Goal: Task Accomplishment & Management: Manage account settings

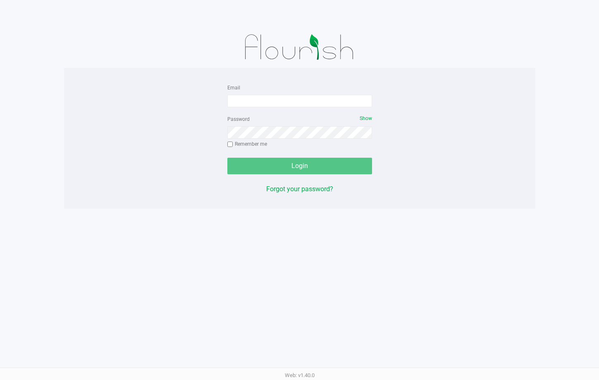
click at [307, 93] on div "Email" at bounding box center [300, 94] width 145 height 25
click at [292, 101] on input "Email" at bounding box center [300, 101] width 145 height 12
type input "[EMAIL_ADDRESS][DOMAIN_NAME]"
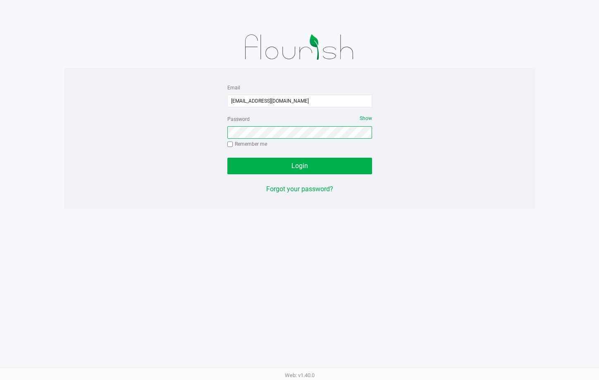
click at [228, 158] on button "Login" at bounding box center [300, 166] width 145 height 17
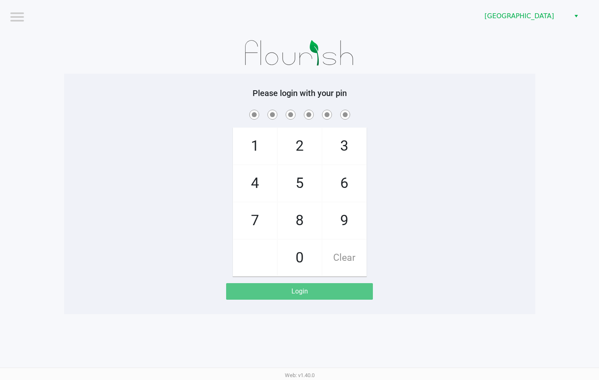
click at [560, 79] on app-pos-login-wrapper "Logout Lakeland WC Please login with your pin 1 4 7 2 5 8 0 3 6 9 Clear Login" at bounding box center [299, 157] width 599 height 314
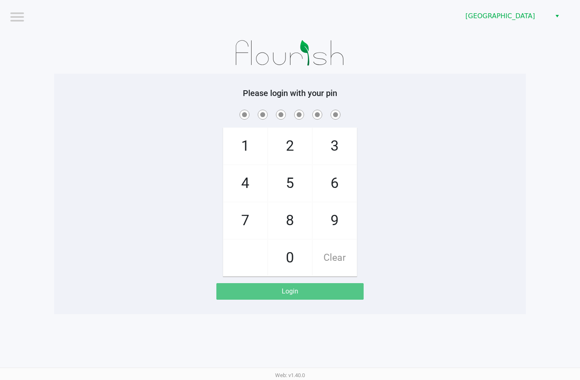
click at [396, 167] on div "1 4 7 2 5 8 0 3 6 9 Clear" at bounding box center [290, 192] width 472 height 168
checkbox input "true"
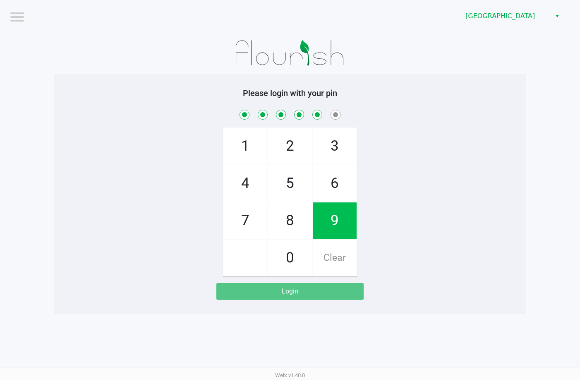
checkbox input "true"
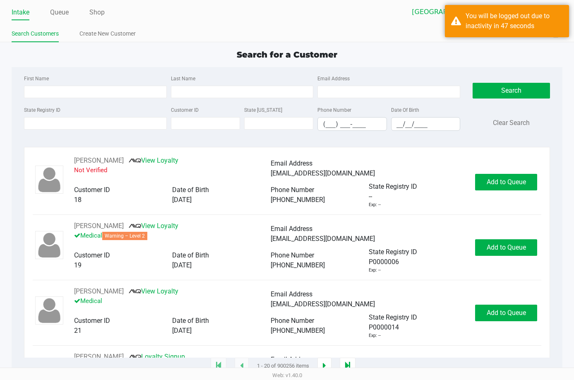
click at [22, 19] on li "Intake" at bounding box center [21, 13] width 18 height 14
drag, startPoint x: 89, startPoint y: 123, endPoint x: 98, endPoint y: 113, distance: 13.8
click at [97, 119] on input "State Registry ID" at bounding box center [95, 123] width 143 height 12
paste input "P8MH3277"
type input "P8MH3277"
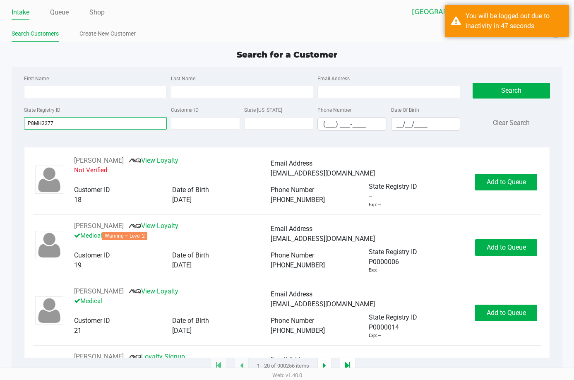
click at [472, 83] on button "Search" at bounding box center [510, 91] width 77 height 16
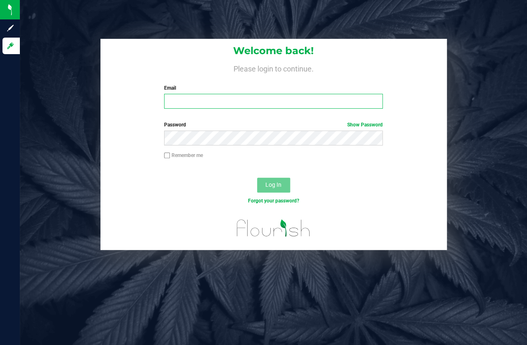
click at [182, 102] on input "Email" at bounding box center [273, 101] width 219 height 15
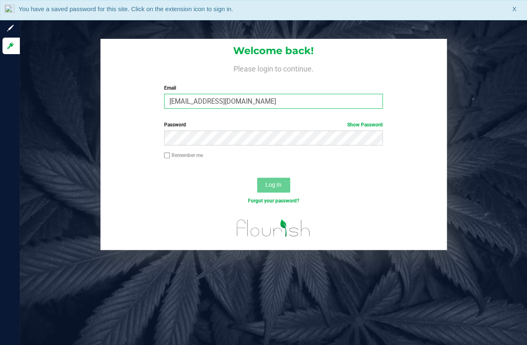
type input "[EMAIL_ADDRESS][DOMAIN_NAME]"
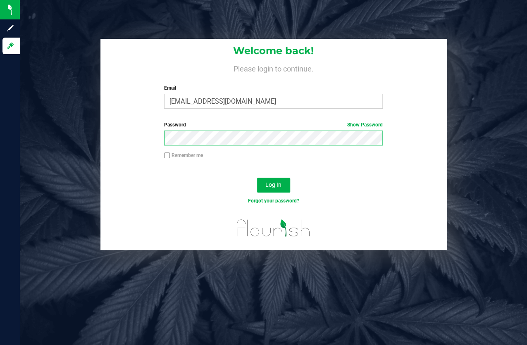
click at [257, 178] on button "Log In" at bounding box center [273, 185] width 33 height 15
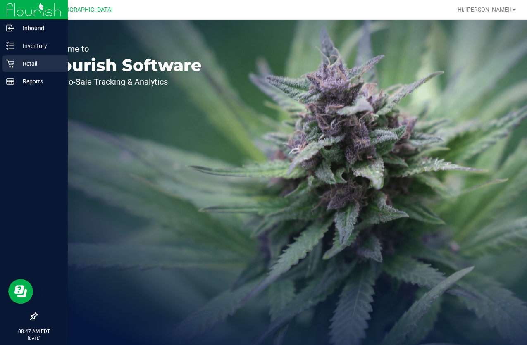
click at [19, 66] on p "Retail" at bounding box center [39, 64] width 50 height 10
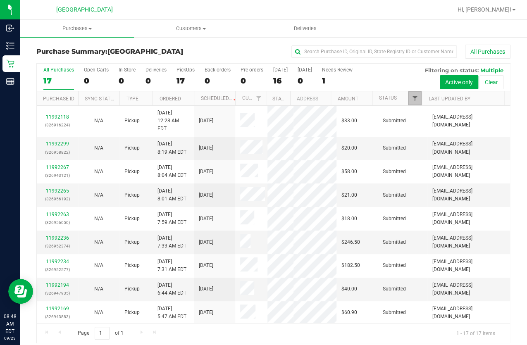
click at [412, 99] on span "Filter" at bounding box center [415, 98] width 7 height 7
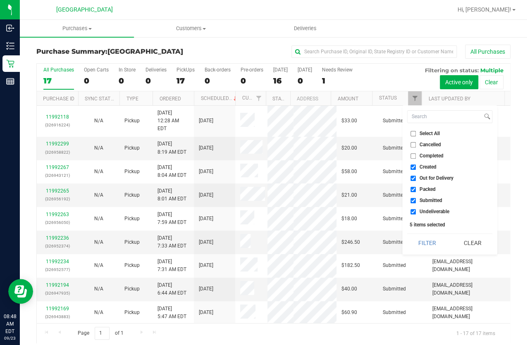
click at [413, 132] on input "Select All" at bounding box center [413, 133] width 5 height 5
checkbox input "true"
click at [413, 132] on input "Select All" at bounding box center [413, 133] width 5 height 5
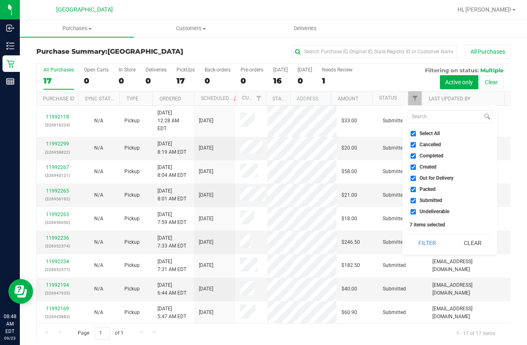
checkbox input "false"
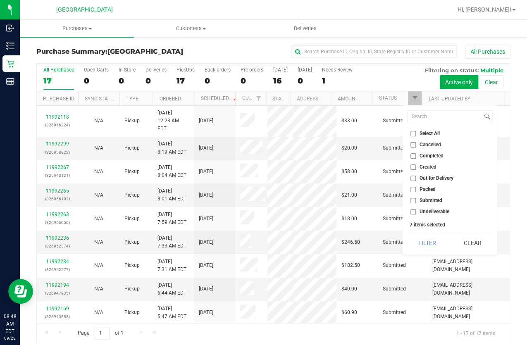
checkbox input "false"
click at [436, 201] on span "Submitted" at bounding box center [431, 200] width 23 height 5
click at [416, 201] on input "Submitted" at bounding box center [413, 200] width 5 height 5
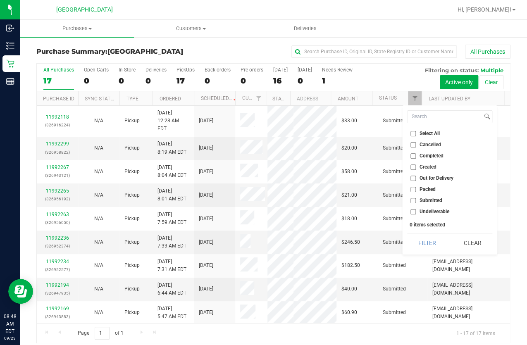
checkbox input "true"
click at [438, 244] on button "Filter" at bounding box center [427, 243] width 40 height 18
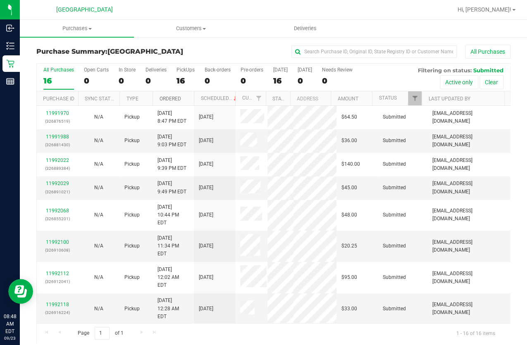
click at [174, 99] on link "Ordered" at bounding box center [170, 99] width 22 height 6
click at [174, 99] on link "Ordered" at bounding box center [174, 99] width 31 height 6
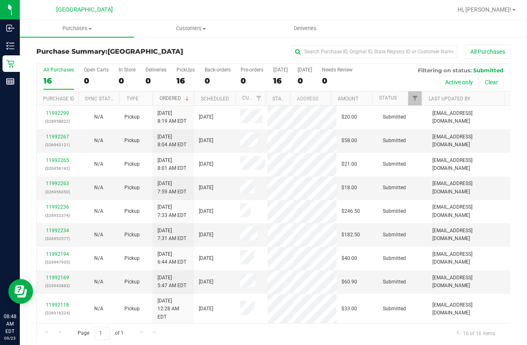
click at [174, 99] on link "Ordered" at bounding box center [174, 99] width 31 height 6
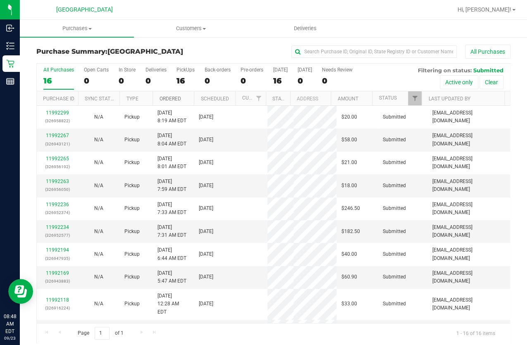
click at [174, 99] on link "Ordered" at bounding box center [170, 99] width 22 height 6
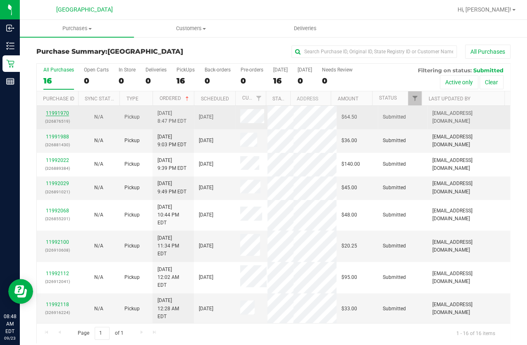
click at [62, 115] on link "11991970" at bounding box center [57, 113] width 23 height 6
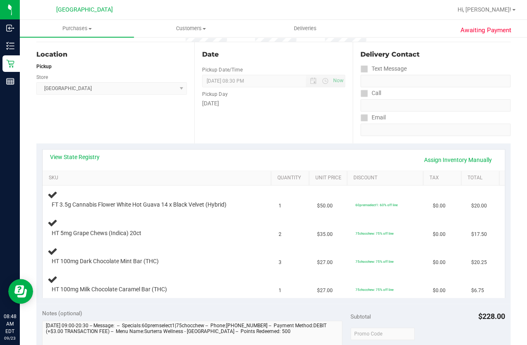
scroll to position [113, 0]
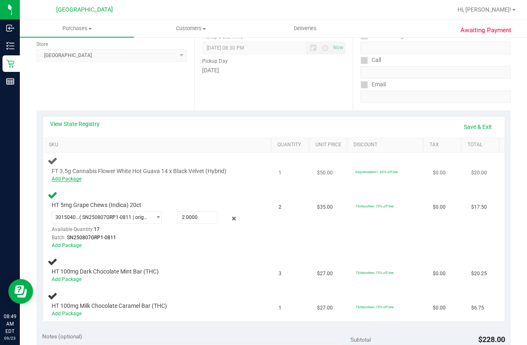
click at [73, 178] on link "Add Package" at bounding box center [67, 179] width 30 height 6
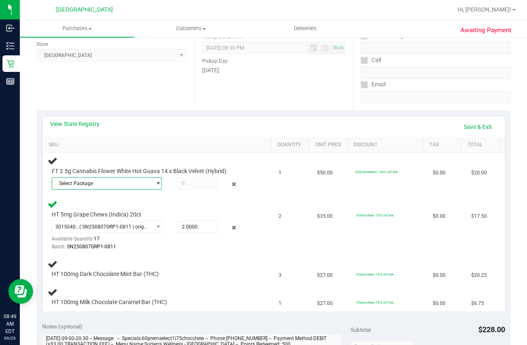
click at [108, 181] on span "Select Package" at bounding box center [101, 184] width 99 height 12
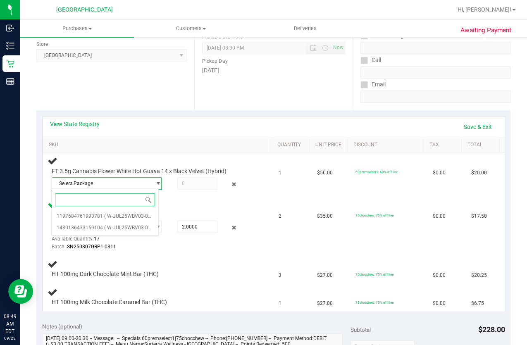
click at [103, 235] on div "Select Package 1197684761993781 ( W-JUL25WBV03-0728 | orig: FLSRWGM-20250804-20…" at bounding box center [105, 212] width 108 height 47
click at [104, 229] on span "( W-JUL25WBV03-0728 | orig: FLSRWGM-20250804-174 )" at bounding box center [168, 228] width 128 height 6
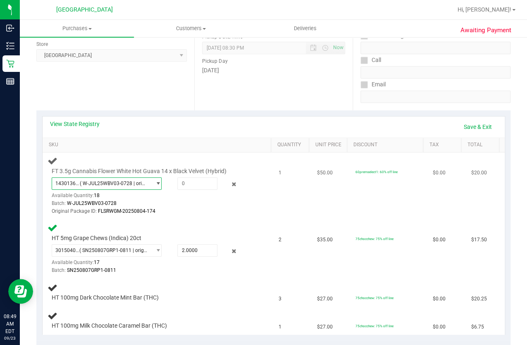
click at [112, 181] on span "( W-JUL25WBV03-0728 | orig: FLSRWGM-20250804-174 )" at bounding box center [114, 184] width 68 height 6
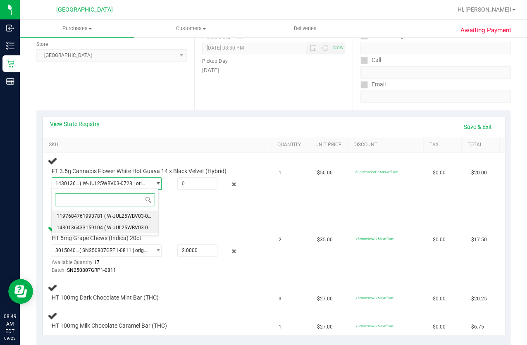
click at [112, 216] on span "( W-JUL25WBV03-0728 | orig: FLSRWGM-20250804-209 )" at bounding box center [168, 216] width 128 height 6
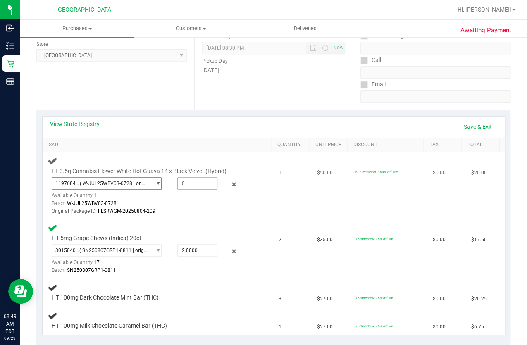
click at [189, 184] on span at bounding box center [197, 183] width 40 height 12
type input "1"
type input "1.0000"
click at [163, 268] on div "Batch: SN250807GRP1-0811" at bounding box center [151, 271] width 199 height 8
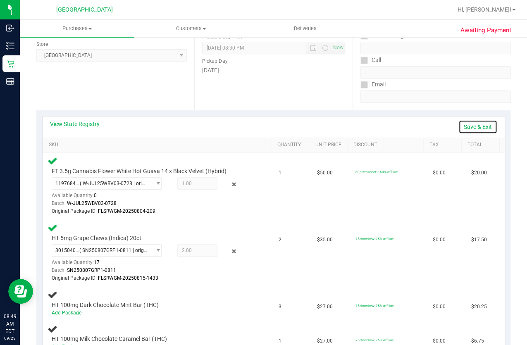
click at [484, 130] on link "Save & Exit" at bounding box center [478, 127] width 39 height 14
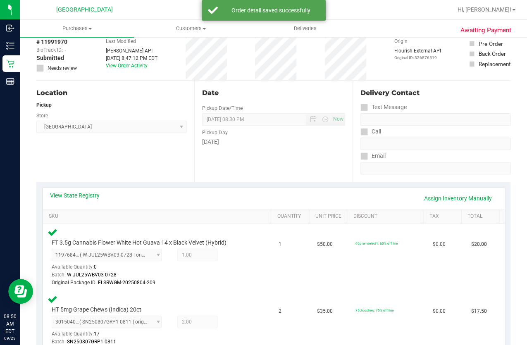
scroll to position [0, 0]
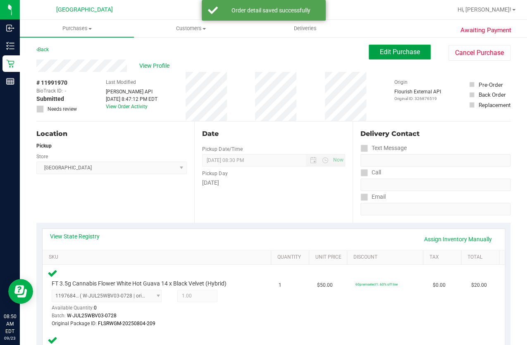
click at [380, 46] on button "Edit Purchase" at bounding box center [400, 52] width 62 height 15
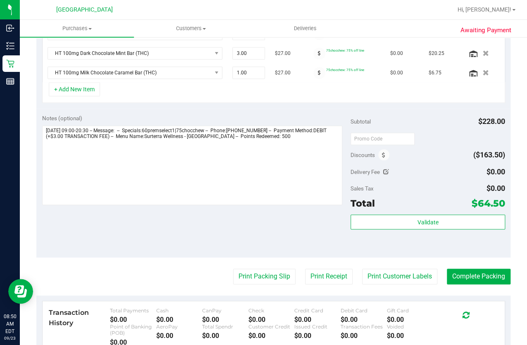
scroll to position [263, 0]
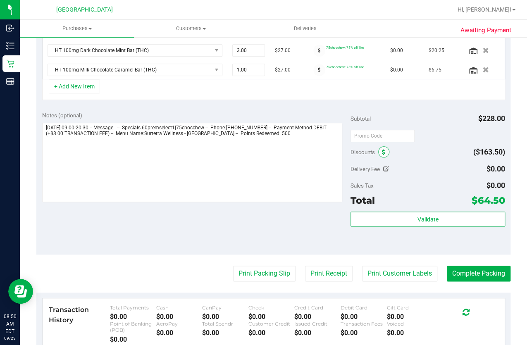
click at [382, 150] on icon at bounding box center [383, 153] width 3 height 6
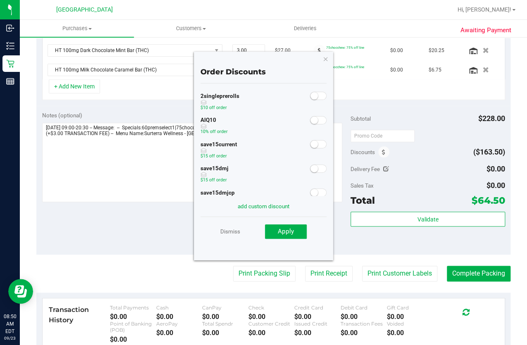
click at [314, 120] on span at bounding box center [318, 120] width 17 height 8
click at [287, 232] on span "Apply" at bounding box center [286, 231] width 16 height 7
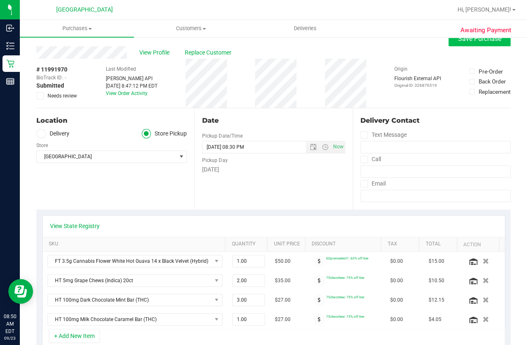
scroll to position [0, 0]
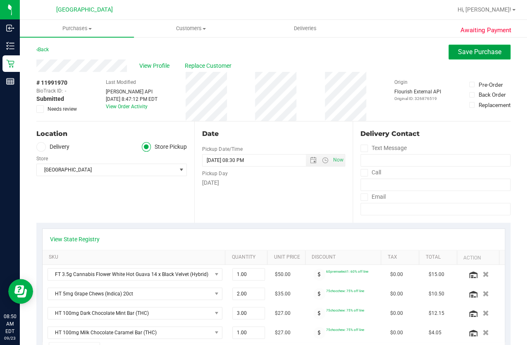
click at [466, 51] on span "Save Purchase" at bounding box center [479, 52] width 43 height 8
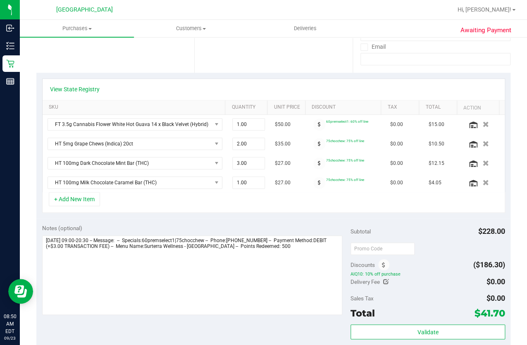
scroll to position [301, 0]
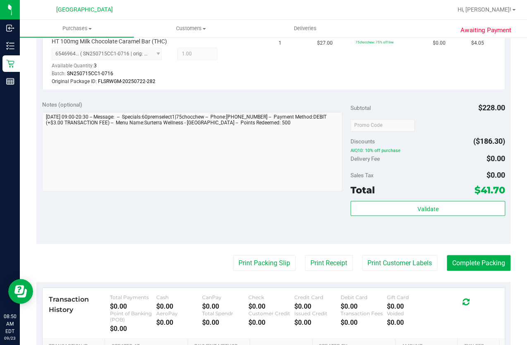
scroll to position [489, 0]
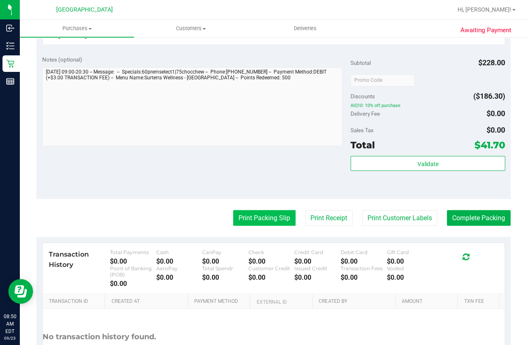
click at [249, 218] on button "Print Packing Slip" at bounding box center [264, 218] width 62 height 16
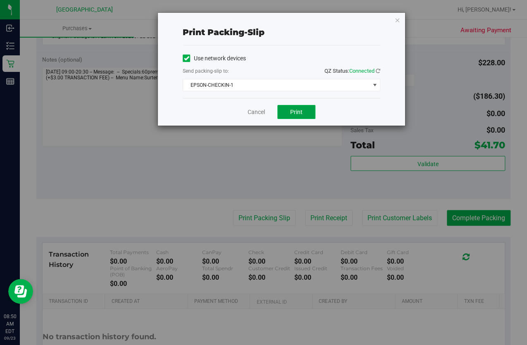
click at [285, 112] on button "Print" at bounding box center [297, 112] width 38 height 14
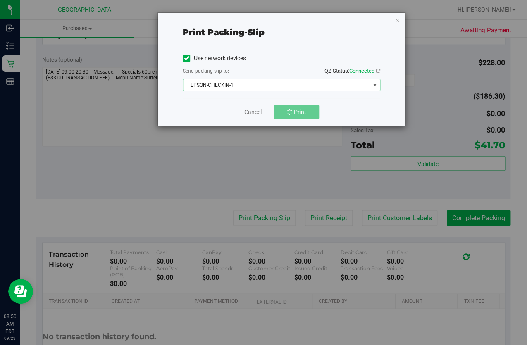
click at [316, 85] on span "EPSON-CHECKIN-1" at bounding box center [276, 85] width 187 height 12
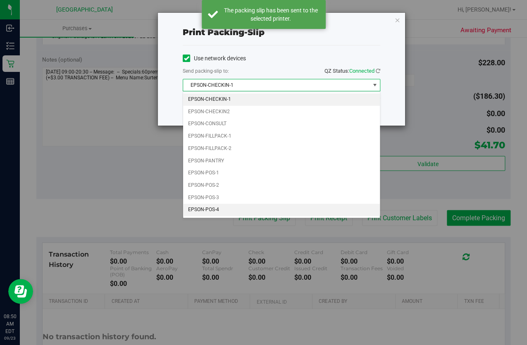
click at [222, 207] on li "EPSON-POS-4" at bounding box center [281, 210] width 197 height 12
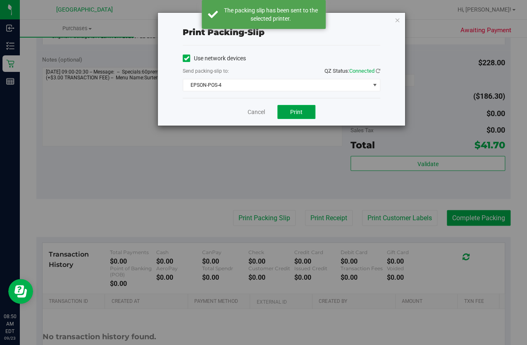
click at [289, 110] on button "Print" at bounding box center [297, 112] width 38 height 14
click at [395, 17] on icon "button" at bounding box center [398, 20] width 6 height 10
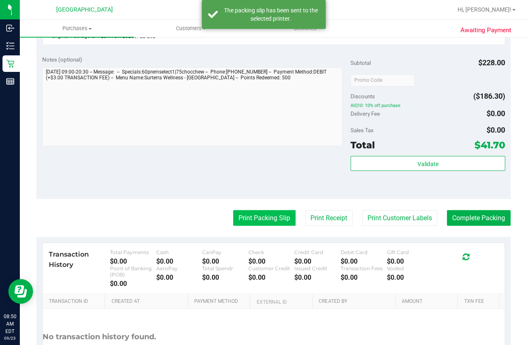
click at [254, 217] on button "Print Packing Slip" at bounding box center [264, 218] width 62 height 16
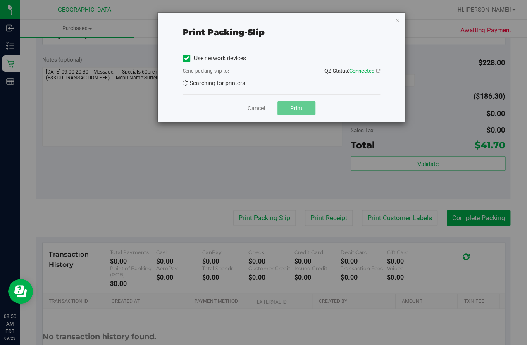
click at [306, 84] on div "Use network devices Send packing-slip to: QZ Status: Connected Searching for pr…" at bounding box center [282, 70] width 198 height 36
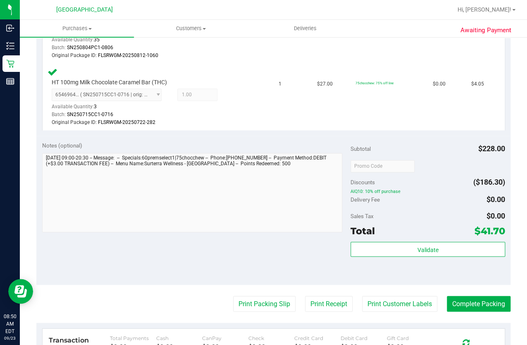
scroll to position [451, 0]
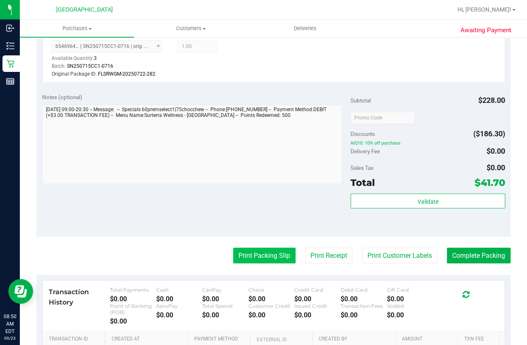
click at [272, 253] on button "Print Packing Slip" at bounding box center [264, 256] width 62 height 16
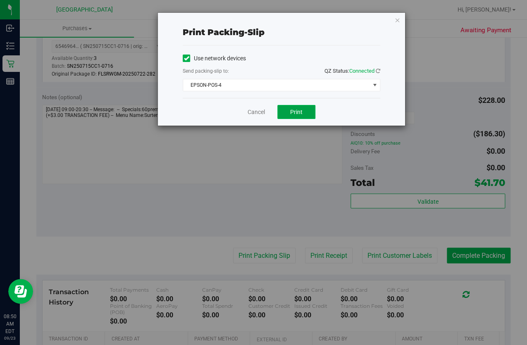
click at [292, 109] on span "Print" at bounding box center [296, 112] width 12 height 7
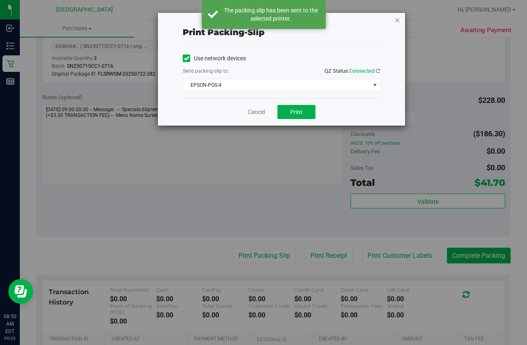
click at [398, 20] on icon "button" at bounding box center [398, 20] width 6 height 10
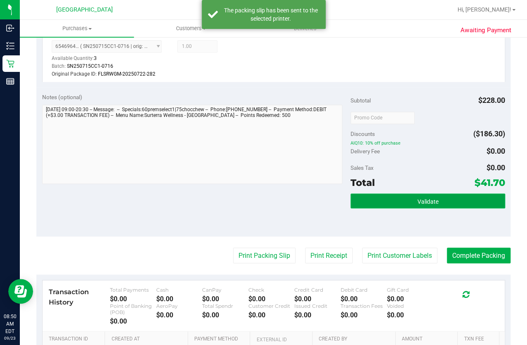
click at [399, 199] on button "Validate" at bounding box center [428, 201] width 154 height 15
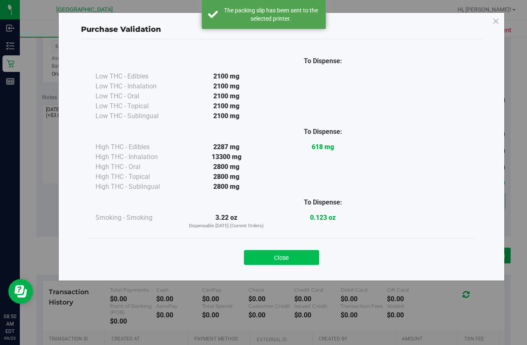
click at [283, 252] on button "Close" at bounding box center [281, 257] width 75 height 15
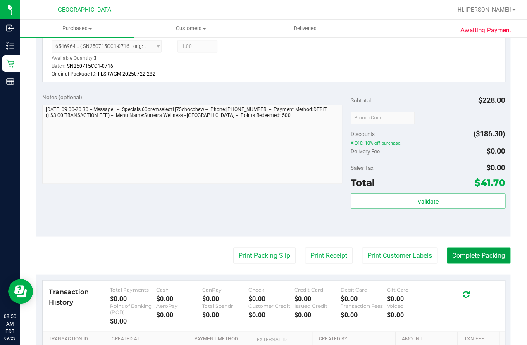
click at [496, 256] on button "Complete Packing" at bounding box center [479, 256] width 64 height 16
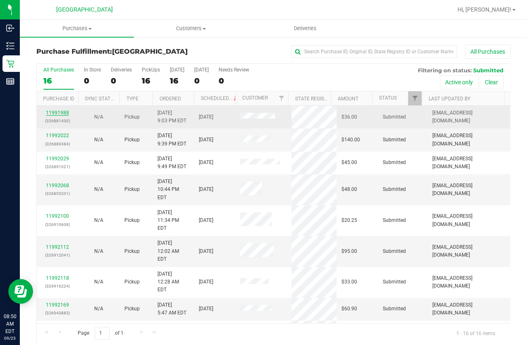
click at [57, 112] on link "11991988" at bounding box center [57, 113] width 23 height 6
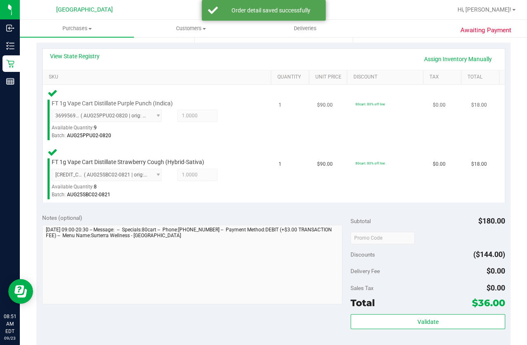
scroll to position [188, 0]
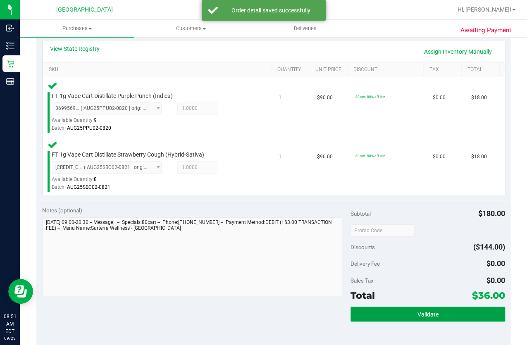
click at [387, 312] on button "Validate" at bounding box center [428, 314] width 154 height 15
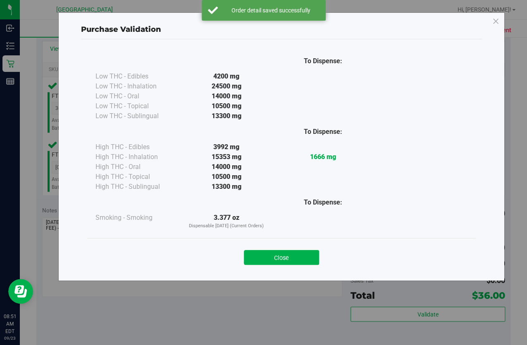
click at [287, 265] on div "Close" at bounding box center [281, 255] width 389 height 34
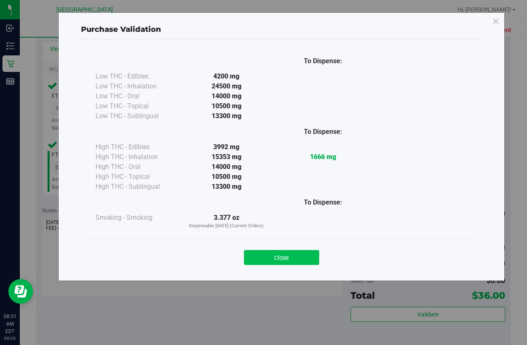
click at [287, 258] on button "Close" at bounding box center [281, 257] width 75 height 15
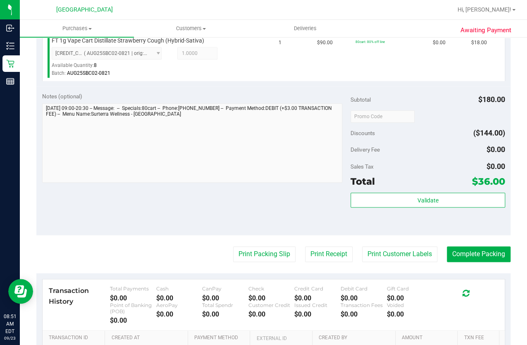
scroll to position [376, 0]
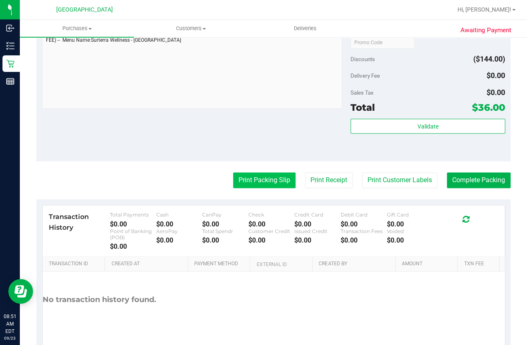
click at [263, 174] on button "Print Packing Slip" at bounding box center [264, 180] width 62 height 16
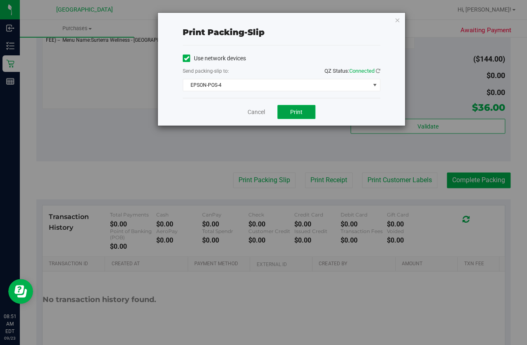
click at [294, 110] on span "Print" at bounding box center [296, 112] width 12 height 7
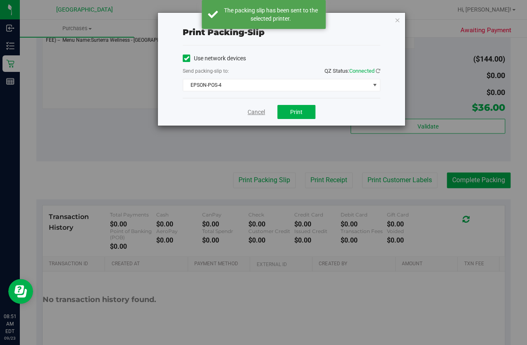
click at [259, 113] on link "Cancel" at bounding box center [256, 112] width 17 height 9
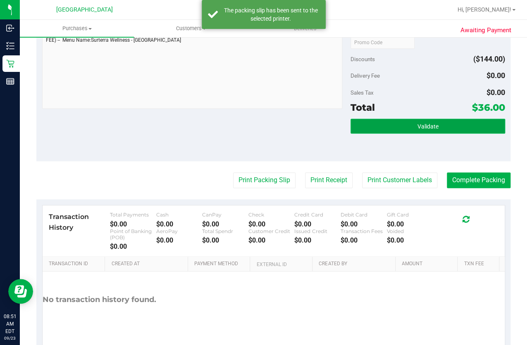
click at [422, 131] on button "Validate" at bounding box center [428, 126] width 154 height 15
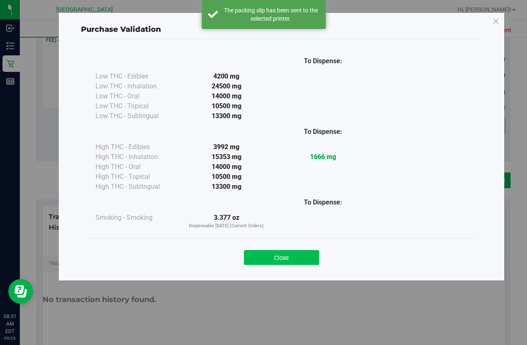
click at [307, 254] on button "Close" at bounding box center [281, 257] width 75 height 15
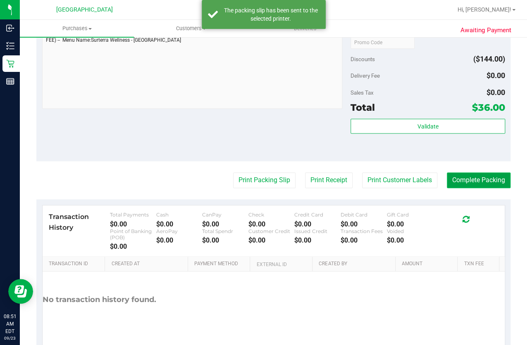
click at [453, 176] on button "Complete Packing" at bounding box center [479, 180] width 64 height 16
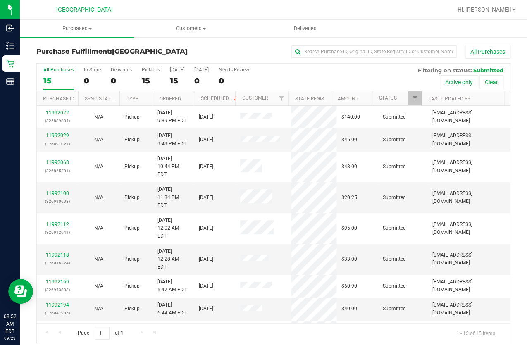
click at [334, 82] on div "All Purchases 15 In Store 0 Deliveries 0 PickUps 15 Today 15 Tomorrow 0 Needs R…" at bounding box center [274, 78] width 474 height 28
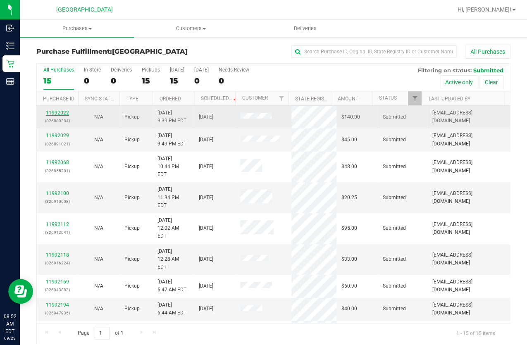
click at [62, 114] on link "11992022" at bounding box center [57, 113] width 23 height 6
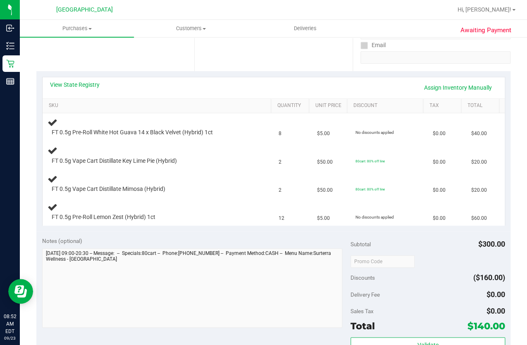
scroll to position [75, 0]
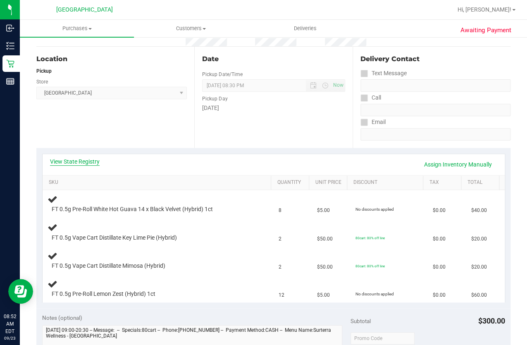
click at [84, 163] on link "View State Registry" at bounding box center [75, 162] width 50 height 8
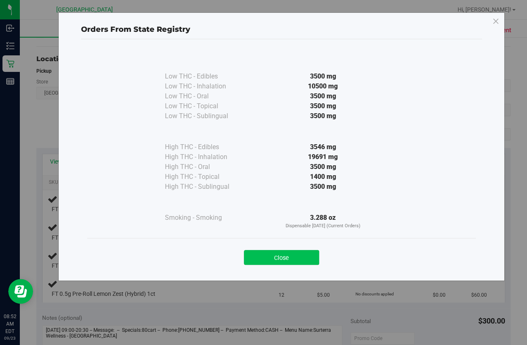
click at [280, 252] on button "Close" at bounding box center [281, 257] width 75 height 15
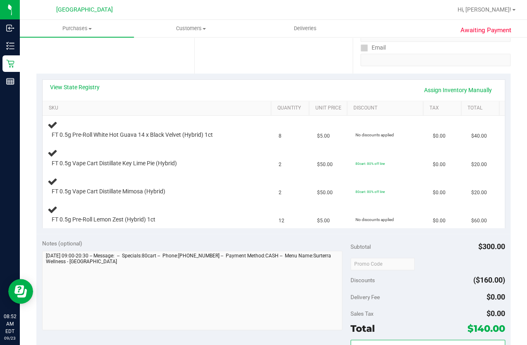
scroll to position [113, 0]
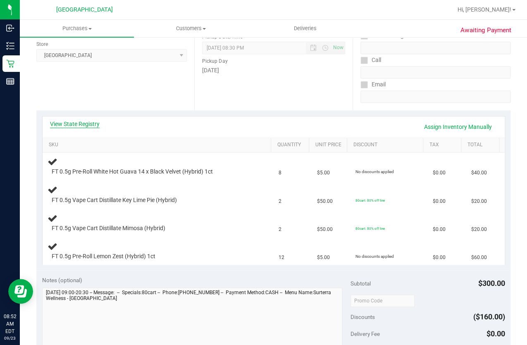
click at [76, 127] on link "View State Registry" at bounding box center [75, 124] width 50 height 8
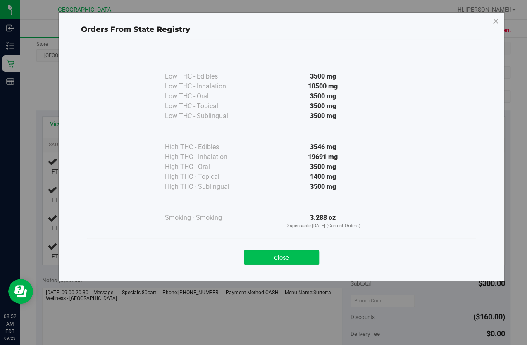
click at [274, 255] on button "Close" at bounding box center [281, 257] width 75 height 15
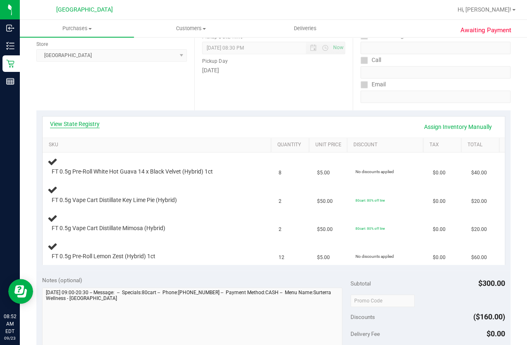
click at [93, 124] on link "View State Registry" at bounding box center [75, 124] width 50 height 8
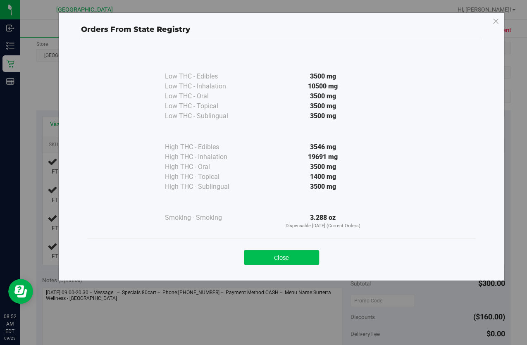
click at [287, 250] on button "Close" at bounding box center [281, 257] width 75 height 15
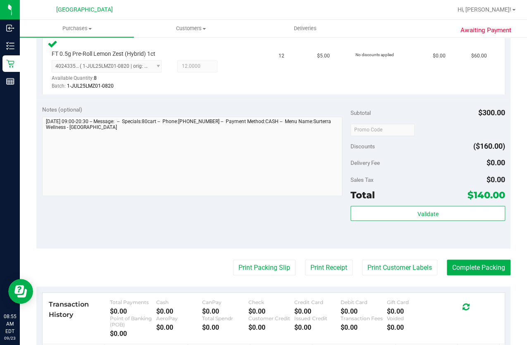
scroll to position [414, 0]
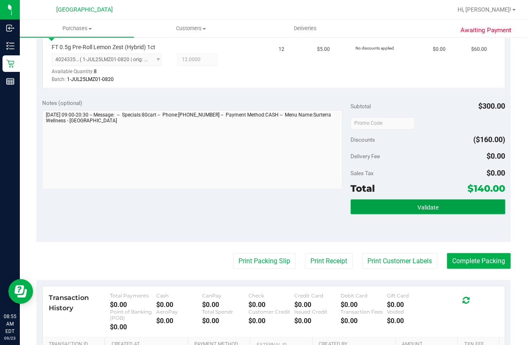
click at [373, 199] on button "Validate" at bounding box center [428, 206] width 154 height 15
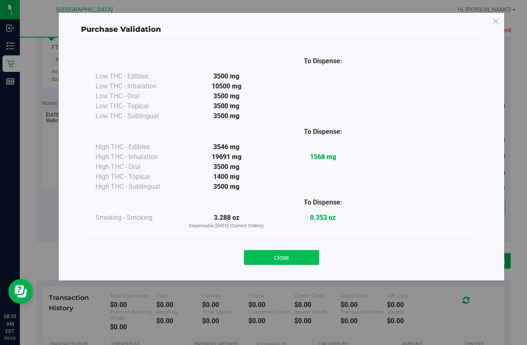
click at [270, 264] on button "Close" at bounding box center [281, 257] width 75 height 15
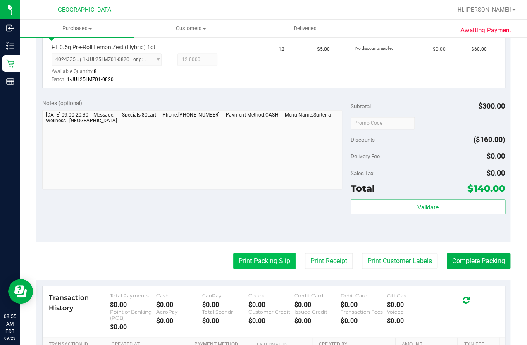
click at [249, 259] on button "Print Packing Slip" at bounding box center [264, 261] width 62 height 16
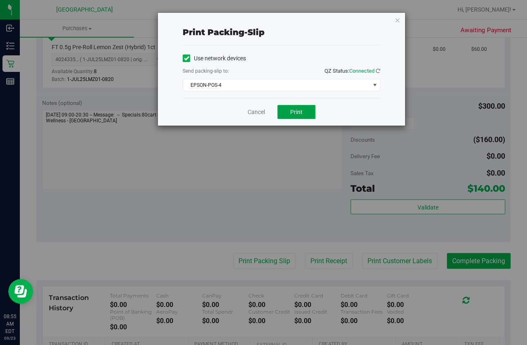
click at [301, 110] on span "Print" at bounding box center [296, 112] width 12 height 7
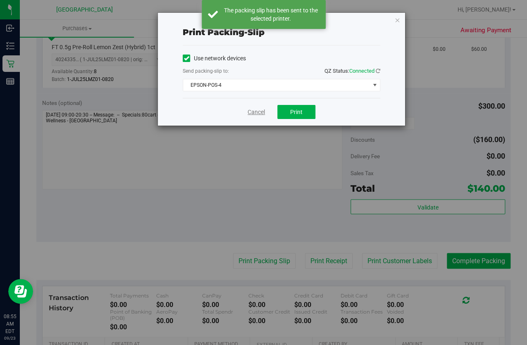
click at [253, 114] on link "Cancel" at bounding box center [256, 112] width 17 height 9
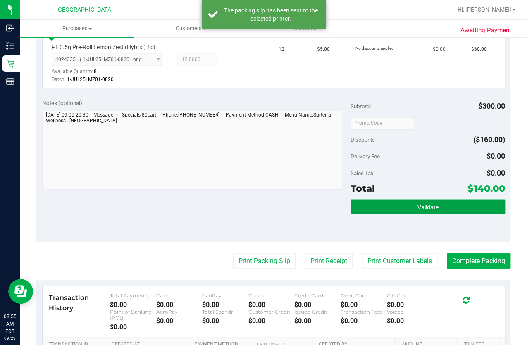
click at [426, 204] on span "Validate" at bounding box center [427, 207] width 21 height 7
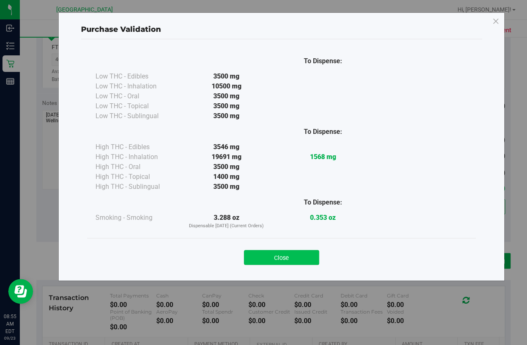
click at [269, 252] on button "Close" at bounding box center [281, 257] width 75 height 15
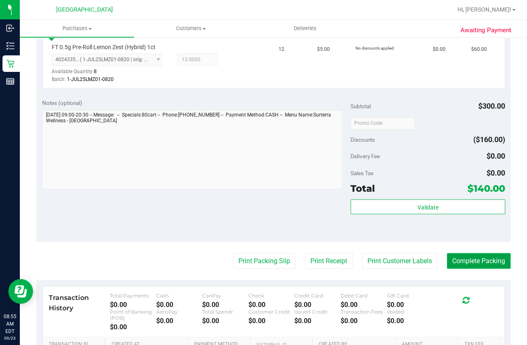
click at [451, 254] on button "Complete Packing" at bounding box center [479, 261] width 64 height 16
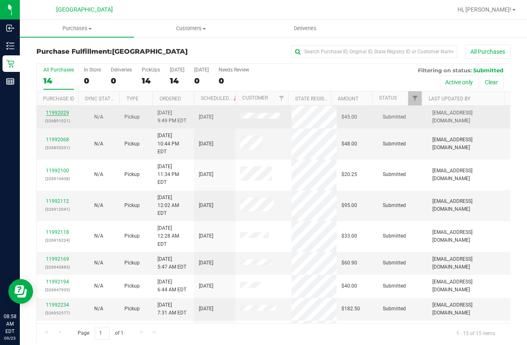
click at [60, 115] on link "11992029" at bounding box center [57, 113] width 23 height 6
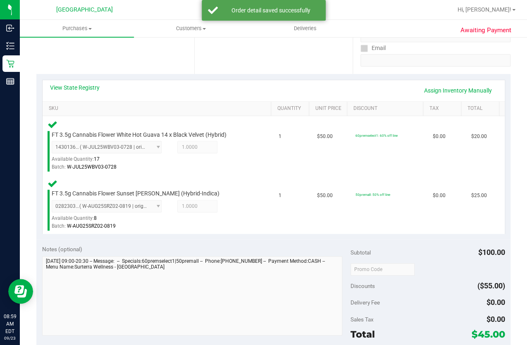
scroll to position [225, 0]
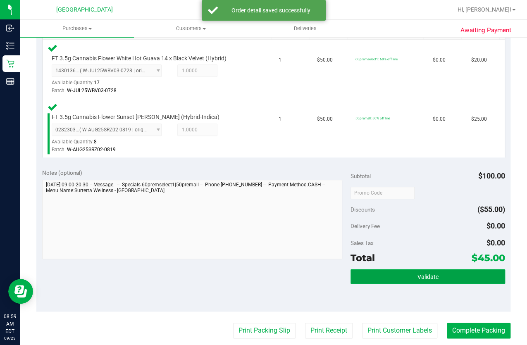
click at [396, 269] on button "Validate" at bounding box center [428, 276] width 154 height 15
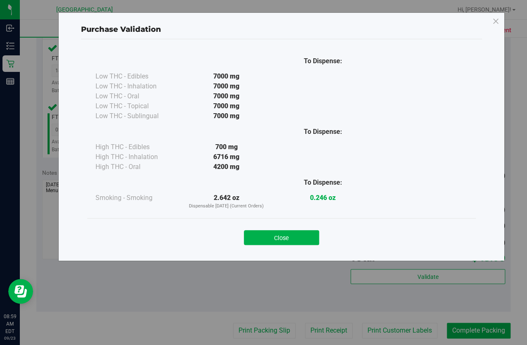
drag, startPoint x: 243, startPoint y: 240, endPoint x: 265, endPoint y: 247, distance: 22.8
click at [246, 241] on div "Close" at bounding box center [281, 235] width 376 height 21
click at [266, 247] on div "Close" at bounding box center [281, 235] width 389 height 34
click at [262, 232] on button "Close" at bounding box center [281, 237] width 75 height 15
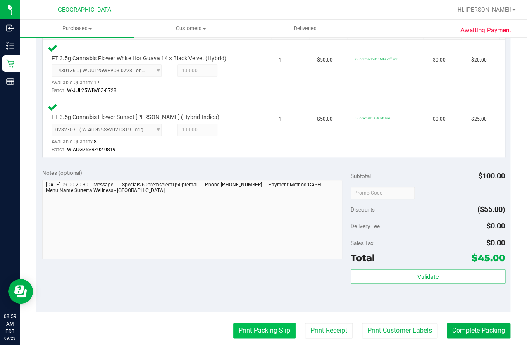
click at [251, 333] on button "Print Packing Slip" at bounding box center [264, 331] width 62 height 16
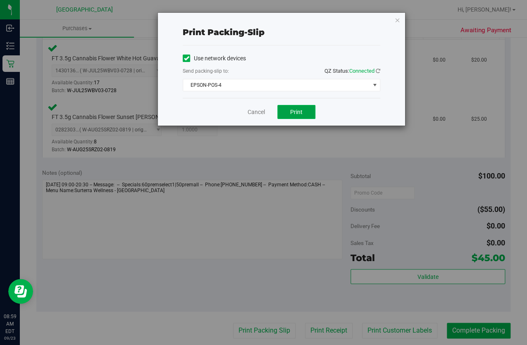
click at [298, 112] on span "Print" at bounding box center [296, 112] width 12 height 7
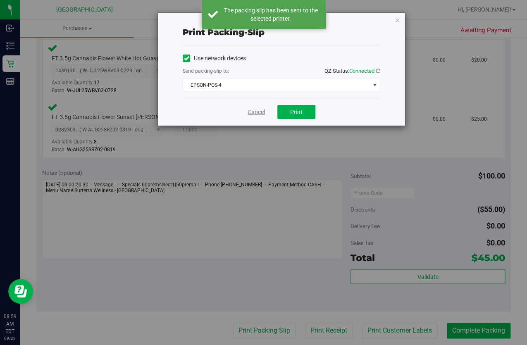
click at [249, 113] on link "Cancel" at bounding box center [256, 112] width 17 height 9
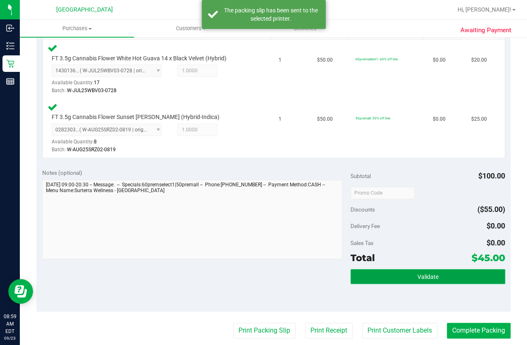
click at [417, 274] on span "Validate" at bounding box center [427, 277] width 21 height 7
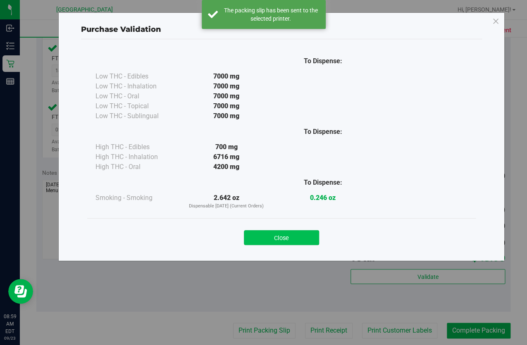
click at [290, 235] on button "Close" at bounding box center [281, 237] width 75 height 15
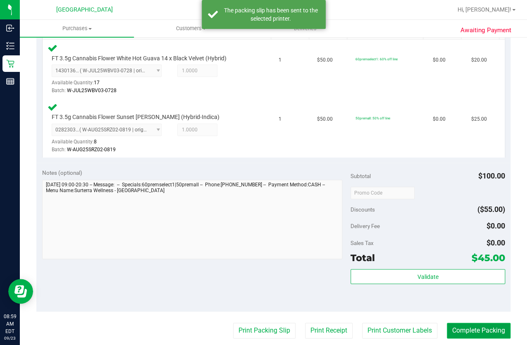
click at [477, 328] on button "Complete Packing" at bounding box center [479, 331] width 64 height 16
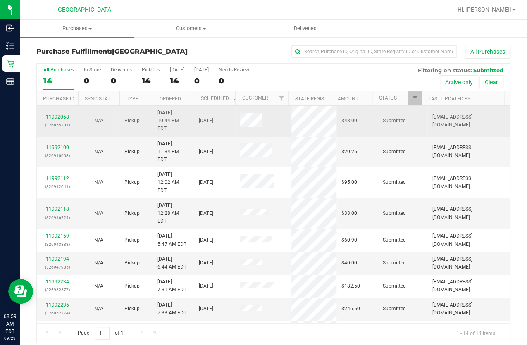
click at [65, 116] on div "11992068 (326855201)" at bounding box center [57, 121] width 31 height 16
click at [62, 114] on link "11992068" at bounding box center [57, 117] width 23 height 6
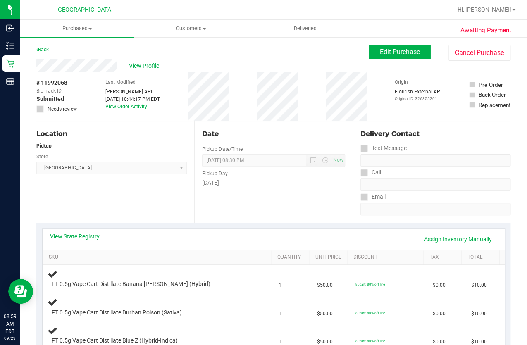
click at [41, 53] on div "Back" at bounding box center [42, 50] width 12 height 10
click at [41, 51] on link "Back" at bounding box center [42, 50] width 12 height 6
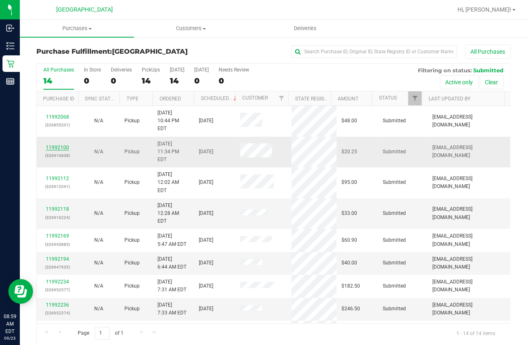
click at [56, 145] on link "11992100" at bounding box center [57, 148] width 23 height 6
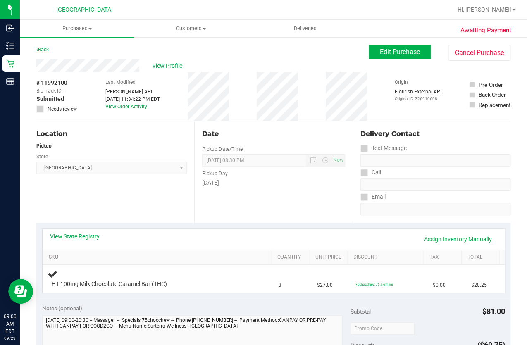
click at [45, 48] on link "Back" at bounding box center [42, 50] width 12 height 6
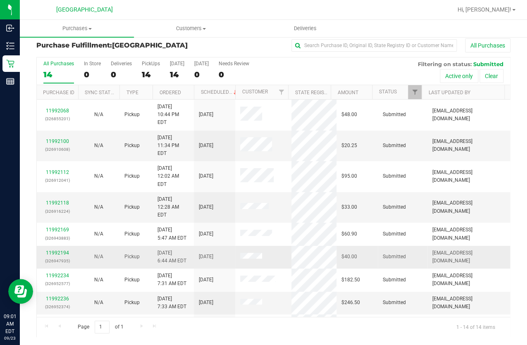
click at [282, 246] on td at bounding box center [263, 257] width 56 height 23
click at [52, 250] on link "11992194" at bounding box center [57, 253] width 23 height 6
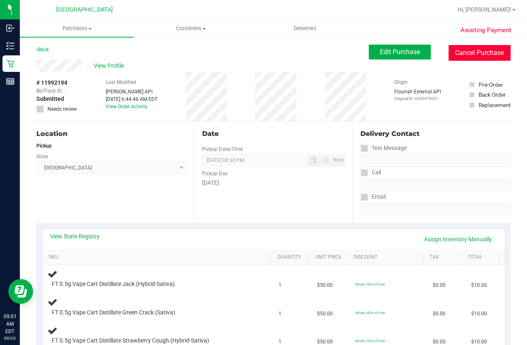
click at [466, 50] on button "Cancel Purchase" at bounding box center [480, 53] width 62 height 16
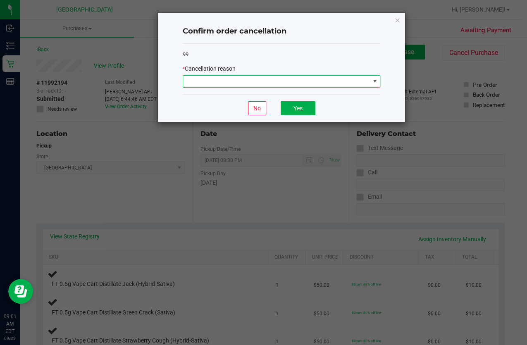
click at [252, 81] on span at bounding box center [276, 82] width 187 height 12
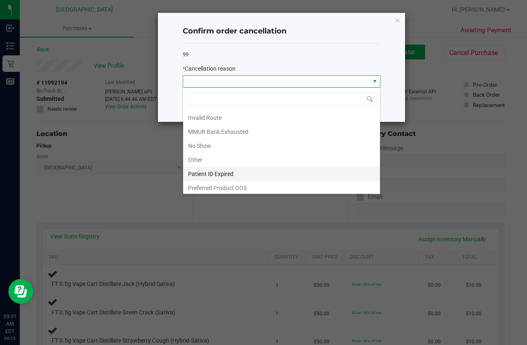
scroll to position [43, 0]
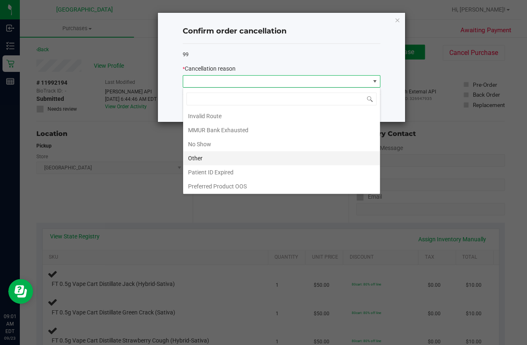
click at [216, 158] on li "Other" at bounding box center [281, 158] width 197 height 14
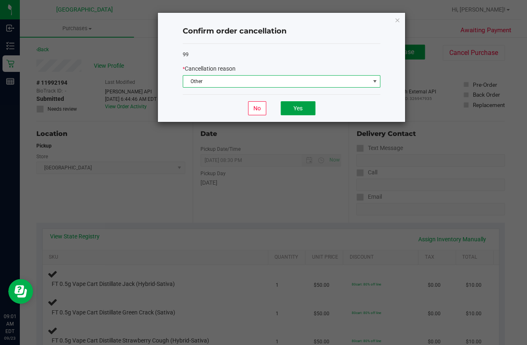
click at [291, 108] on button "Yes" at bounding box center [298, 108] width 35 height 14
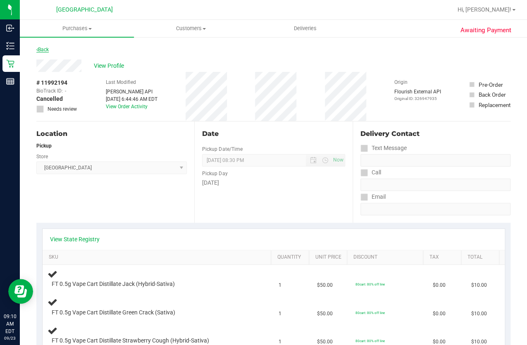
click at [43, 50] on link "Back" at bounding box center [42, 50] width 12 height 6
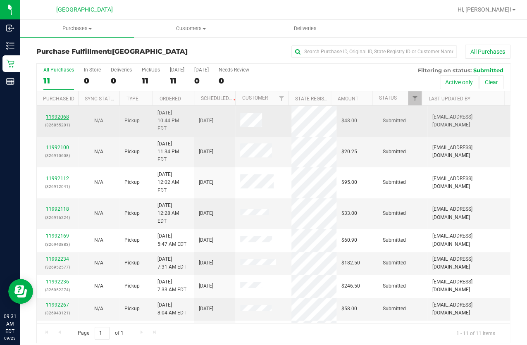
click at [64, 114] on link "11992068" at bounding box center [57, 117] width 23 height 6
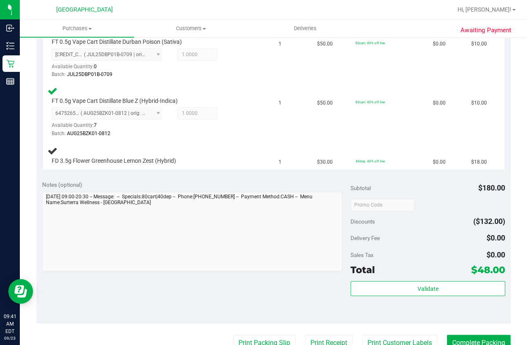
scroll to position [263, 0]
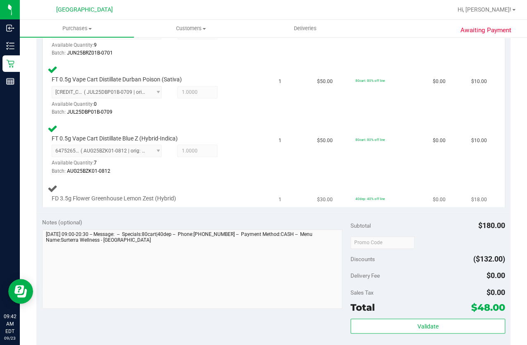
drag, startPoint x: 249, startPoint y: 190, endPoint x: 252, endPoint y: 182, distance: 8.8
click at [252, 184] on div "FD 3.5g Flower Greenhouse Lemon Zest (Hybrid)" at bounding box center [158, 193] width 221 height 19
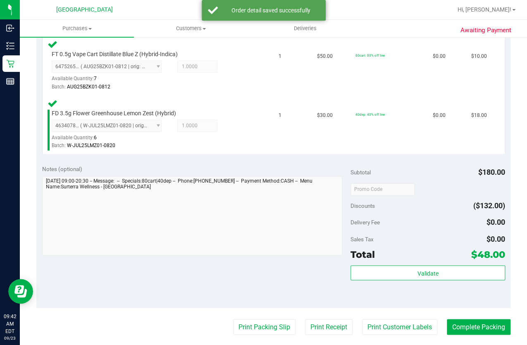
scroll to position [414, 0]
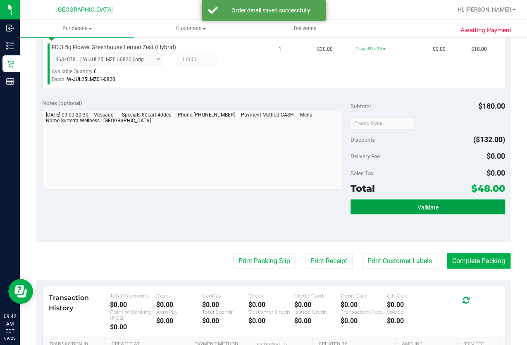
click at [390, 202] on button "Validate" at bounding box center [428, 206] width 154 height 15
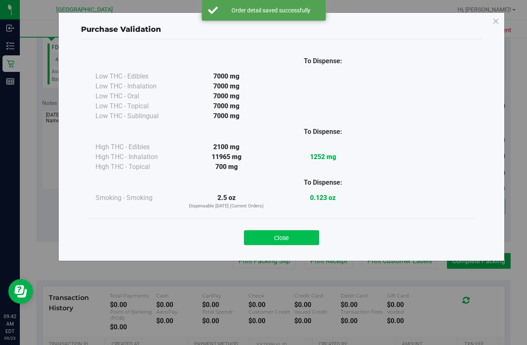
click at [254, 240] on button "Close" at bounding box center [281, 237] width 75 height 15
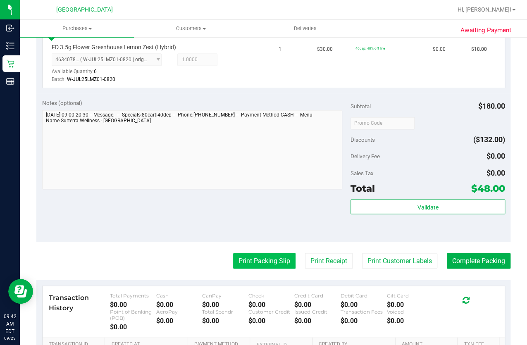
click at [274, 260] on button "Print Packing Slip" at bounding box center [264, 261] width 62 height 16
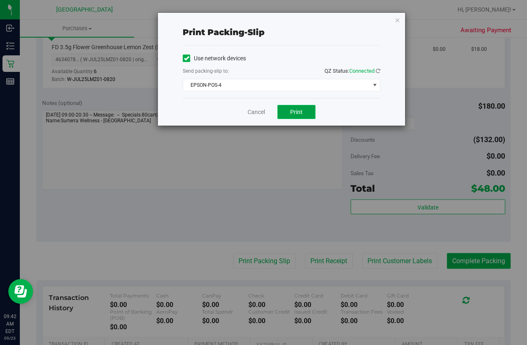
click at [287, 110] on button "Print" at bounding box center [297, 112] width 38 height 14
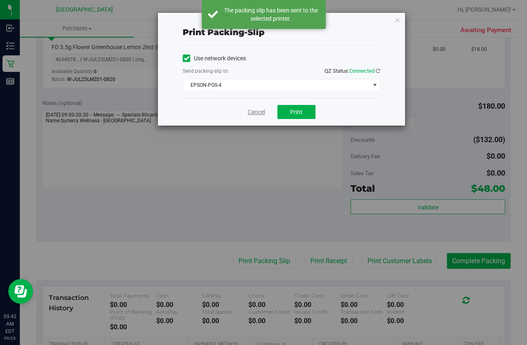
click at [257, 113] on link "Cancel" at bounding box center [256, 112] width 17 height 9
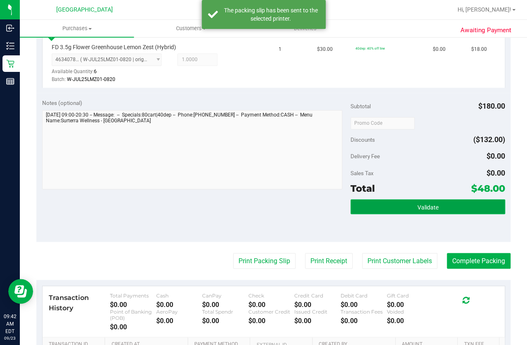
click at [369, 202] on button "Validate" at bounding box center [428, 206] width 154 height 15
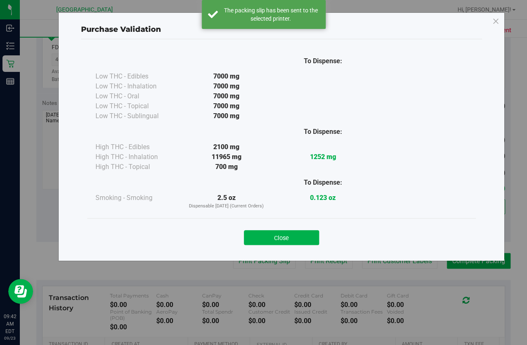
drag, startPoint x: 285, startPoint y: 230, endPoint x: 319, endPoint y: 240, distance: 34.3
click at [289, 232] on button "Close" at bounding box center [281, 237] width 75 height 15
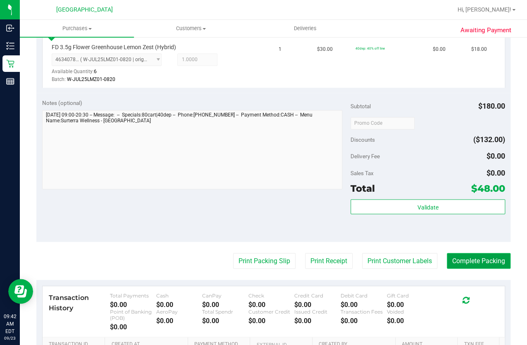
click at [455, 253] on button "Complete Packing" at bounding box center [479, 261] width 64 height 16
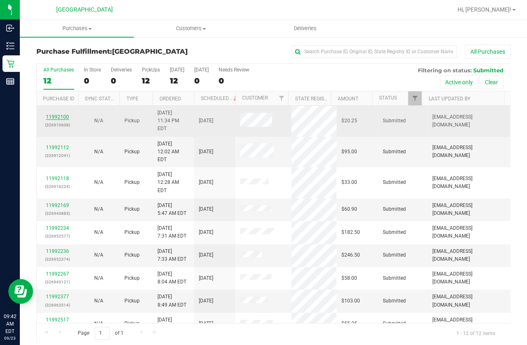
click at [63, 114] on link "11992100" at bounding box center [57, 117] width 23 height 6
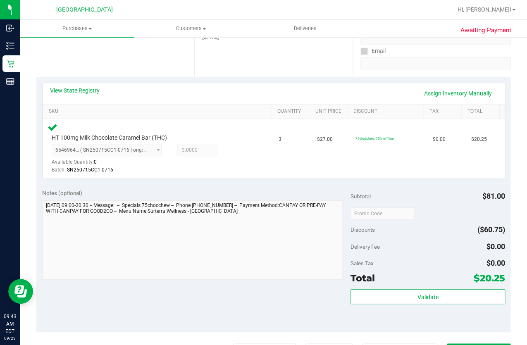
scroll to position [188, 0]
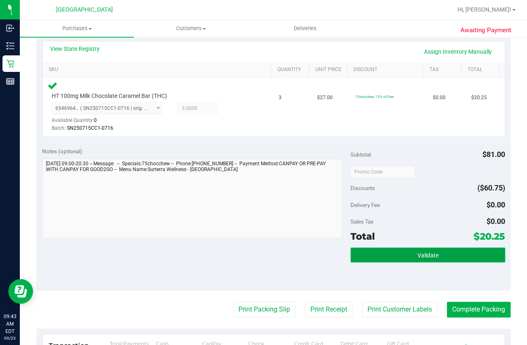
click at [384, 251] on button "Validate" at bounding box center [428, 255] width 154 height 15
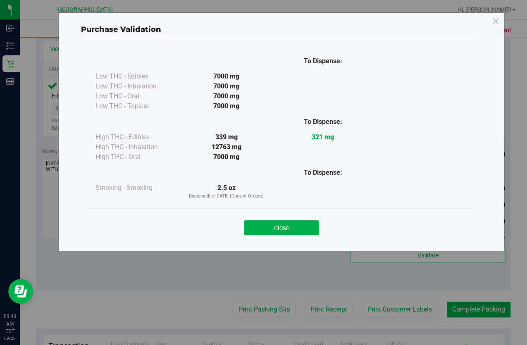
click at [298, 228] on button "Close" at bounding box center [281, 227] width 75 height 15
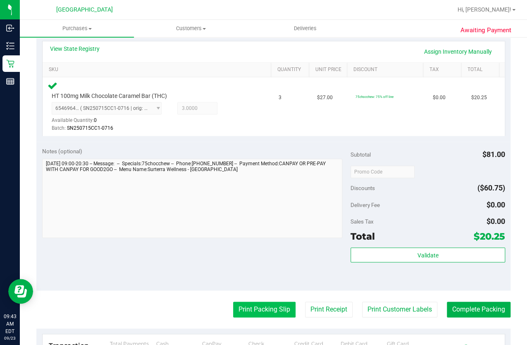
click at [241, 306] on button "Print Packing Slip" at bounding box center [264, 310] width 62 height 16
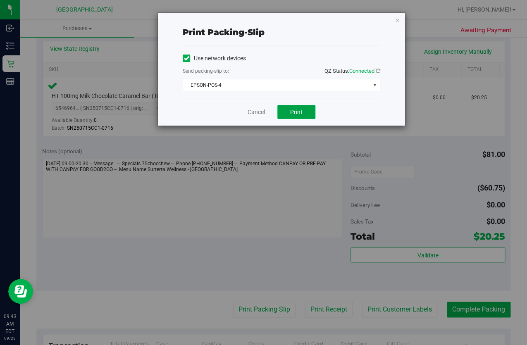
click at [293, 111] on span "Print" at bounding box center [296, 112] width 12 height 7
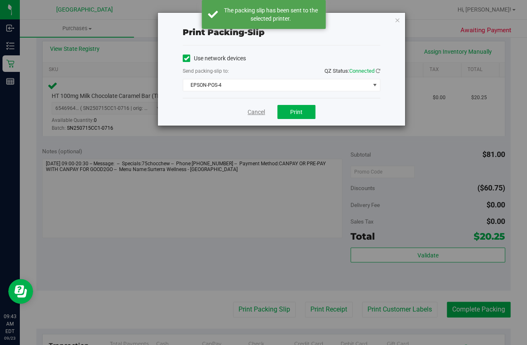
click at [253, 112] on link "Cancel" at bounding box center [256, 112] width 17 height 9
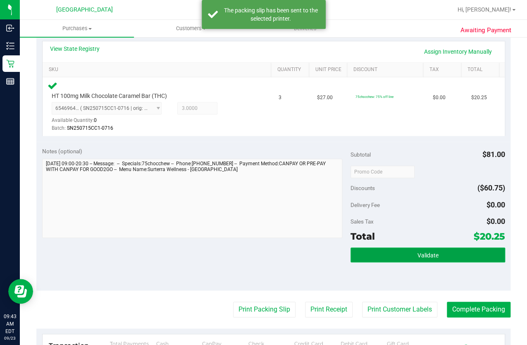
click at [466, 254] on button "Validate" at bounding box center [428, 255] width 154 height 15
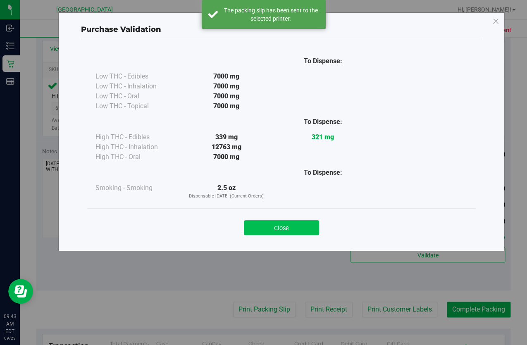
click at [290, 228] on button "Close" at bounding box center [281, 227] width 75 height 15
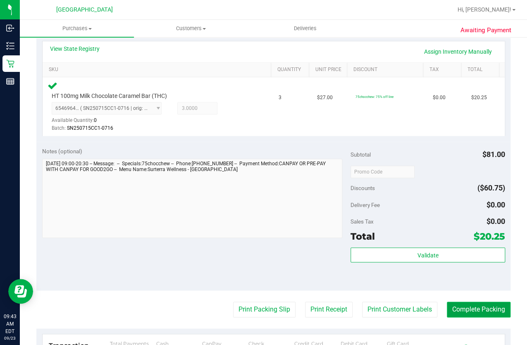
click at [466, 311] on button "Complete Packing" at bounding box center [479, 310] width 64 height 16
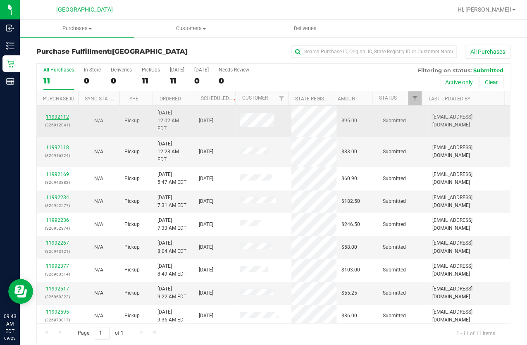
click at [56, 114] on link "11992112" at bounding box center [57, 117] width 23 height 6
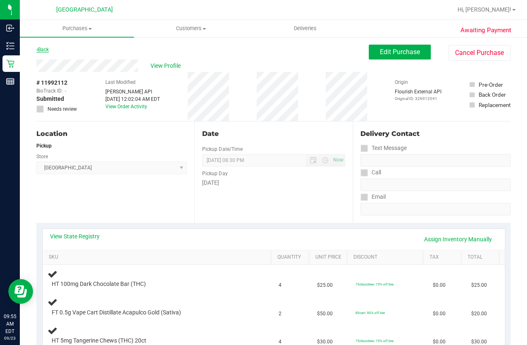
click at [45, 47] on link "Back" at bounding box center [42, 50] width 12 height 6
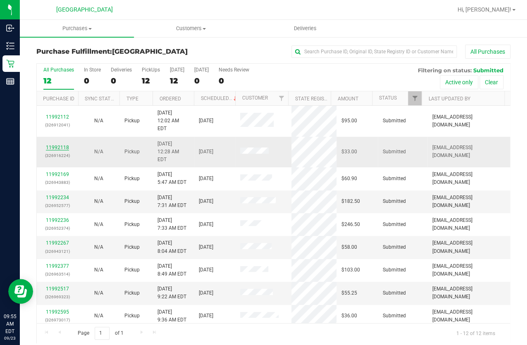
click at [65, 145] on link "11992118" at bounding box center [57, 148] width 23 height 6
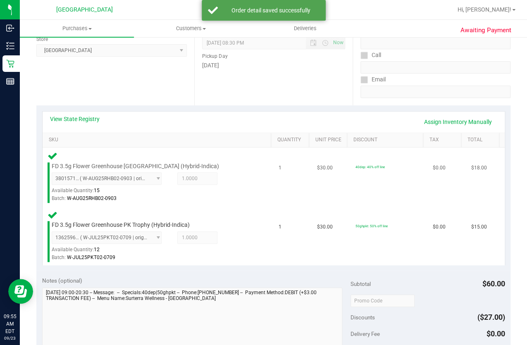
scroll to position [188, 0]
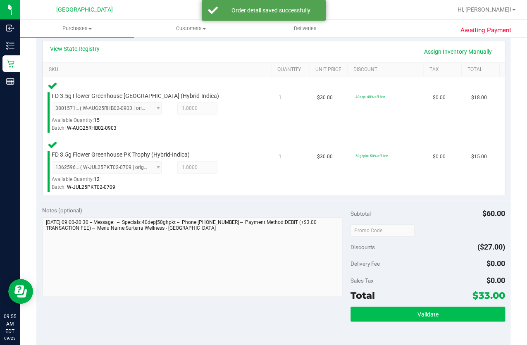
drag, startPoint x: 430, startPoint y: 303, endPoint x: 429, endPoint y: 308, distance: 5.4
click at [430, 305] on div "Subtotal $60.00 Discounts ($27.00) Delivery Fee $0.00 Sales Tax $0.00 Total $33…" at bounding box center [428, 275] width 154 height 138
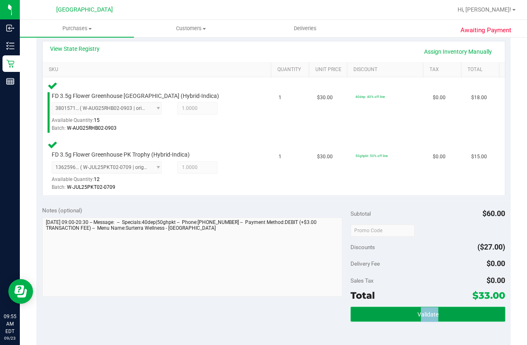
drag, startPoint x: 429, startPoint y: 308, endPoint x: 414, endPoint y: 311, distance: 15.2
click at [429, 309] on button "Validate" at bounding box center [428, 314] width 154 height 15
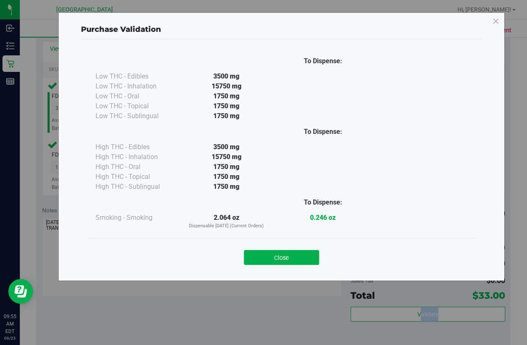
drag, startPoint x: 273, startPoint y: 256, endPoint x: 281, endPoint y: 259, distance: 8.9
click at [274, 256] on button "Close" at bounding box center [281, 257] width 75 height 15
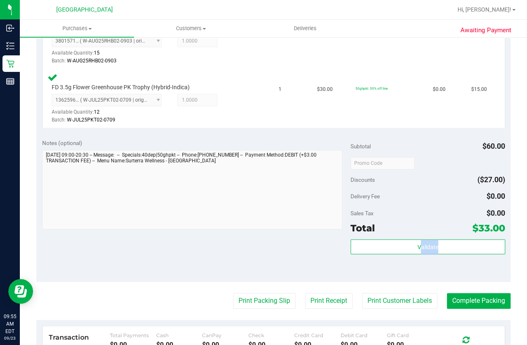
scroll to position [301, 0]
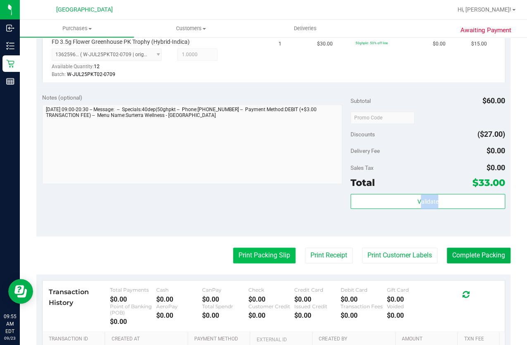
click at [257, 257] on button "Print Packing Slip" at bounding box center [264, 256] width 62 height 16
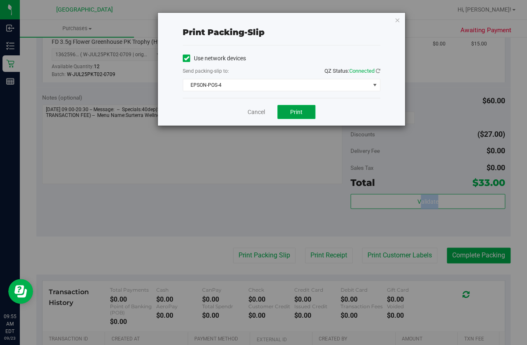
click at [299, 110] on span "Print" at bounding box center [296, 112] width 12 height 7
click at [253, 111] on link "Cancel" at bounding box center [256, 112] width 17 height 9
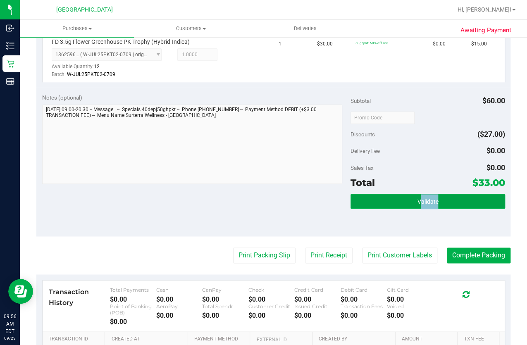
click at [371, 204] on button "Validate" at bounding box center [428, 201] width 154 height 15
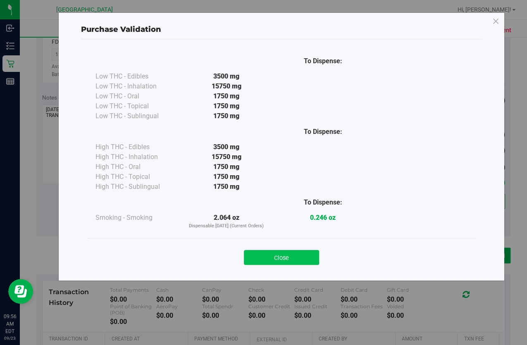
click at [274, 256] on button "Close" at bounding box center [281, 257] width 75 height 15
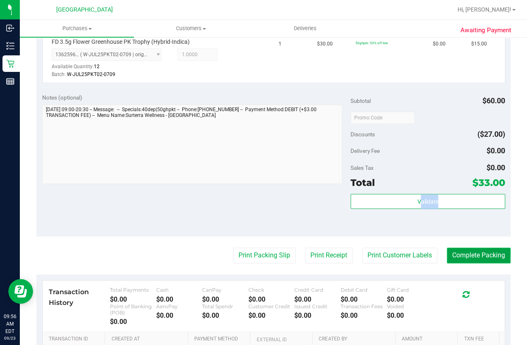
click at [501, 254] on button "Complete Packing" at bounding box center [479, 256] width 64 height 16
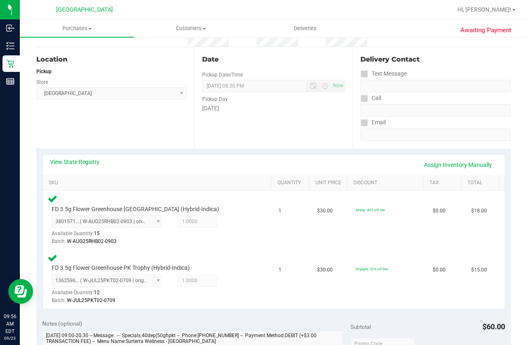
scroll to position [0, 0]
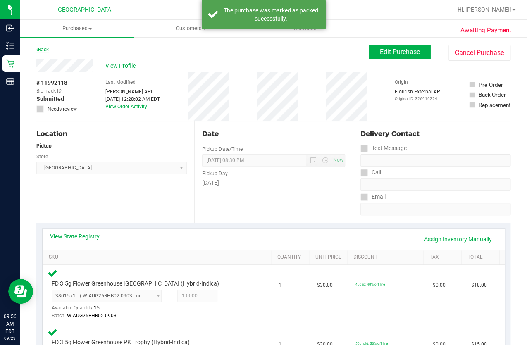
click at [46, 51] on link "Back" at bounding box center [42, 50] width 12 height 6
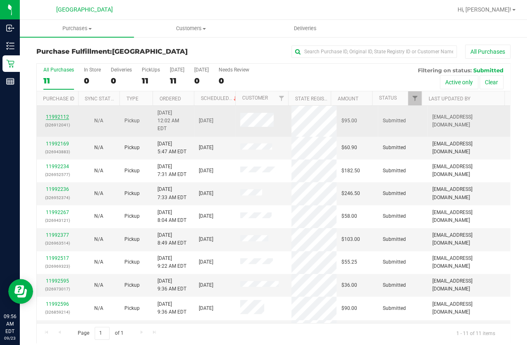
click at [53, 115] on link "11992112" at bounding box center [57, 117] width 23 height 6
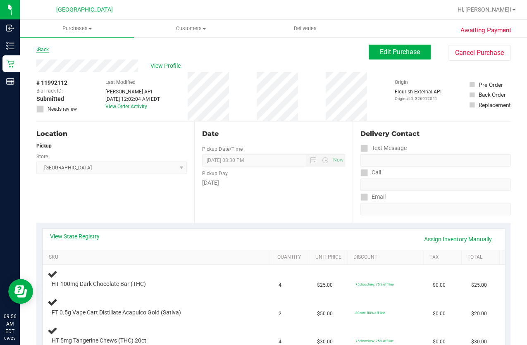
click at [43, 50] on link "Back" at bounding box center [42, 50] width 12 height 6
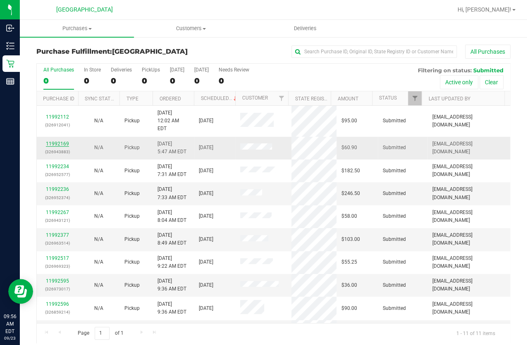
click at [57, 141] on link "11992169" at bounding box center [57, 144] width 23 height 6
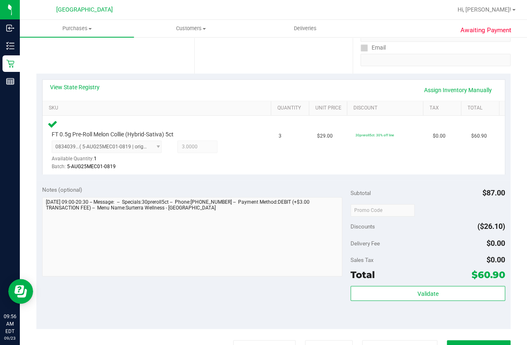
scroll to position [150, 0]
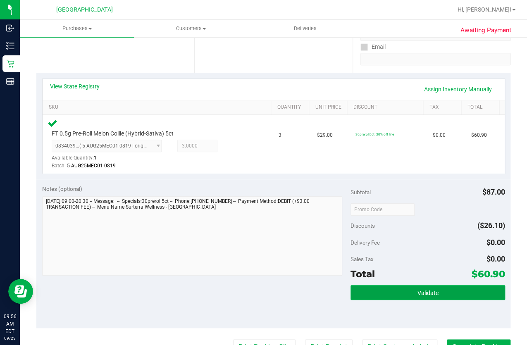
drag, startPoint x: 390, startPoint y: 287, endPoint x: 378, endPoint y: 290, distance: 12.3
click at [390, 287] on button "Validate" at bounding box center [428, 292] width 154 height 15
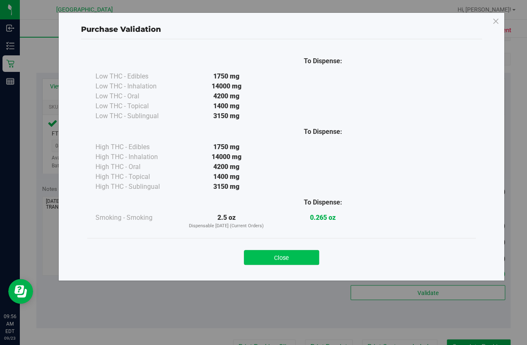
click at [298, 251] on button "Close" at bounding box center [281, 257] width 75 height 15
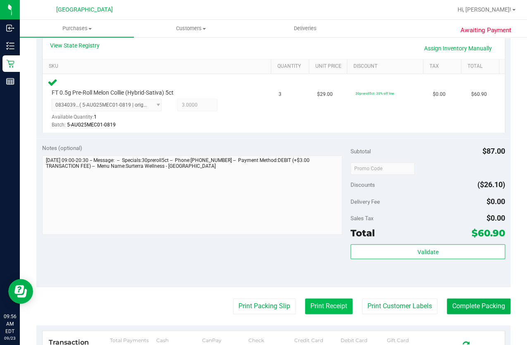
scroll to position [225, 0]
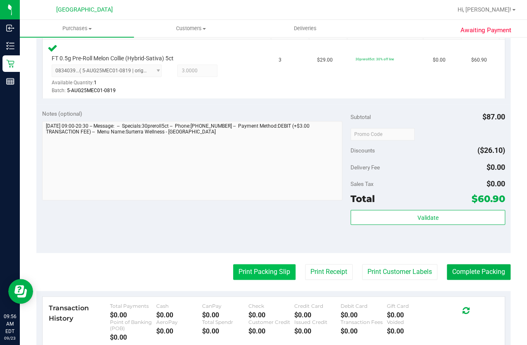
click at [271, 273] on button "Print Packing Slip" at bounding box center [264, 272] width 62 height 16
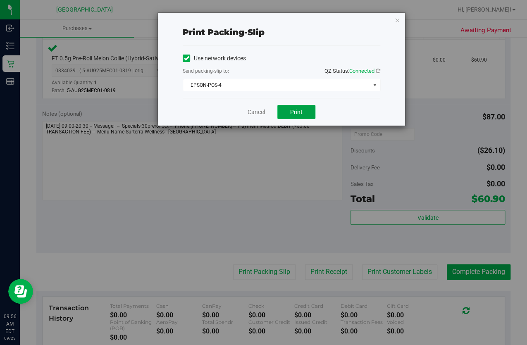
click at [297, 110] on span "Print" at bounding box center [296, 112] width 12 height 7
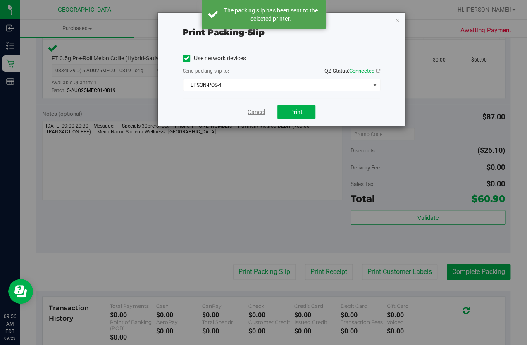
click at [258, 112] on link "Cancel" at bounding box center [256, 112] width 17 height 9
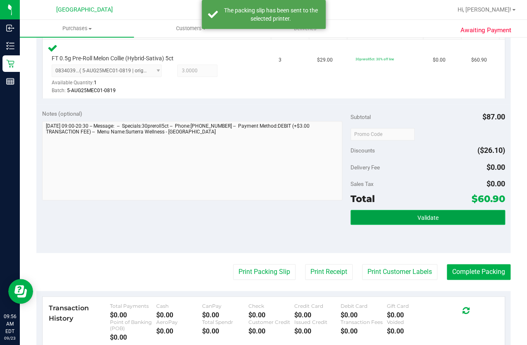
click at [405, 219] on button "Validate" at bounding box center [428, 217] width 154 height 15
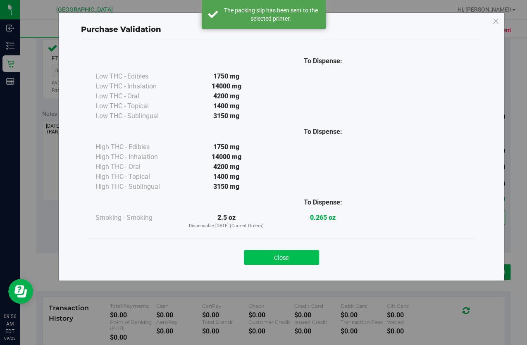
click at [261, 261] on button "Close" at bounding box center [281, 257] width 75 height 15
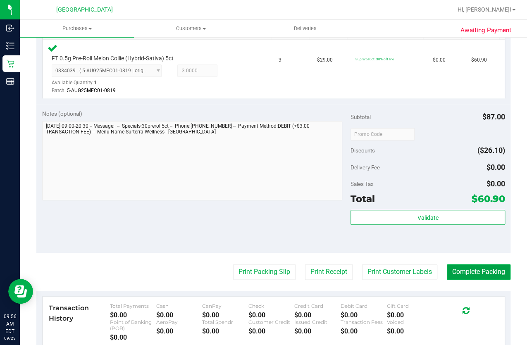
click at [467, 268] on button "Complete Packing" at bounding box center [479, 272] width 64 height 16
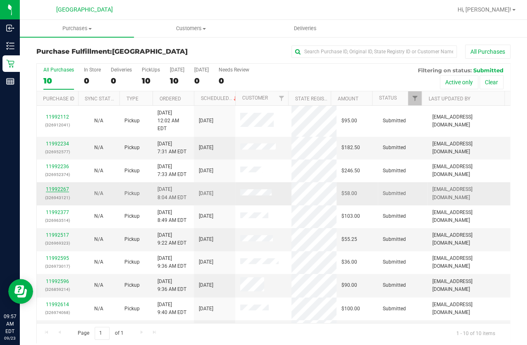
click at [63, 187] on link "11992267" at bounding box center [57, 190] width 23 height 6
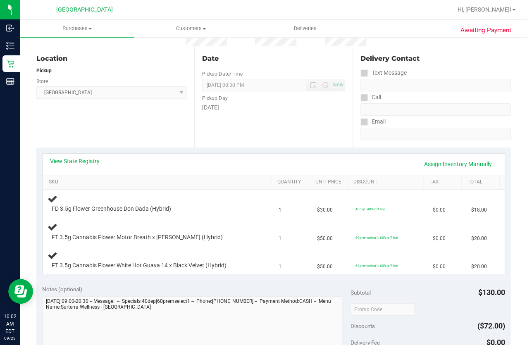
scroll to position [75, 0]
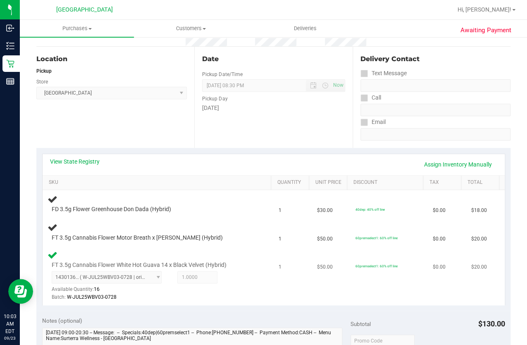
drag, startPoint x: 191, startPoint y: 292, endPoint x: 201, endPoint y: 287, distance: 12.0
click at [191, 294] on div "Batch: W-JUL25WBV03-0728" at bounding box center [151, 298] width 199 height 8
click at [204, 250] on div "FT 3.5g Cannabis Flower White Hot Guava 14 x Black Velvet (Hybrid) 143013643315…" at bounding box center [158, 276] width 221 height 52
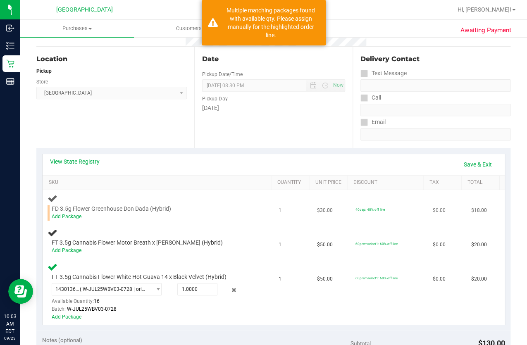
click at [76, 213] on div "Add Package" at bounding box center [151, 217] width 199 height 8
click at [77, 214] on link "Add Package" at bounding box center [67, 217] width 30 height 6
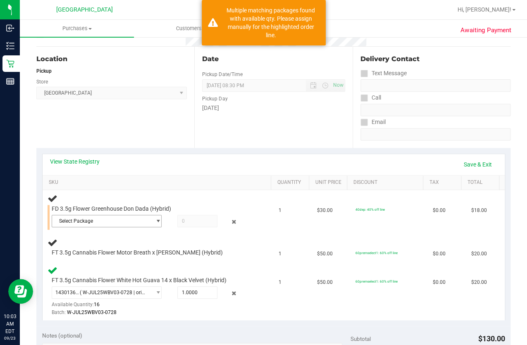
click at [127, 220] on span "Select Package" at bounding box center [101, 222] width 99 height 12
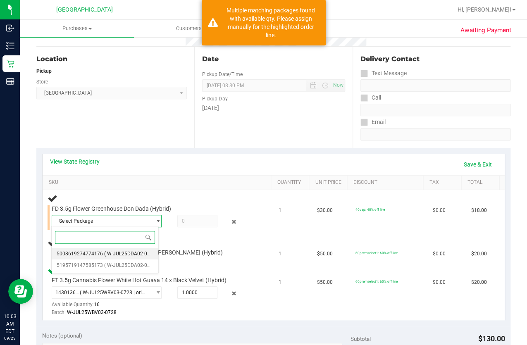
click at [128, 255] on span "( W-JUL25DDA02-0723 | orig: FLSRWGM-20250729-1372 )" at bounding box center [169, 254] width 130 height 6
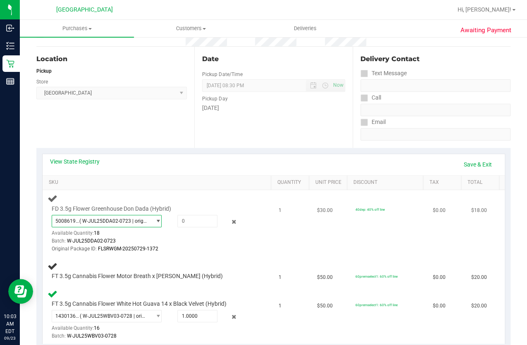
click at [128, 223] on span "( W-JUL25DDA02-0723 | orig: FLSRWGM-20250729-1372 )" at bounding box center [113, 221] width 68 height 6
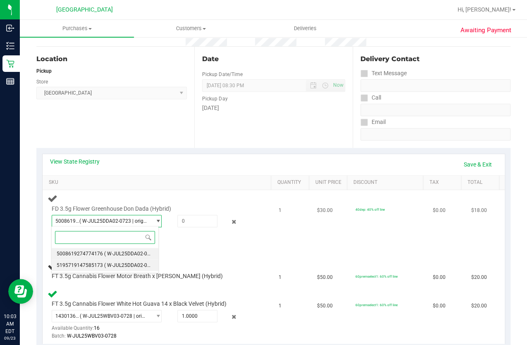
drag, startPoint x: 140, startPoint y: 259, endPoint x: 143, endPoint y: 255, distance: 5.0
click at [140, 261] on li "5195719147585173 ( W-JUL25DDA02-0723 | orig: FLSRWGM-20250729-1203 )" at bounding box center [105, 266] width 107 height 12
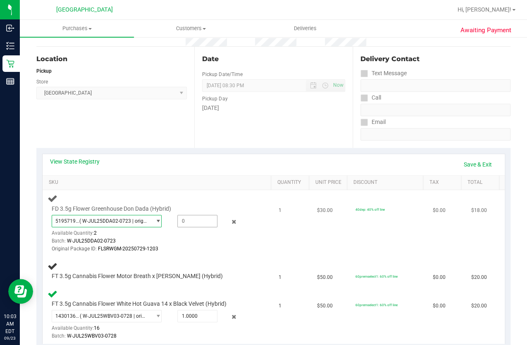
click at [177, 219] on span at bounding box center [197, 221] width 40 height 12
type input "1"
type input "1.0000"
click at [203, 259] on td "FT 3.5g Cannabis Flower Motor Breath x [PERSON_NAME] (Hybrid)" at bounding box center [158, 271] width 231 height 28
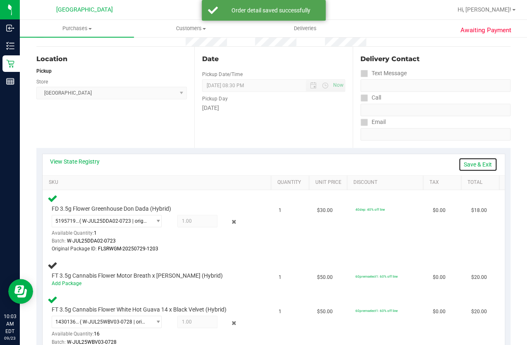
click at [465, 165] on link "Save & Exit" at bounding box center [478, 165] width 39 height 14
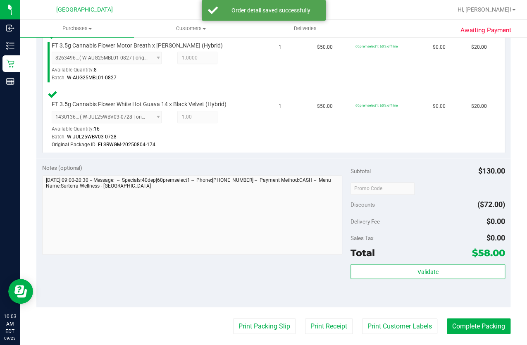
scroll to position [376, 0]
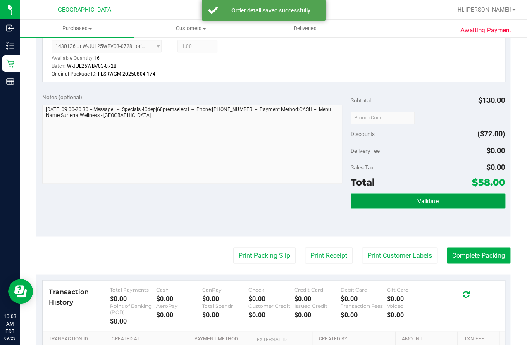
click at [381, 195] on button "Validate" at bounding box center [428, 201] width 154 height 15
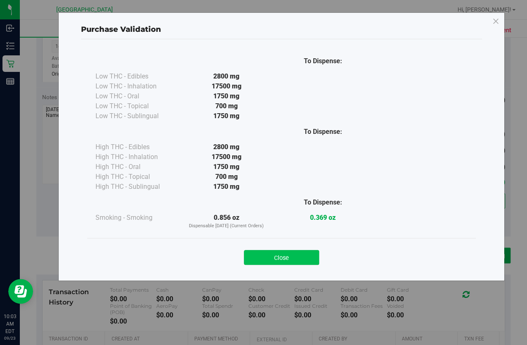
click at [277, 252] on button "Close" at bounding box center [281, 257] width 75 height 15
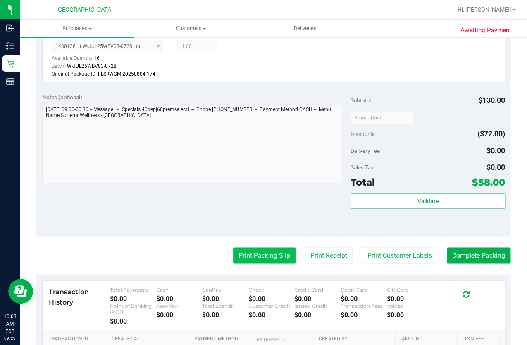
click at [264, 248] on button "Print Packing Slip" at bounding box center [264, 256] width 62 height 16
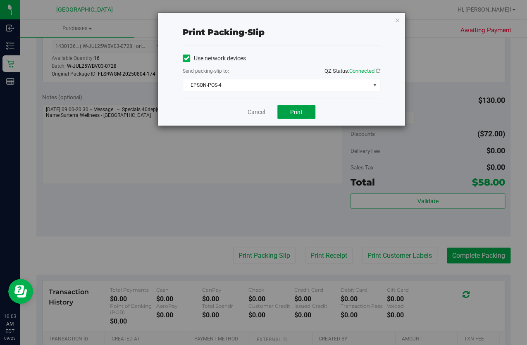
click at [302, 116] on button "Print" at bounding box center [297, 112] width 38 height 14
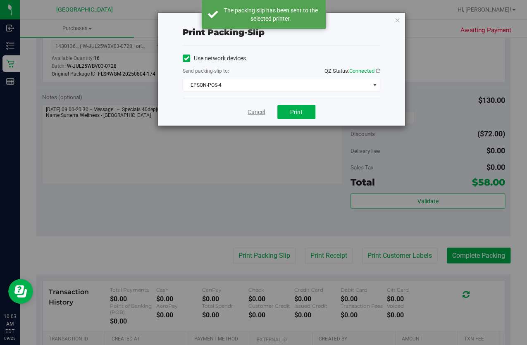
click at [259, 109] on link "Cancel" at bounding box center [256, 112] width 17 height 9
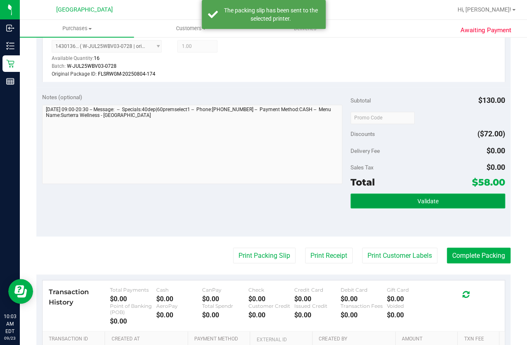
click at [384, 196] on button "Validate" at bounding box center [428, 201] width 154 height 15
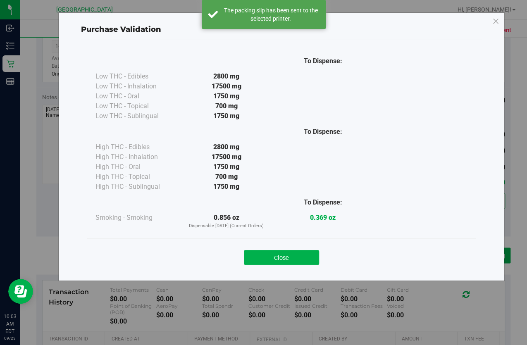
click at [263, 261] on button "Close" at bounding box center [281, 257] width 75 height 15
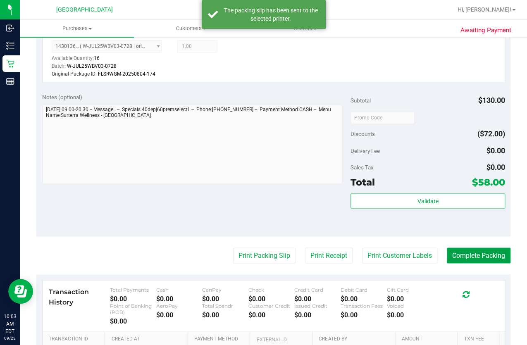
click at [475, 248] on button "Complete Packing" at bounding box center [479, 256] width 64 height 16
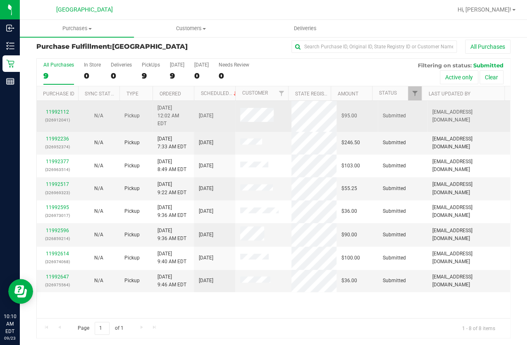
scroll to position [6, 0]
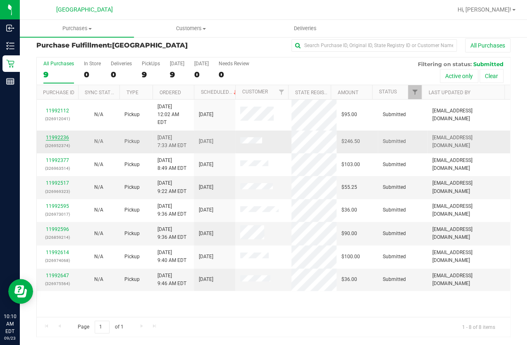
click at [64, 135] on link "11992236" at bounding box center [57, 138] width 23 height 6
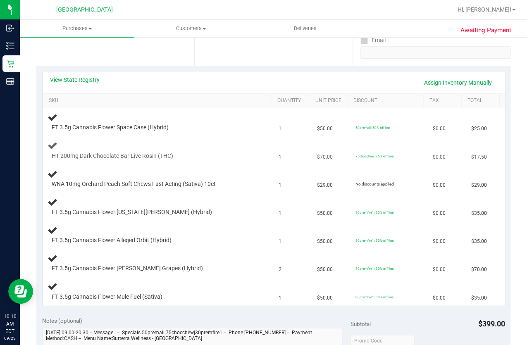
scroll to position [194, 0]
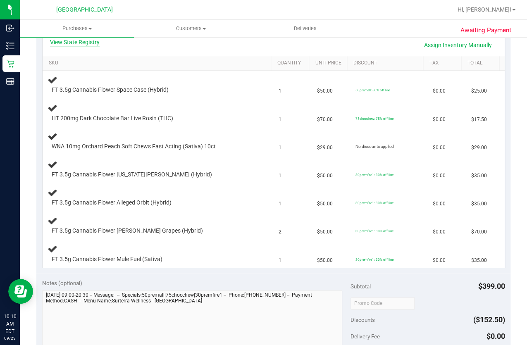
click at [74, 45] on link "View State Registry" at bounding box center [75, 42] width 50 height 8
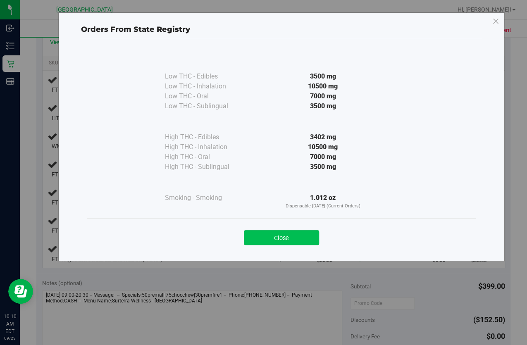
click at [287, 237] on button "Close" at bounding box center [281, 237] width 75 height 15
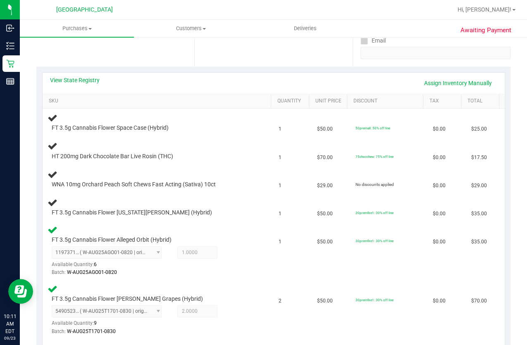
scroll to position [157, 0]
click at [177, 189] on td "WNA 10mg Orchard Peach Soft Chews Fast Acting (Sativa) 10ct" at bounding box center [158, 179] width 231 height 28
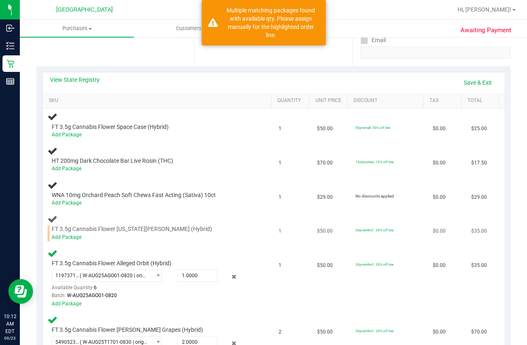
click at [71, 238] on div "Add Package" at bounding box center [151, 238] width 199 height 8
click at [71, 235] on link "Add Package" at bounding box center [67, 238] width 30 height 6
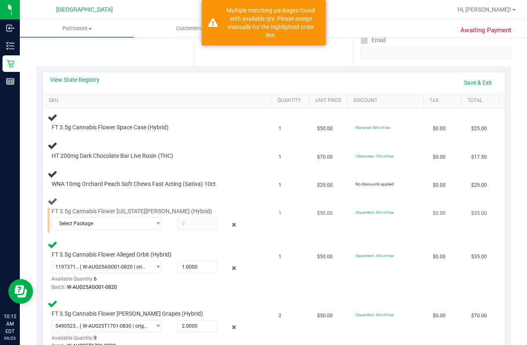
click at [57, 234] on td "FT 3.5g Cannabis Flower Georgia Runtz (Hybrid) Select Package 2682541745124074 …" at bounding box center [158, 214] width 231 height 43
click at [109, 224] on span "Select Package" at bounding box center [101, 224] width 99 height 12
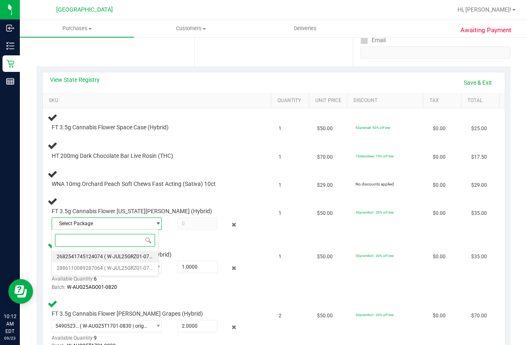
click at [116, 256] on span "( W-JUL25GRZ01-0730 | orig: FLSRWGM-20250806-1910 )" at bounding box center [168, 257] width 129 height 6
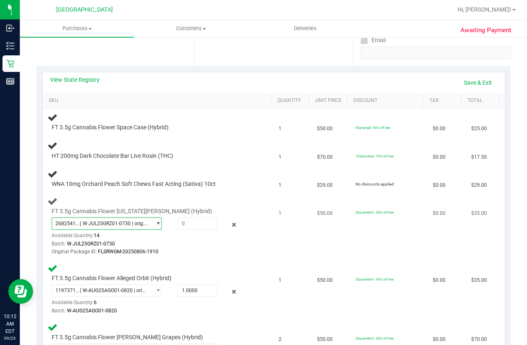
click at [120, 222] on span "( W-JUL25GRZ01-0730 | orig: FLSRWGM-20250806-1910 )" at bounding box center [114, 224] width 68 height 6
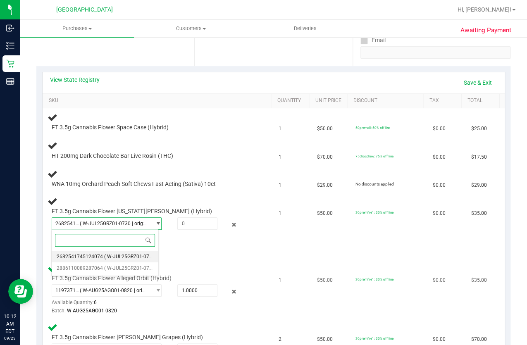
click at [128, 265] on li "2886110089287064 ( W-JUL25GRZ01-0730 | orig: FLSRWGM-20250806-1947 )" at bounding box center [105, 269] width 107 height 12
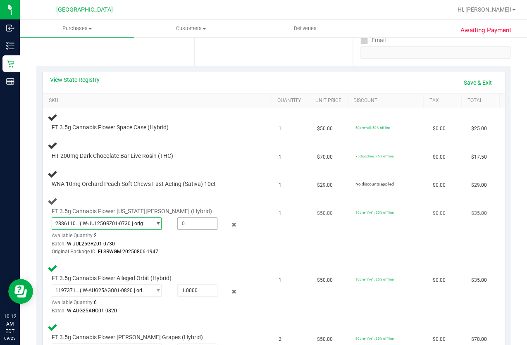
click at [180, 218] on span at bounding box center [197, 224] width 40 height 12
type input "1"
type input "1.0000"
click at [203, 243] on div "Batch: W-JUL25GRZ01-0730" at bounding box center [151, 244] width 199 height 8
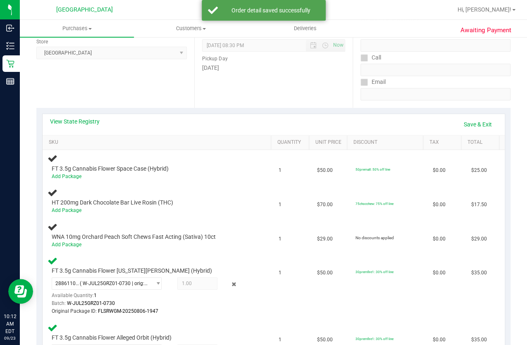
scroll to position [81, 0]
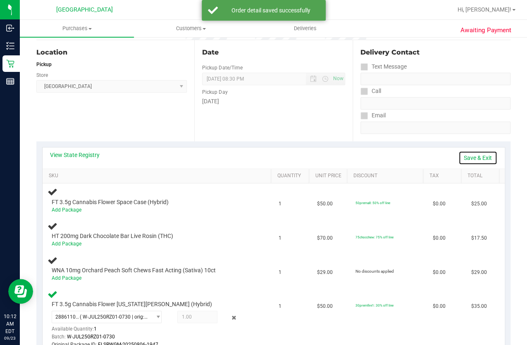
click at [476, 153] on link "Save & Exit" at bounding box center [478, 158] width 39 height 14
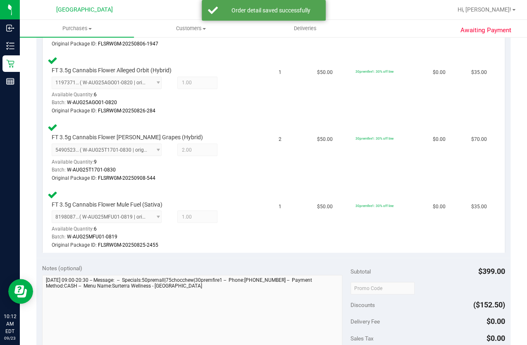
scroll to position [570, 0]
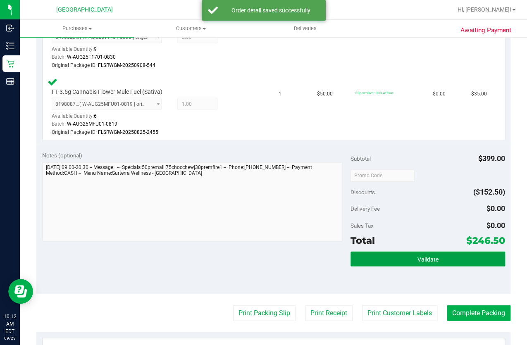
click at [369, 252] on button "Validate" at bounding box center [428, 259] width 154 height 15
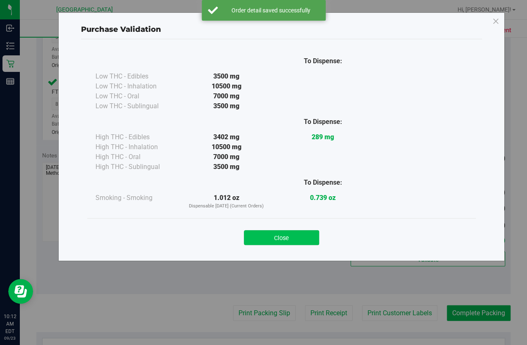
click at [300, 241] on button "Close" at bounding box center [281, 237] width 75 height 15
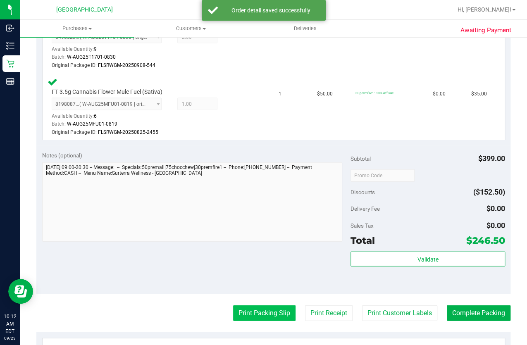
click at [260, 305] on button "Print Packing Slip" at bounding box center [264, 313] width 62 height 16
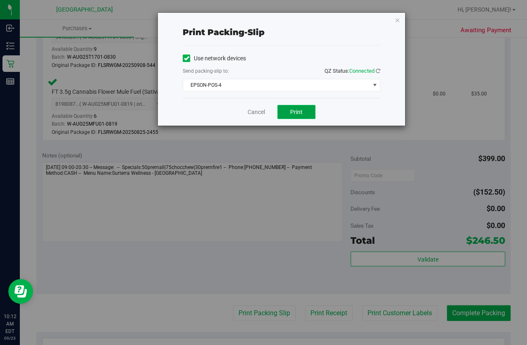
click at [298, 110] on span "Print" at bounding box center [296, 112] width 12 height 7
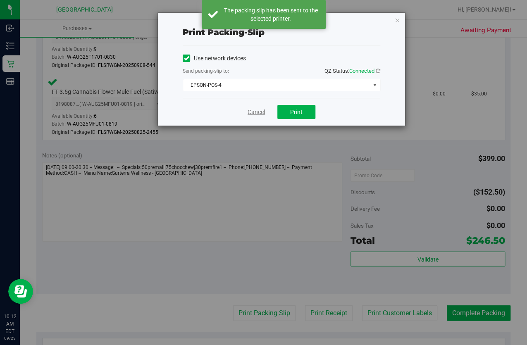
click at [258, 111] on link "Cancel" at bounding box center [256, 112] width 17 height 9
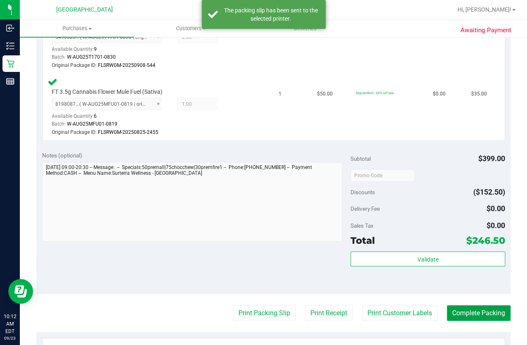
drag, startPoint x: 456, startPoint y: 308, endPoint x: 462, endPoint y: 309, distance: 5.9
click at [462, 309] on button "Complete Packing" at bounding box center [479, 313] width 64 height 16
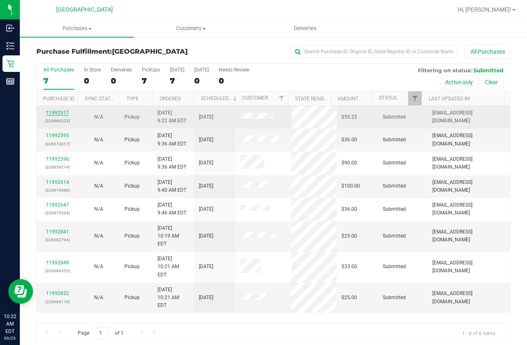
click at [65, 110] on link "11992517" at bounding box center [57, 113] width 23 height 6
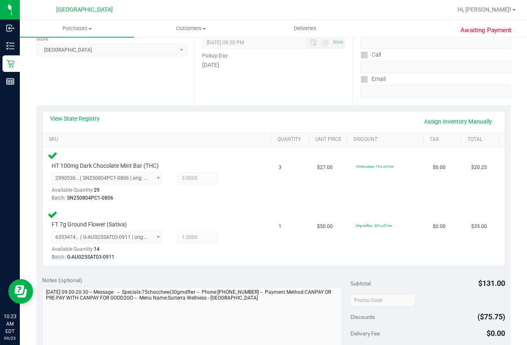
scroll to position [225, 0]
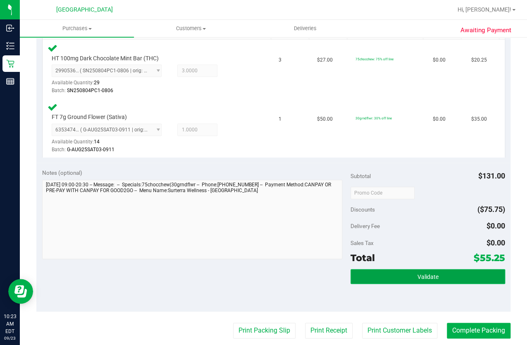
click at [376, 279] on button "Validate" at bounding box center [428, 276] width 154 height 15
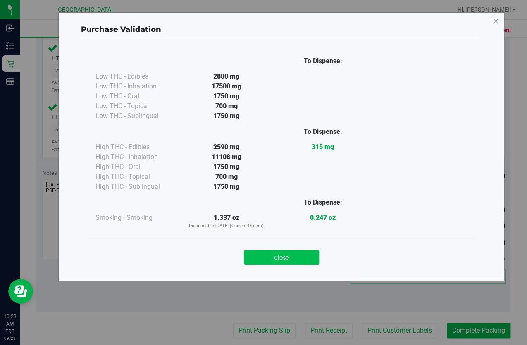
click at [278, 257] on button "Close" at bounding box center [281, 257] width 75 height 15
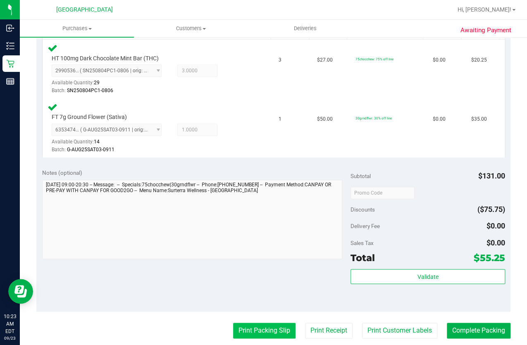
click at [249, 330] on button "Print Packing Slip" at bounding box center [264, 331] width 62 height 16
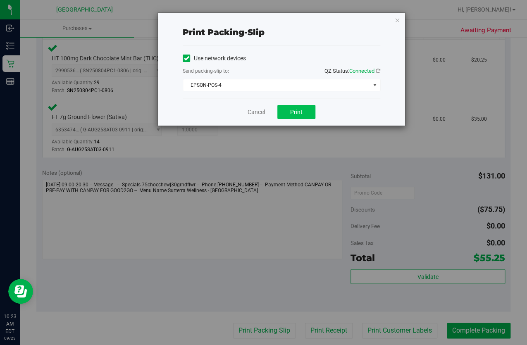
click at [298, 103] on div "Cancel Print" at bounding box center [282, 112] width 198 height 28
click at [298, 107] on button "Print" at bounding box center [297, 112] width 38 height 14
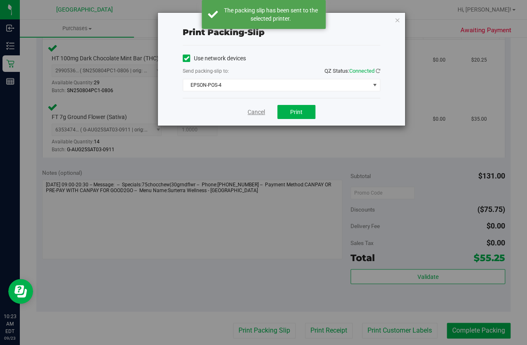
click at [258, 114] on link "Cancel" at bounding box center [256, 112] width 17 height 9
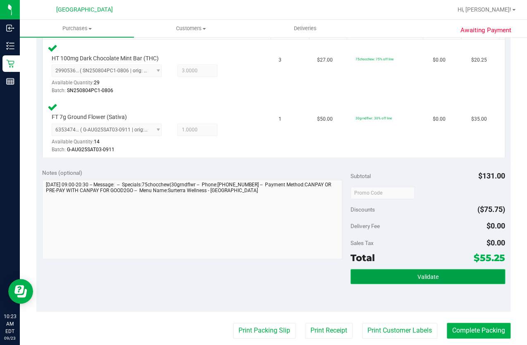
click at [379, 276] on button "Validate" at bounding box center [428, 276] width 154 height 15
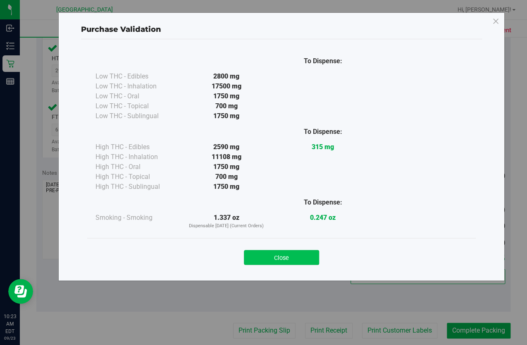
click at [280, 259] on button "Close" at bounding box center [281, 257] width 75 height 15
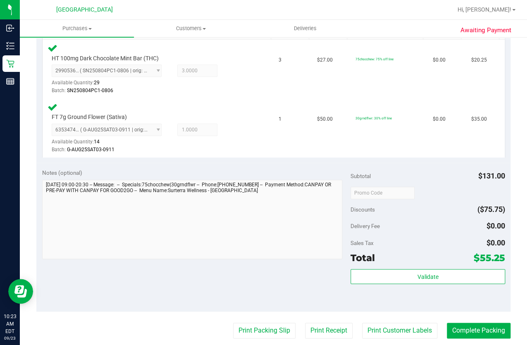
click at [382, 283] on div "Validate" at bounding box center [428, 277] width 154 height 16
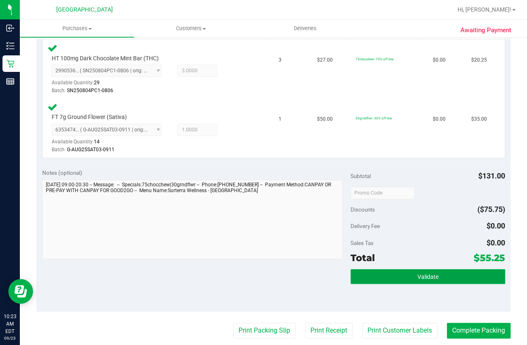
click at [383, 270] on button "Validate" at bounding box center [428, 276] width 154 height 15
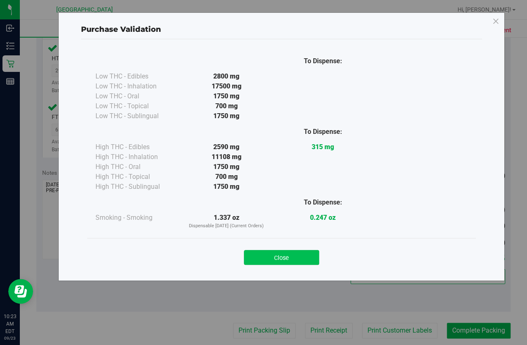
click at [297, 256] on button "Close" at bounding box center [281, 257] width 75 height 15
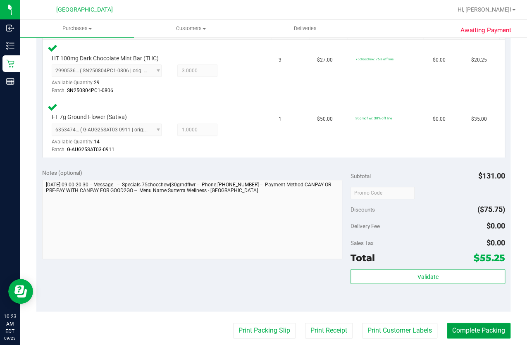
click at [472, 327] on button "Complete Packing" at bounding box center [479, 331] width 64 height 16
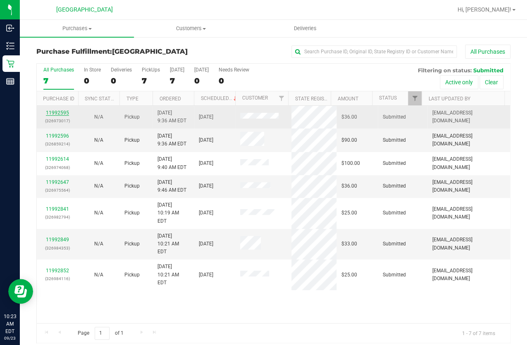
click at [55, 110] on link "11992595" at bounding box center [57, 113] width 23 height 6
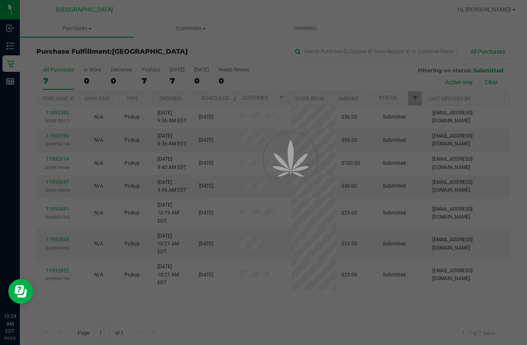
click at [271, 280] on div at bounding box center [263, 172] width 527 height 345
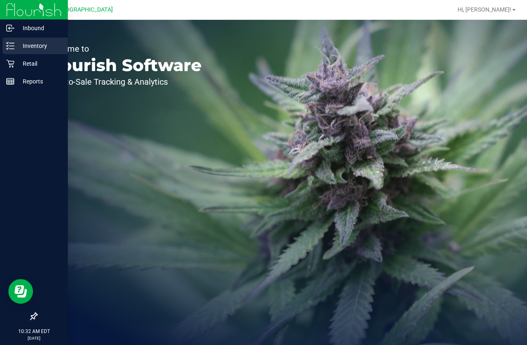
click at [11, 40] on div "Inventory" at bounding box center [34, 46] width 65 height 17
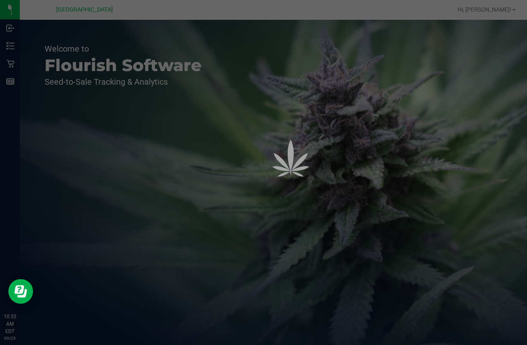
click at [228, 150] on div at bounding box center [263, 172] width 527 height 345
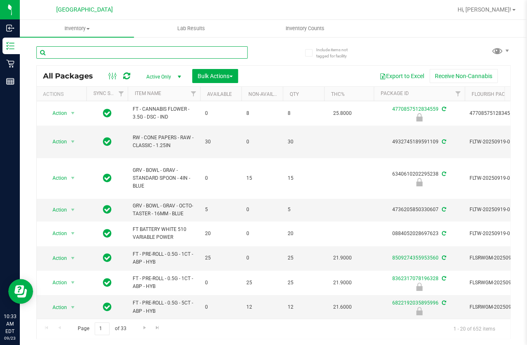
click at [106, 55] on input "text" at bounding box center [141, 52] width 211 height 12
type input "5585721156185397"
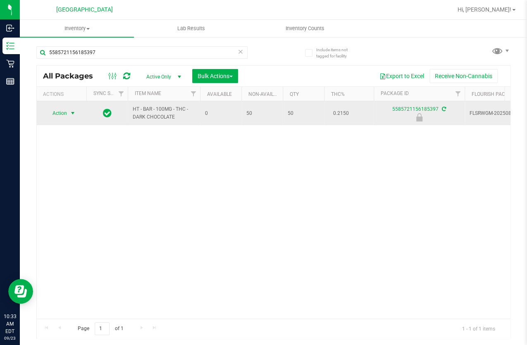
click at [59, 110] on span "Action" at bounding box center [56, 114] width 22 height 12
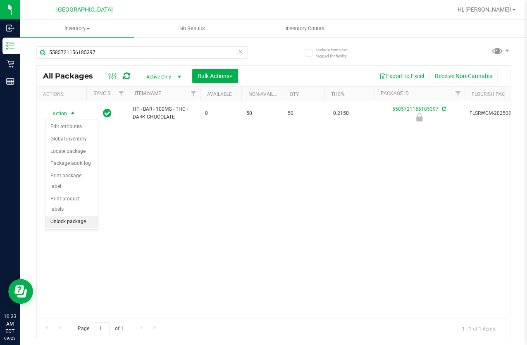
click at [79, 216] on li "Unlock package" at bounding box center [72, 222] width 53 height 12
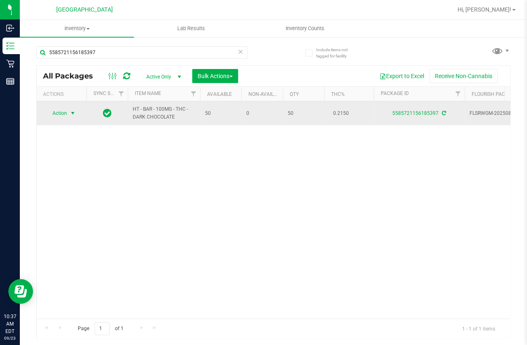
click at [69, 113] on span "select" at bounding box center [73, 114] width 10 height 12
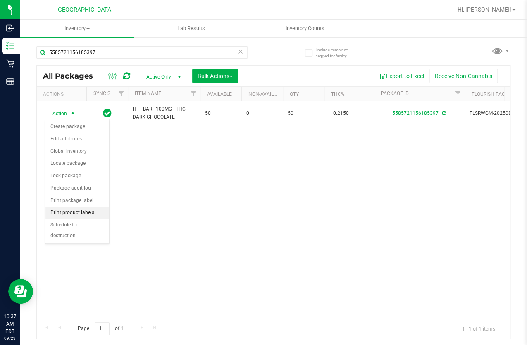
click at [65, 212] on li "Print product labels" at bounding box center [78, 213] width 64 height 12
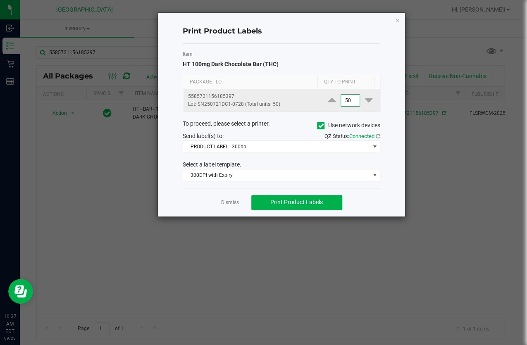
click at [341, 99] on input "50" at bounding box center [350, 101] width 19 height 12
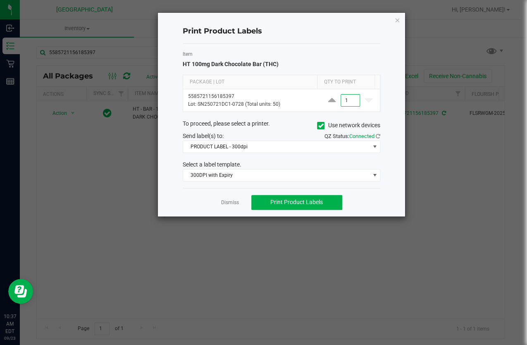
type input "1"
drag, startPoint x: 424, startPoint y: 245, endPoint x: 319, endPoint y: 208, distance: 111.7
click at [424, 245] on ngb-modal-window "Print Product Labels Item HT 100mg Dark Chocolate Bar (THC) Package | Lot Qty t…" at bounding box center [267, 172] width 534 height 345
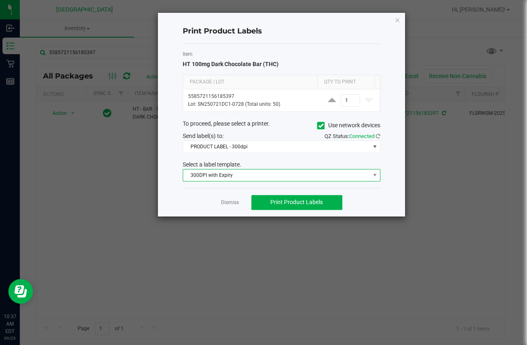
click at [284, 179] on span "300DPI with Expiry" at bounding box center [276, 176] width 187 height 12
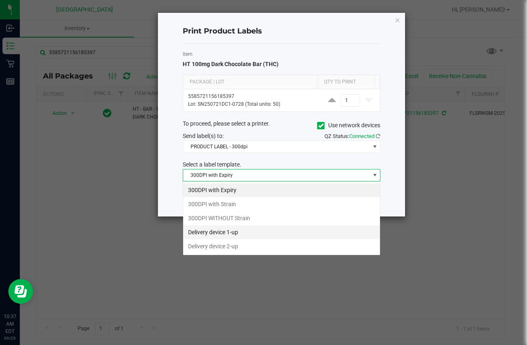
scroll to position [12, 198]
click at [250, 189] on li "300DPI with Expiry" at bounding box center [281, 190] width 197 height 14
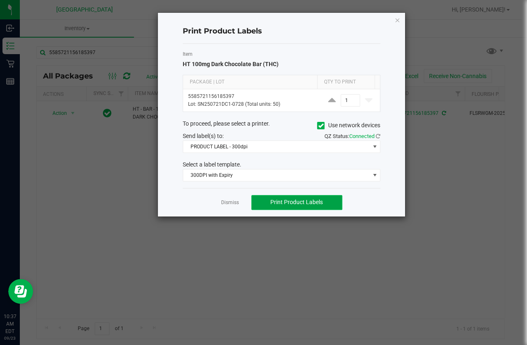
click at [299, 207] on button "Print Product Labels" at bounding box center [297, 202] width 91 height 15
click at [231, 202] on link "Dismiss" at bounding box center [230, 202] width 18 height 7
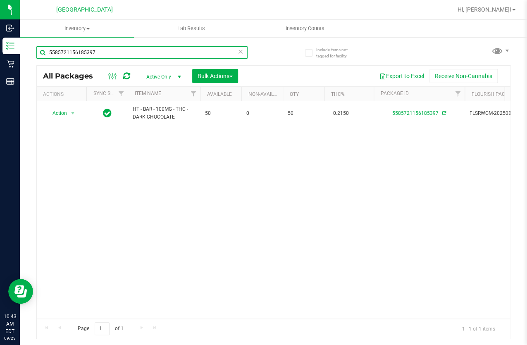
drag, startPoint x: 96, startPoint y: 51, endPoint x: -1, endPoint y: 54, distance: 97.3
click at [0, 54] on html "Inbound Inventory Retail Reports 10:43 AM EDT 09/23/2025 09/23 Lakeland WC Hi, …" at bounding box center [263, 172] width 527 height 345
type input "\"
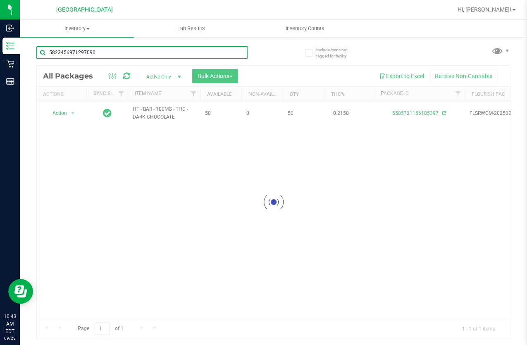
type input "5823456971297090"
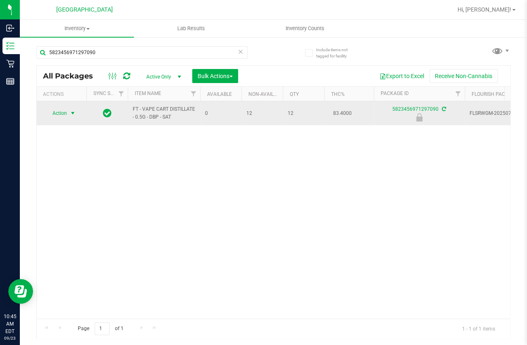
click at [73, 112] on span "select" at bounding box center [72, 113] width 7 height 7
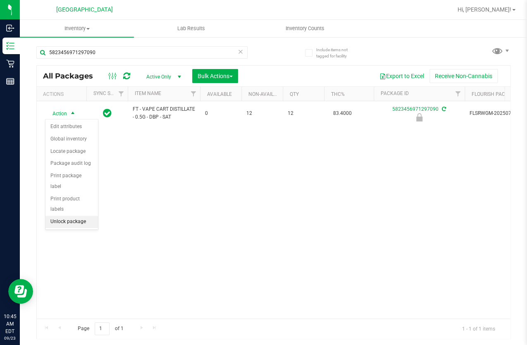
click at [95, 216] on li "Unlock package" at bounding box center [72, 222] width 53 height 12
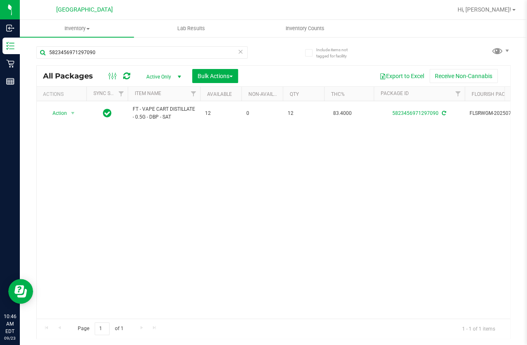
drag, startPoint x: 107, startPoint y: 181, endPoint x: 64, endPoint y: 72, distance: 117.4
click at [105, 180] on div "Action Action Create package Edit attributes Global inventory Locate package Lo…" at bounding box center [274, 210] width 474 height 218
drag, startPoint x: 117, startPoint y: 58, endPoint x: 95, endPoint y: 55, distance: 22.5
click at [95, 55] on div "5823456971297090" at bounding box center [141, 55] width 211 height 19
drag, startPoint x: 95, startPoint y: 55, endPoint x: -1, endPoint y: 30, distance: 99.1
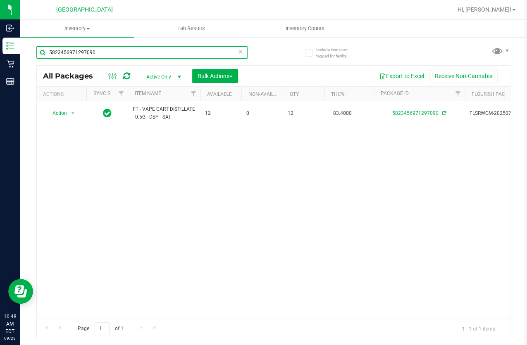
click at [0, 30] on html "Inbound Inventory Retail Reports 10:48 AM EDT 09/23/2025 09/23 Lakeland WC Hi, …" at bounding box center [263, 172] width 527 height 345
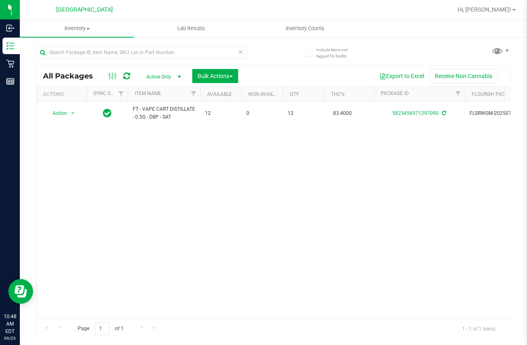
click at [321, 242] on div "Action Action Create package Edit attributes Global inventory Locate package Lo…" at bounding box center [274, 210] width 474 height 218
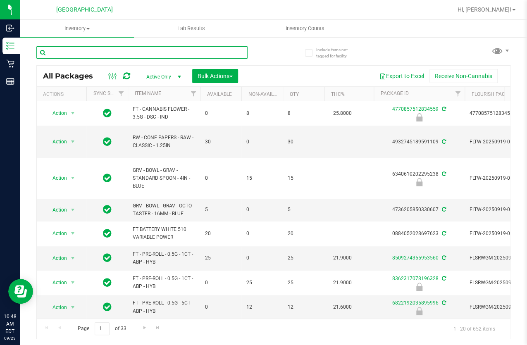
click at [108, 52] on input "text" at bounding box center [141, 52] width 211 height 12
type input "I sEE the lurking mr sir i see it i ee the lurk i she tohe forard shuffle"
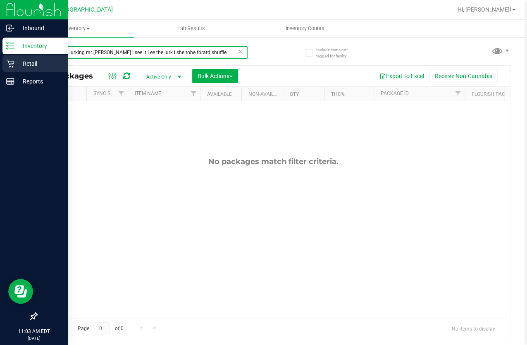
drag, startPoint x: 196, startPoint y: 52, endPoint x: 2, endPoint y: 57, distance: 194.1
click at [2, 57] on div "Inbound Inventory Retail Reports 11:03 AM EDT 09/23/2025 09/23 Lakeland WC Hi, …" at bounding box center [263, 172] width 527 height 345
type input "soo"
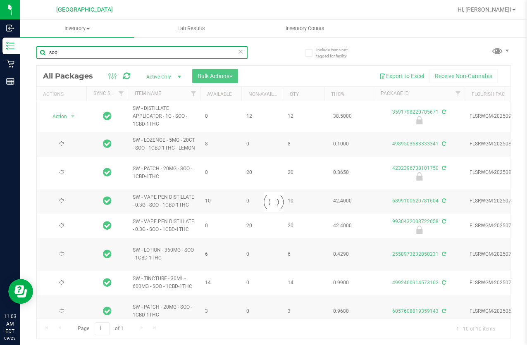
type input "2026-03-03"
type input "2025-08-21"
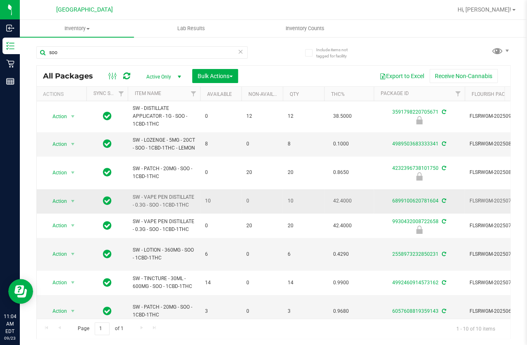
click at [237, 199] on td "10" at bounding box center [220, 201] width 41 height 24
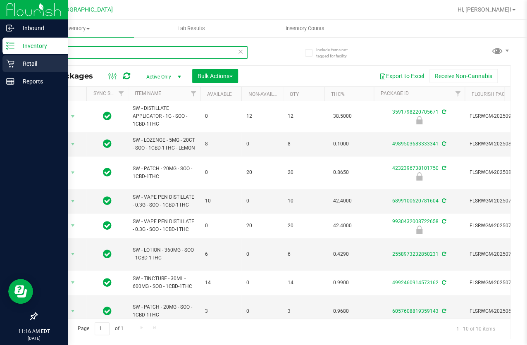
drag, startPoint x: 83, startPoint y: 56, endPoint x: 8, endPoint y: 59, distance: 75.3
click at [8, 59] on div "Inbound Inventory Retail Reports 11:16 AM EDT 09/23/2025 09/23 Lakeland WC Hi, …" at bounding box center [263, 172] width 527 height 345
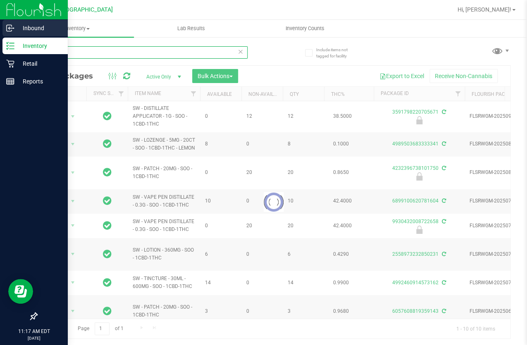
type input "o"
type input "pkt"
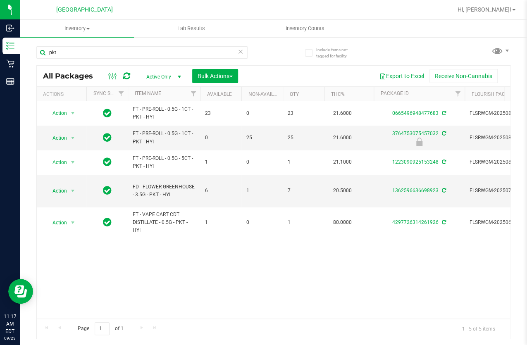
click at [138, 240] on div "Action Action Create package Edit attributes Global inventory Locate package Lo…" at bounding box center [274, 210] width 474 height 218
click at [302, 288] on div "Action Action Create package Edit attributes Global inventory Locate package Lo…" at bounding box center [274, 209] width 474 height 217
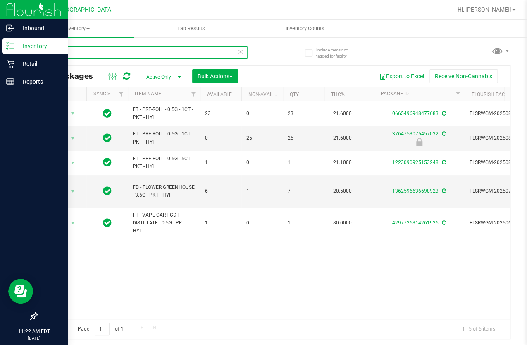
drag, startPoint x: 86, startPoint y: 56, endPoint x: 6, endPoint y: 49, distance: 79.8
click at [16, 53] on div "Inbound Inventory Retail Reports 11:22 AM EDT 09/23/2025 09/23 Lakeland WC Hi, …" at bounding box center [263, 172] width 527 height 345
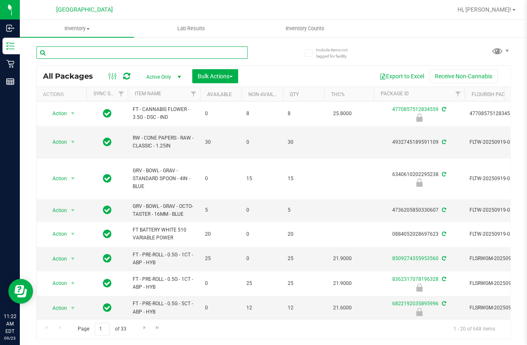
click at [218, 46] on input "text" at bounding box center [141, 52] width 211 height 12
type input "TRK"
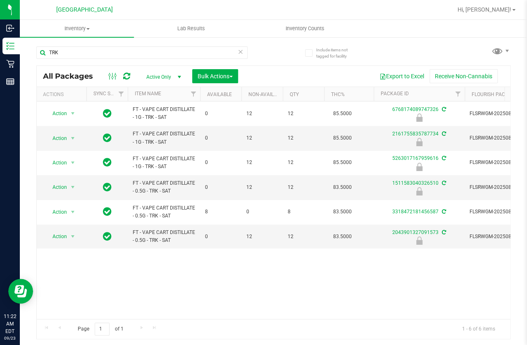
click at [201, 261] on div "Action Action Edit attributes Global inventory Locate package Package audit log…" at bounding box center [274, 209] width 474 height 217
click at [289, 285] on div "Action Action Edit attributes Global inventory Locate package Package audit log…" at bounding box center [274, 209] width 474 height 217
click at [170, 287] on div "Action Action Edit attributes Global inventory Locate package Package audit log…" at bounding box center [274, 209] width 474 height 217
click at [285, 278] on div "Action Action Edit attributes Global inventory Locate package Package audit log…" at bounding box center [274, 209] width 474 height 217
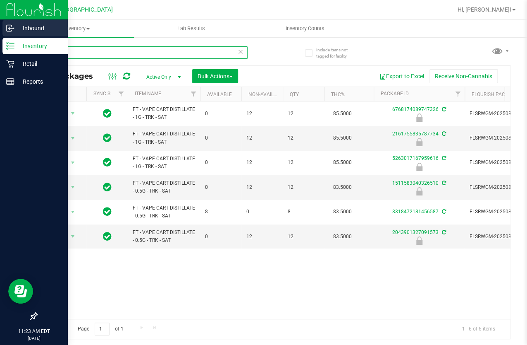
drag, startPoint x: 76, startPoint y: 49, endPoint x: 12, endPoint y: 36, distance: 65.8
click at [12, 36] on div "Inbound Inventory Retail Reports 11:23 AM EDT 09/23/2025 09/23 Lakeland WC Hi, …" at bounding box center [263, 172] width 527 height 345
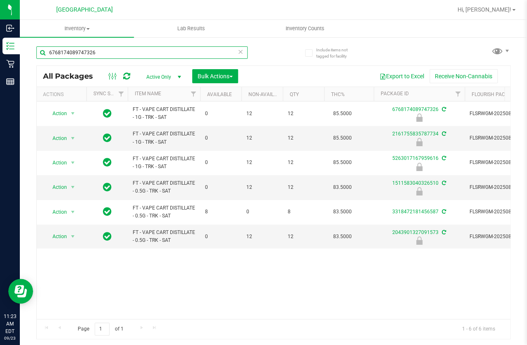
type input "6768174089747326"
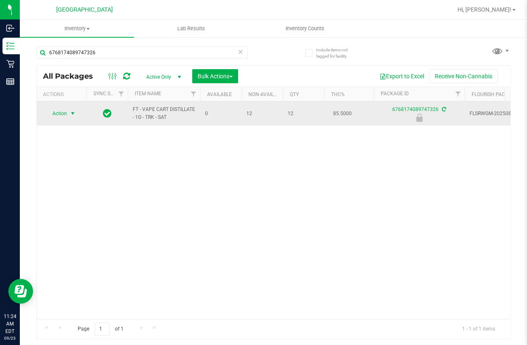
click at [68, 115] on span "select" at bounding box center [73, 114] width 10 height 12
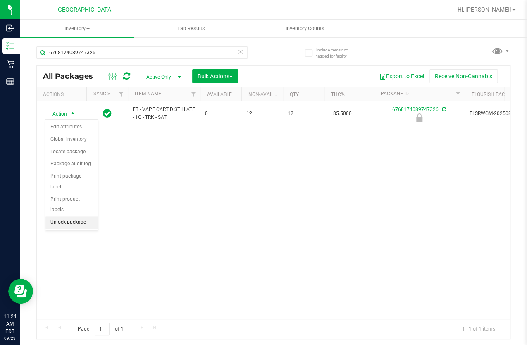
click at [70, 216] on li "Unlock package" at bounding box center [72, 222] width 53 height 12
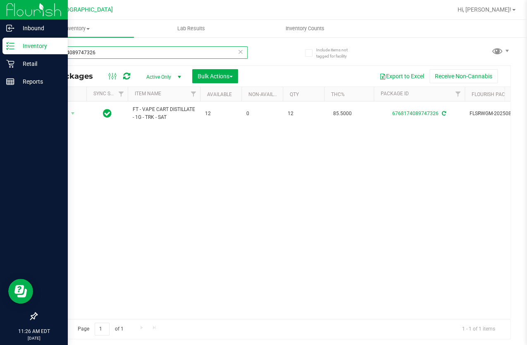
drag, startPoint x: 100, startPoint y: 56, endPoint x: 6, endPoint y: 46, distance: 94.4
click at [6, 46] on div "Inbound Inventory Retail Reports 11:26 AM EDT 09/23/2025 09/23 Lakeland WC Hi, …" at bounding box center [263, 172] width 527 height 345
type input "GRAV"
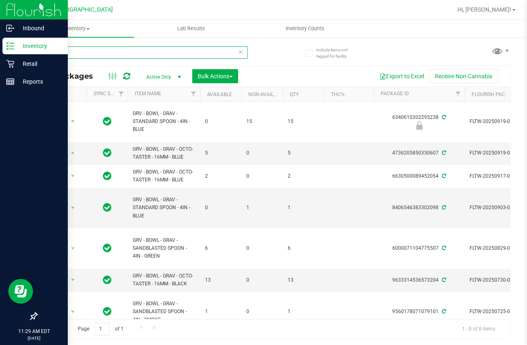
drag, startPoint x: 67, startPoint y: 53, endPoint x: 12, endPoint y: 52, distance: 55.9
click at [12, 53] on div "Inbound Inventory Retail Reports 11:29 AM EDT 09/23/2025 09/23 Lakeland WC Hi, …" at bounding box center [263, 172] width 527 height 345
type input "2083964938939621"
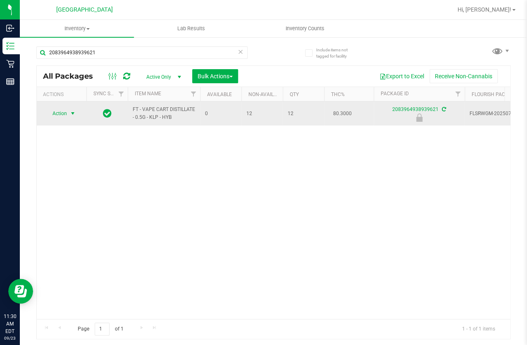
click at [68, 115] on span "select" at bounding box center [73, 114] width 10 height 12
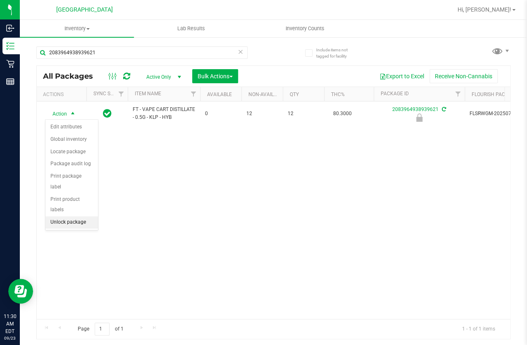
click at [76, 216] on li "Unlock package" at bounding box center [72, 222] width 53 height 12
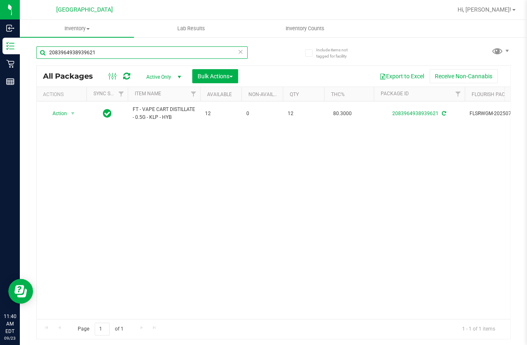
drag, startPoint x: 23, startPoint y: 48, endPoint x: -1, endPoint y: 49, distance: 24.0
click at [0, 49] on html "Inbound Inventory Retail Reports 11:40 AM EDT 09/23/2025 09/23 Lakeland WC Hi, …" at bounding box center [263, 172] width 527 height 345
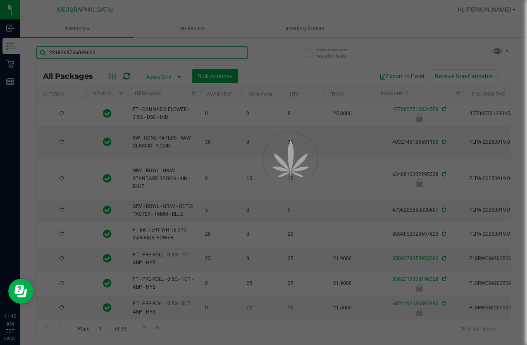
type input "2818368746049662"
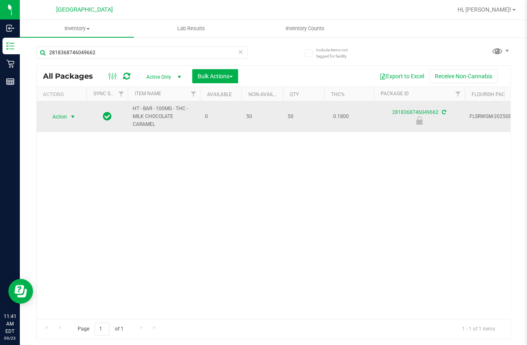
click at [74, 120] on span "select" at bounding box center [72, 116] width 7 height 7
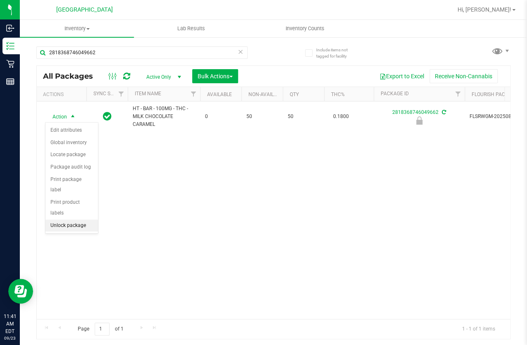
click at [83, 219] on li "Unlock package" at bounding box center [72, 225] width 53 height 12
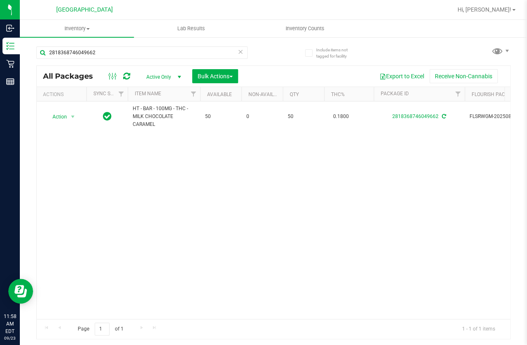
click at [158, 159] on div "Action Action Create package Edit attributes Global inventory Locate package Lo…" at bounding box center [274, 209] width 474 height 217
drag, startPoint x: 107, startPoint y: 55, endPoint x: -1, endPoint y: 29, distance: 111.2
click at [0, 29] on html "Inbound Inventory Retail Reports 11:58 AM EDT 09/23/2025 09/23 Lakeland WC Hi, …" at bounding box center [263, 172] width 527 height 345
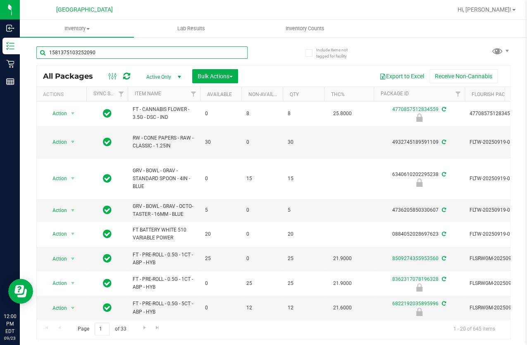
type input "1581375103252090"
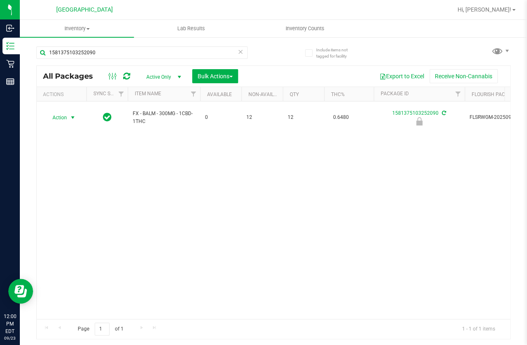
drag, startPoint x: 54, startPoint y: 108, endPoint x: 74, endPoint y: 142, distance: 39.3
click at [54, 112] on span "Action" at bounding box center [56, 118] width 22 height 12
click at [90, 216] on li "Unlock package" at bounding box center [72, 222] width 53 height 12
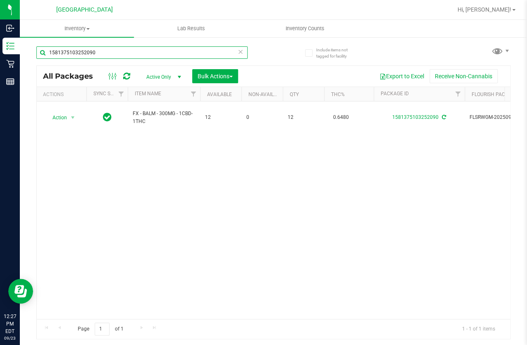
drag, startPoint x: 100, startPoint y: 50, endPoint x: -1, endPoint y: 53, distance: 101.0
click at [0, 53] on html "Inbound Inventory Retail Reports 12:27 PM EDT 09/23/2025 09/23 Lakeland WC Hi, …" at bounding box center [263, 172] width 527 height 345
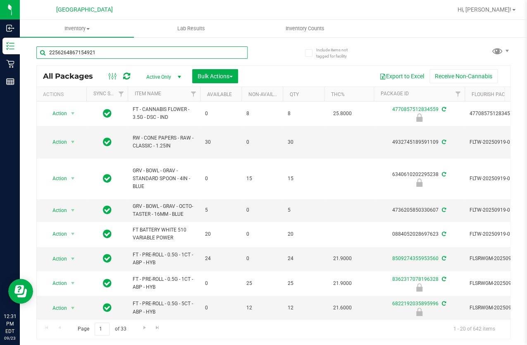
type input "2256264867154921"
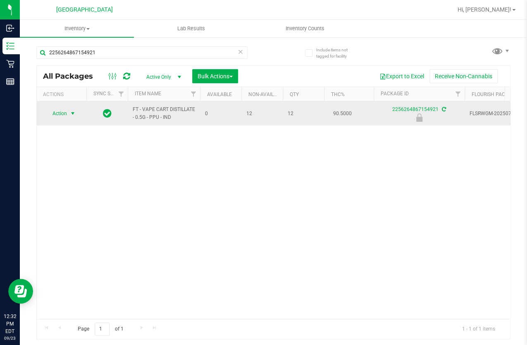
click at [57, 113] on span "Action" at bounding box center [56, 114] width 22 height 12
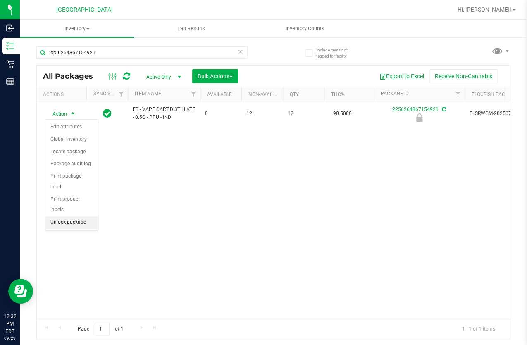
click at [73, 216] on li "Unlock package" at bounding box center [72, 222] width 53 height 12
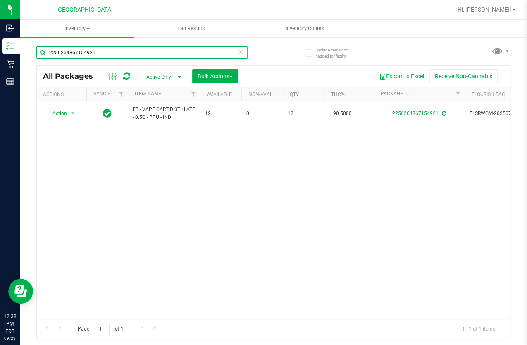
drag, startPoint x: 92, startPoint y: 55, endPoint x: 23, endPoint y: 41, distance: 70.1
click at [26, 42] on div "Include items not tagged for facility 2256264867154921 All Packages Active Only…" at bounding box center [274, 162] width 508 height 252
type input "9319710950289226"
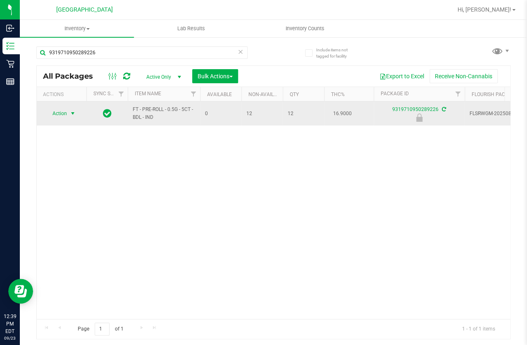
click at [51, 109] on span "Action" at bounding box center [56, 114] width 22 height 12
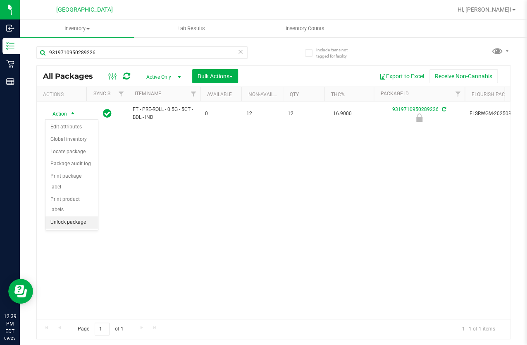
click at [79, 216] on li "Unlock package" at bounding box center [72, 222] width 53 height 12
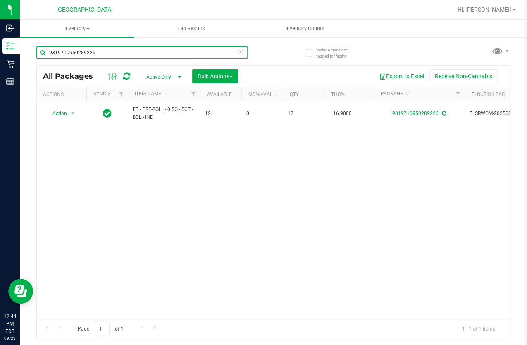
drag, startPoint x: 109, startPoint y: 51, endPoint x: -1, endPoint y: 57, distance: 109.8
click at [0, 57] on html "Inbound Inventory Retail Reports 12:44 PM EDT 09/23/2025 09/23 Lakeland WC Hi, …" at bounding box center [263, 172] width 527 height 345
type input "mbl"
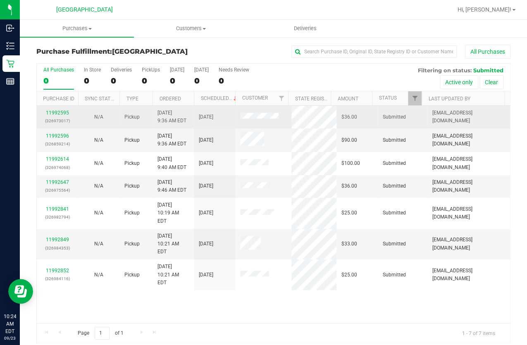
click at [68, 112] on div "11992595 (326973017)" at bounding box center [57, 117] width 31 height 16
click at [66, 112] on link "11992595" at bounding box center [57, 113] width 23 height 6
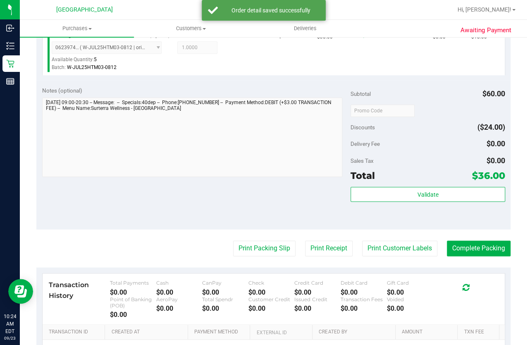
scroll to position [338, 0]
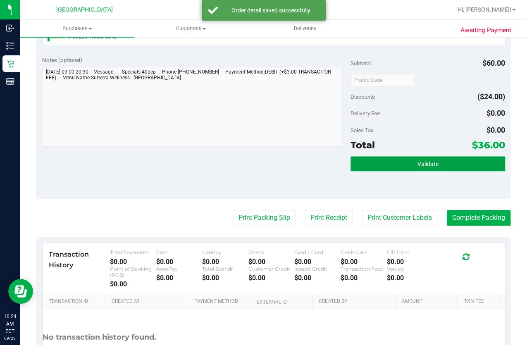
click at [379, 166] on button "Validate" at bounding box center [428, 163] width 154 height 15
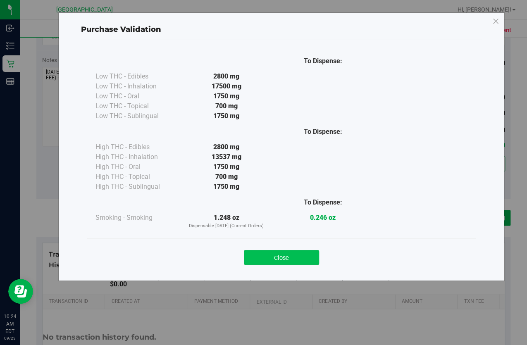
click at [299, 257] on button "Close" at bounding box center [281, 257] width 75 height 15
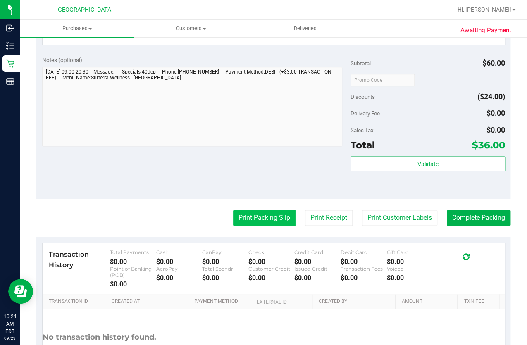
click at [282, 215] on button "Print Packing Slip" at bounding box center [264, 218] width 62 height 16
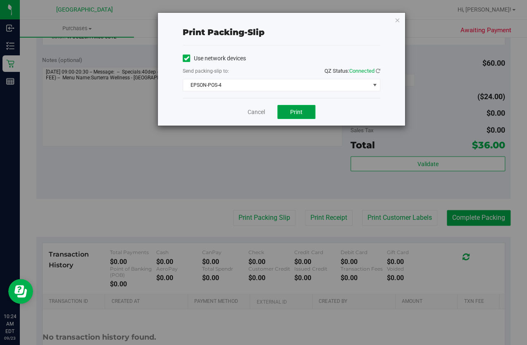
click at [294, 113] on span "Print" at bounding box center [296, 112] width 12 height 7
click at [253, 112] on link "Cancel" at bounding box center [256, 112] width 17 height 9
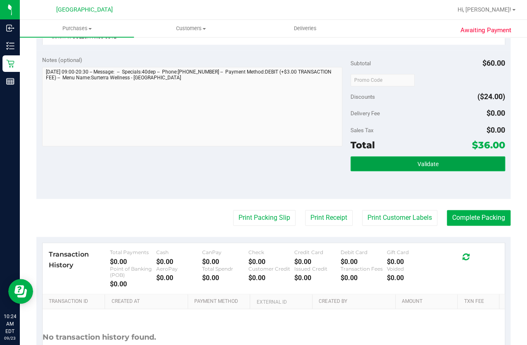
click at [401, 162] on button "Validate" at bounding box center [428, 163] width 154 height 15
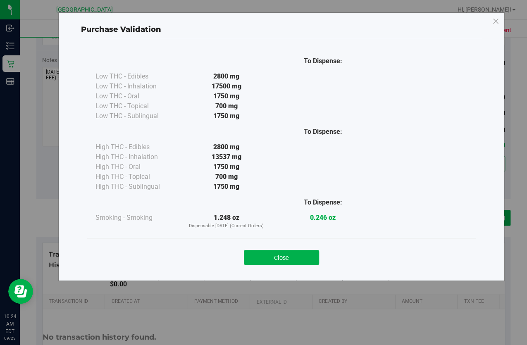
drag, startPoint x: 269, startPoint y: 259, endPoint x: 353, endPoint y: 256, distance: 84.0
click at [270, 259] on button "Close" at bounding box center [281, 257] width 75 height 15
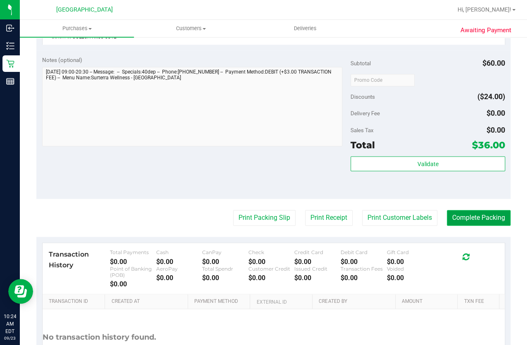
click at [486, 213] on button "Complete Packing" at bounding box center [479, 218] width 64 height 16
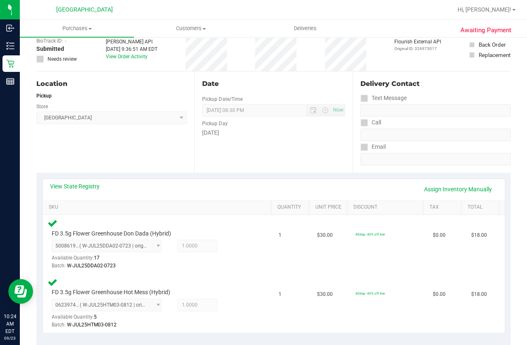
scroll to position [0, 0]
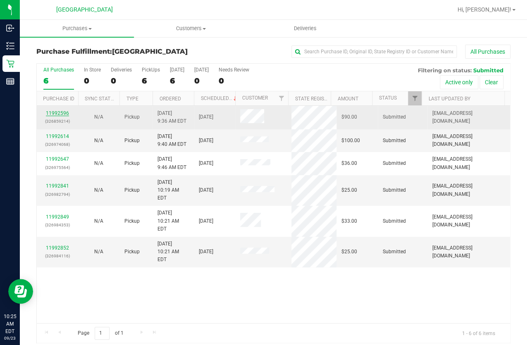
click at [64, 112] on link "11992596" at bounding box center [57, 113] width 23 height 6
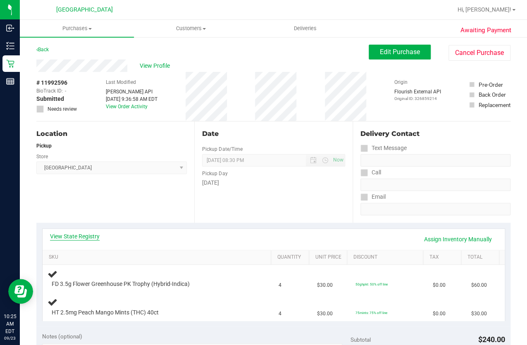
click at [85, 235] on link "View State Registry" at bounding box center [75, 236] width 50 height 8
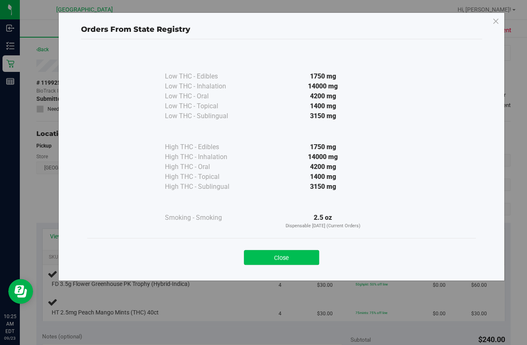
click at [273, 252] on button "Close" at bounding box center [281, 257] width 75 height 15
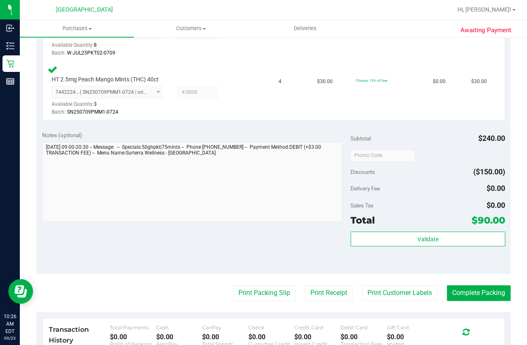
scroll to position [338, 0]
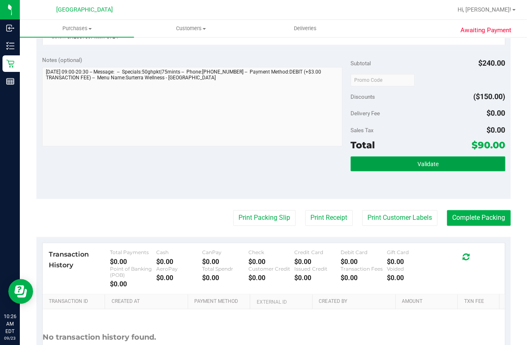
click at [388, 162] on button "Validate" at bounding box center [428, 163] width 154 height 15
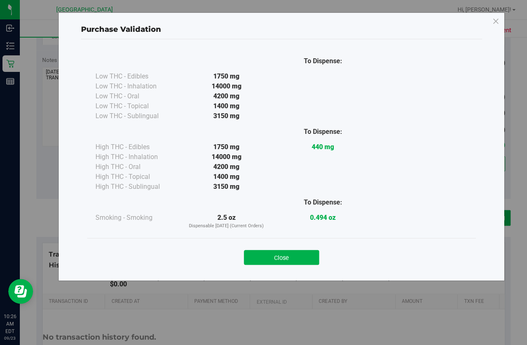
click at [299, 259] on button "Close" at bounding box center [281, 257] width 75 height 15
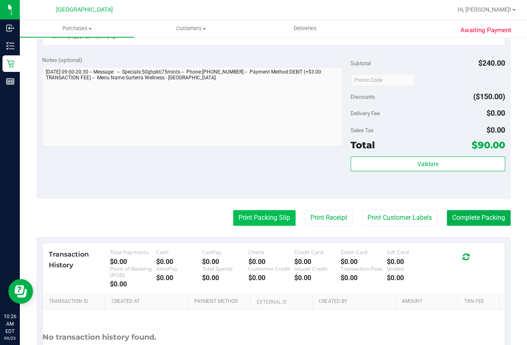
click at [264, 211] on button "Print Packing Slip" at bounding box center [264, 218] width 62 height 16
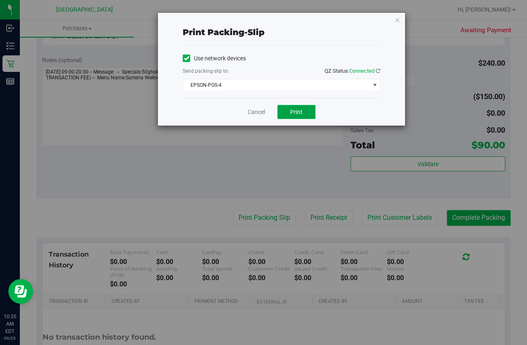
click at [311, 108] on button "Print" at bounding box center [297, 112] width 38 height 14
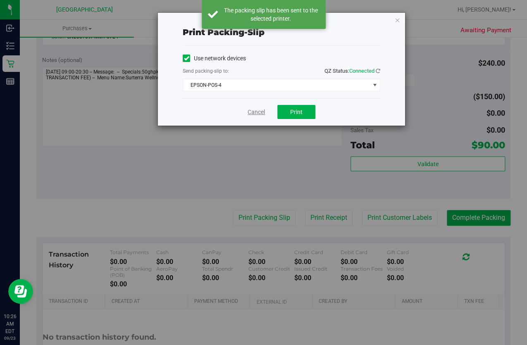
click at [252, 111] on link "Cancel" at bounding box center [256, 112] width 17 height 9
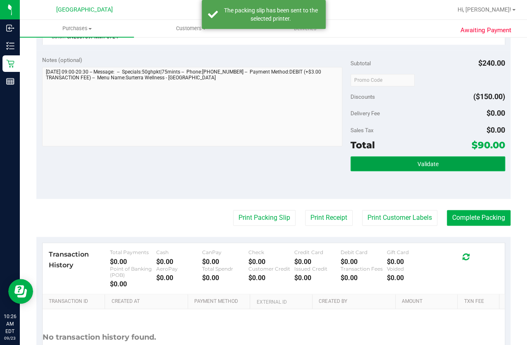
click at [431, 165] on span "Validate" at bounding box center [427, 164] width 21 height 7
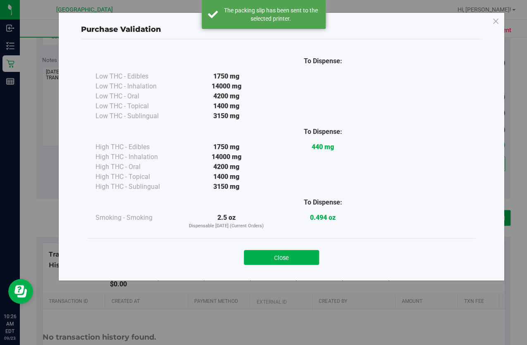
drag, startPoint x: 304, startPoint y: 258, endPoint x: 467, endPoint y: 234, distance: 165.1
click at [304, 258] on button "Close" at bounding box center [281, 257] width 75 height 15
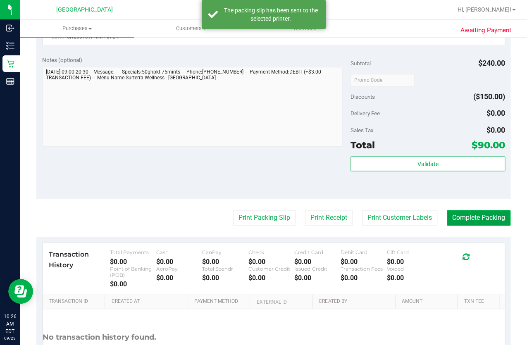
click at [480, 217] on button "Complete Packing" at bounding box center [479, 218] width 64 height 16
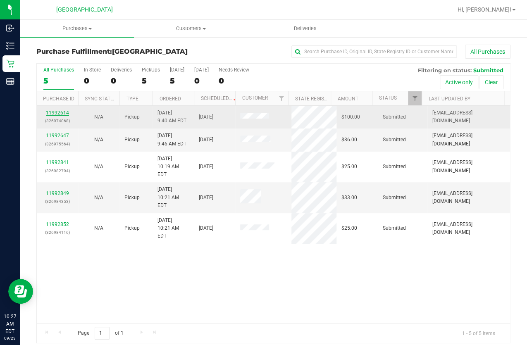
click at [60, 111] on link "11992614" at bounding box center [57, 113] width 23 height 6
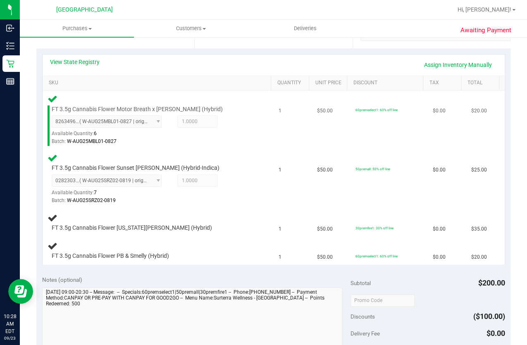
scroll to position [188, 0]
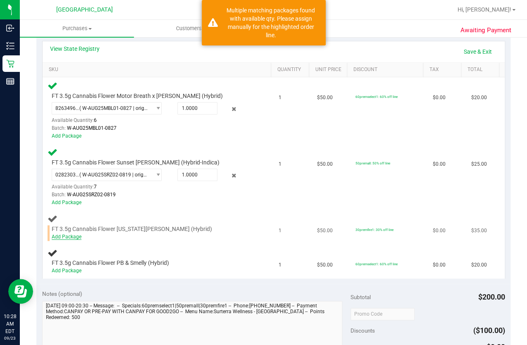
click at [74, 234] on link "Add Package" at bounding box center [67, 237] width 30 height 6
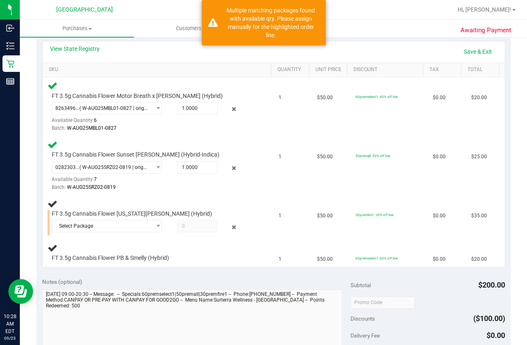
click at [123, 235] on td "FT 3.5g Cannabis Flower Georgia Runtz (Hybrid) Select Package 2682541745124074 …" at bounding box center [158, 217] width 231 height 43
click at [124, 226] on span "Select Package" at bounding box center [101, 226] width 99 height 12
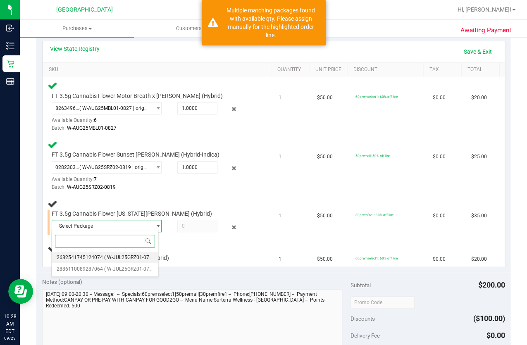
click at [128, 256] on span "( W-JUL25GRZ01-0730 | orig: FLSRWGM-20250806-1910 )" at bounding box center [168, 258] width 129 height 6
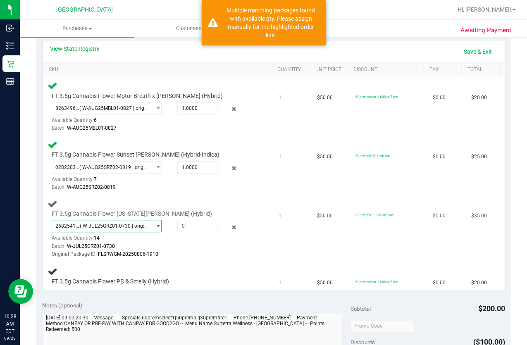
click at [135, 226] on span "( W-JUL25GRZ01-0730 | orig: FLSRWGM-20250806-1910 )" at bounding box center [114, 226] width 68 height 6
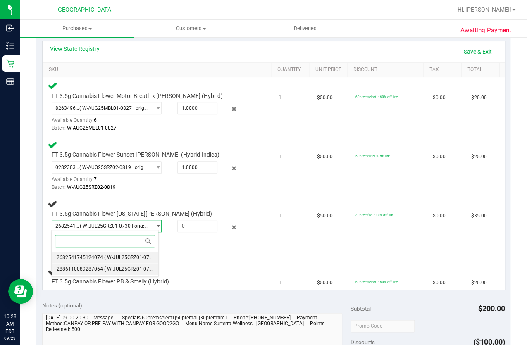
click at [138, 266] on span "( W-JUL25GRZ01-0730 | orig: FLSRWGM-20250806-1947 )" at bounding box center [168, 269] width 129 height 6
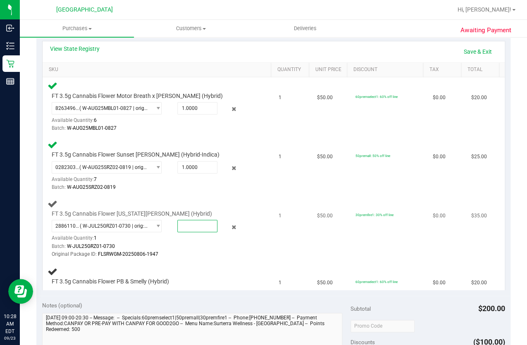
click at [190, 222] on span at bounding box center [197, 226] width 40 height 12
type input "1"
type input "1.0000"
click at [197, 239] on div "2886110089287064 ( W-JUL25GRZ01-0730 | orig: FLSRWGM-20250806-1947 ) 2682541745…" at bounding box center [151, 239] width 199 height 38
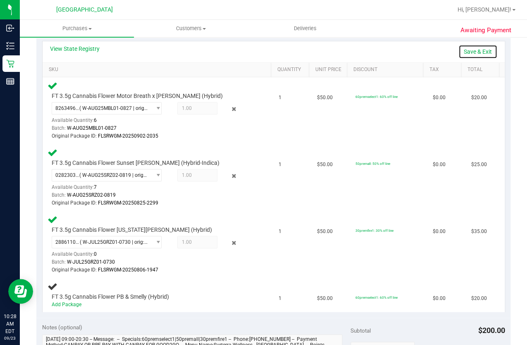
click at [474, 49] on link "Save & Exit" at bounding box center [478, 52] width 39 height 14
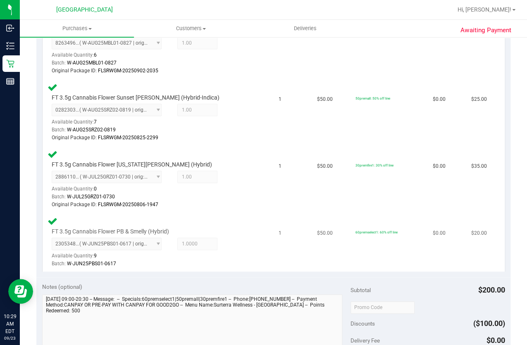
scroll to position [338, 0]
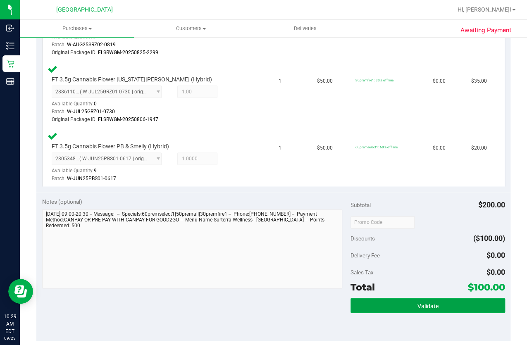
click at [436, 302] on button "Validate" at bounding box center [428, 305] width 154 height 15
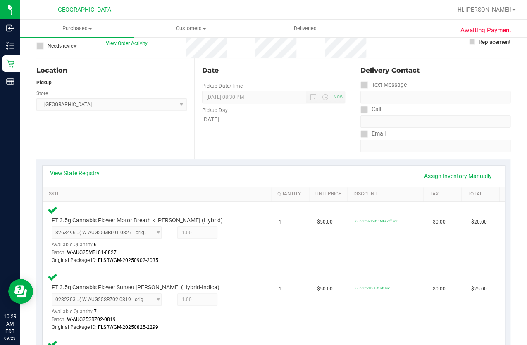
scroll to position [0, 0]
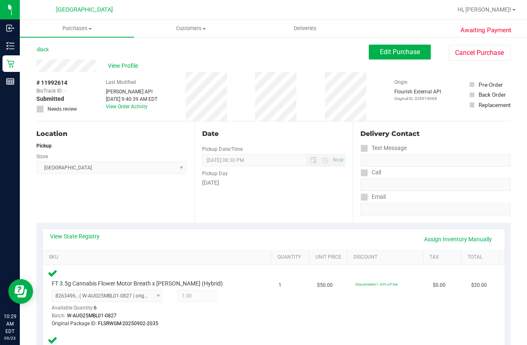
click at [388, 50] on span "Edit Purchase" at bounding box center [400, 52] width 40 height 8
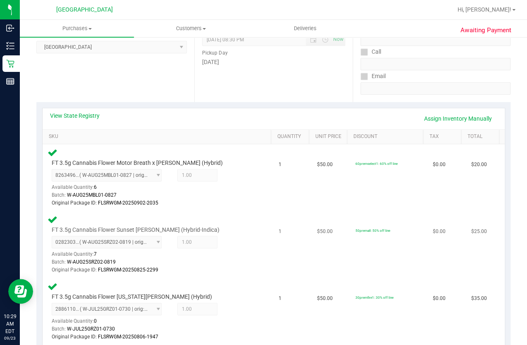
scroll to position [188, 0]
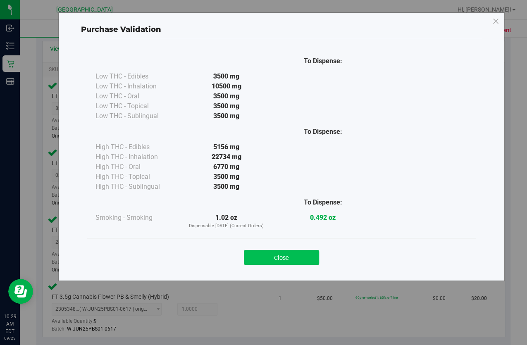
click at [310, 252] on button "Close" at bounding box center [281, 257] width 75 height 15
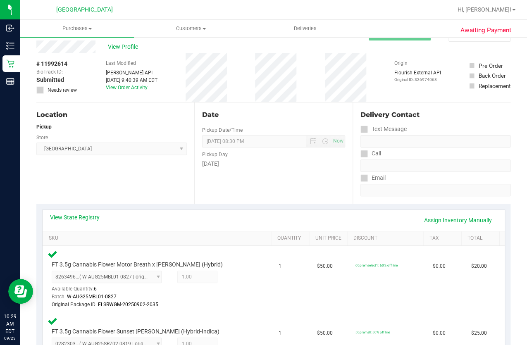
scroll to position [0, 0]
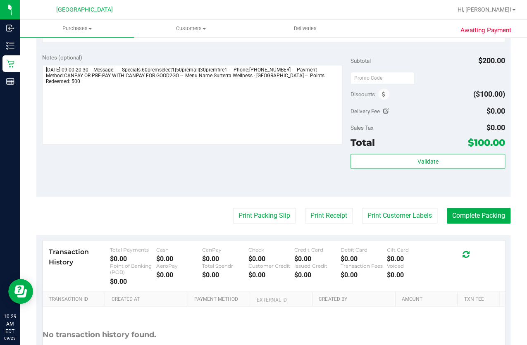
scroll to position [376, 0]
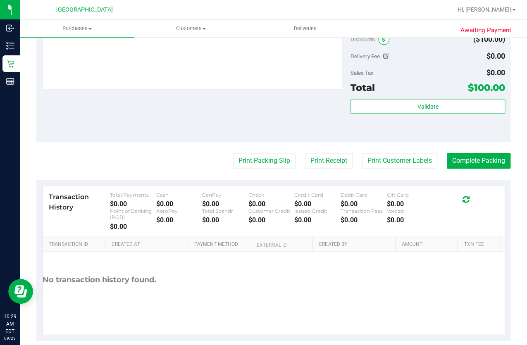
click at [381, 42] on span at bounding box center [383, 39] width 11 height 11
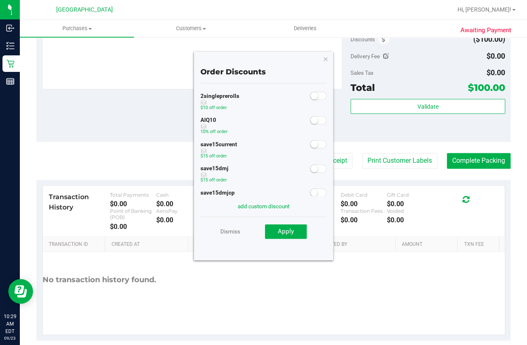
click at [311, 118] on small at bounding box center [314, 120] width 7 height 7
click at [295, 230] on button "Apply" at bounding box center [286, 232] width 42 height 15
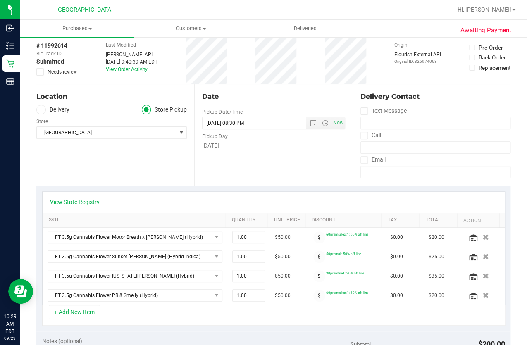
scroll to position [0, 0]
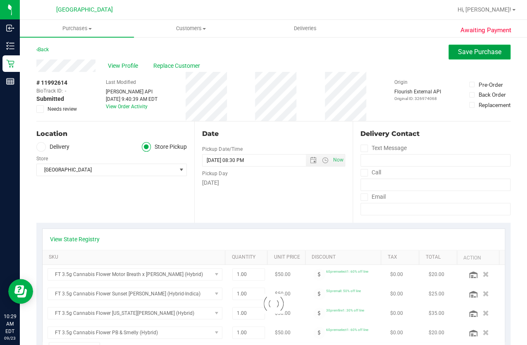
click at [462, 53] on span "Save Purchase" at bounding box center [479, 52] width 43 height 8
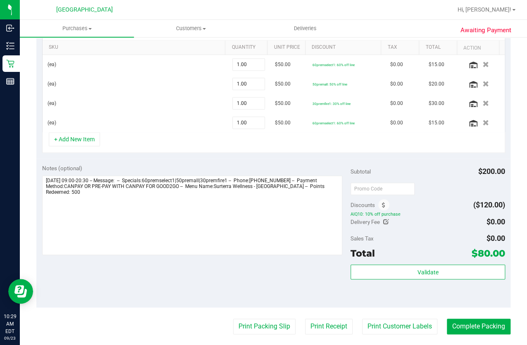
scroll to position [256, 0]
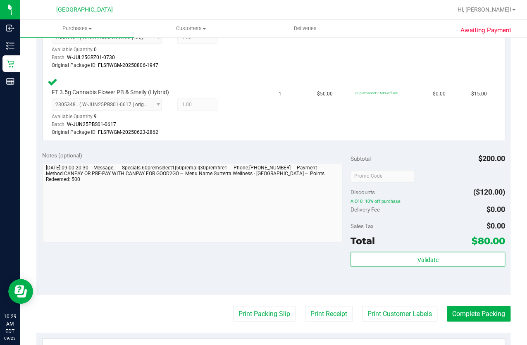
scroll to position [445, 0]
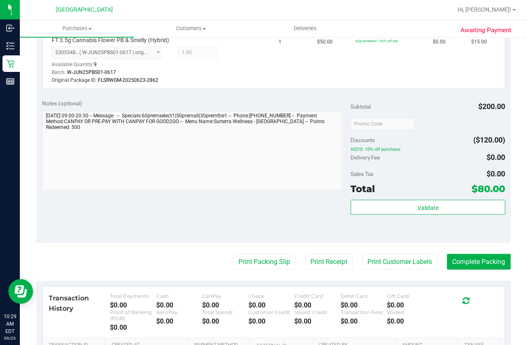
click at [395, 196] on div "Subtotal $200.00 Discounts ($120.00) AIQ10: 10% off purchase Delivery Fee $0.00…" at bounding box center [428, 168] width 154 height 138
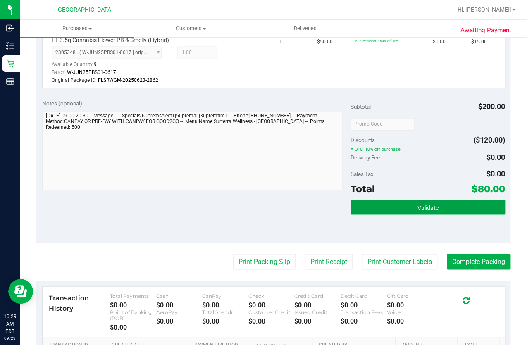
click at [382, 200] on button "Validate" at bounding box center [428, 207] width 154 height 15
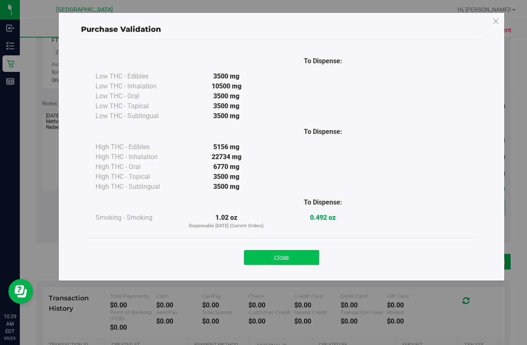
click at [295, 254] on button "Close" at bounding box center [281, 257] width 75 height 15
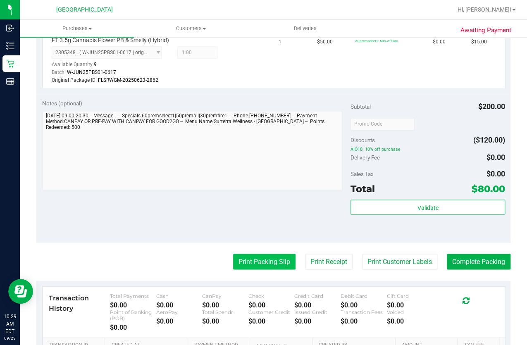
click at [268, 254] on button "Print Packing Slip" at bounding box center [264, 262] width 62 height 16
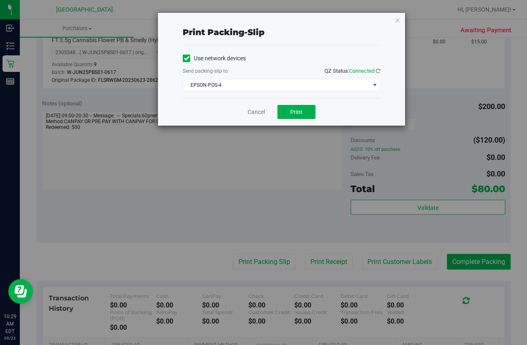
click at [293, 104] on div "Cancel Print" at bounding box center [282, 112] width 198 height 28
click at [294, 107] on button "Print" at bounding box center [297, 112] width 38 height 14
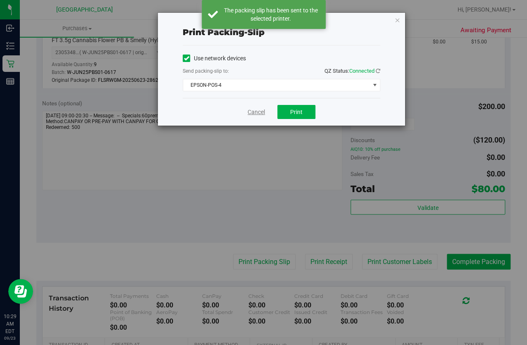
click at [258, 109] on link "Cancel" at bounding box center [256, 112] width 17 height 9
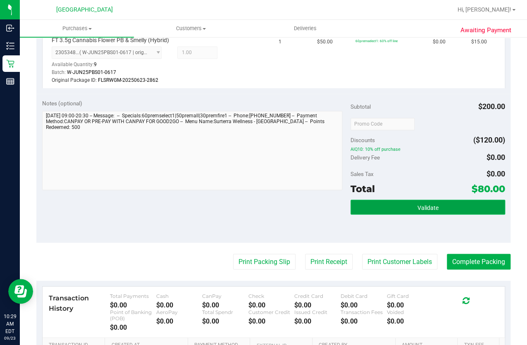
click at [370, 201] on button "Validate" at bounding box center [428, 207] width 154 height 15
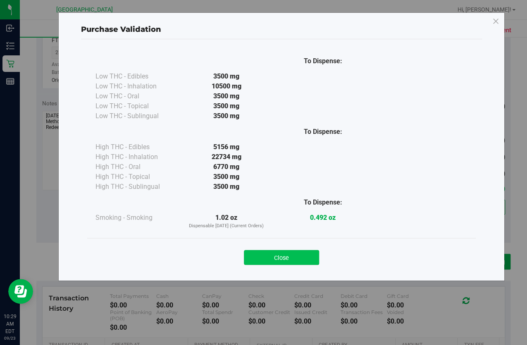
click at [274, 259] on button "Close" at bounding box center [281, 257] width 75 height 15
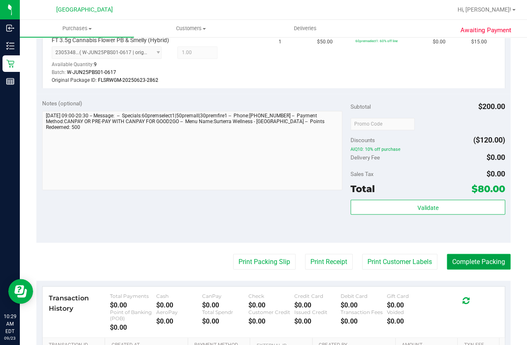
click at [474, 256] on button "Complete Packing" at bounding box center [479, 262] width 64 height 16
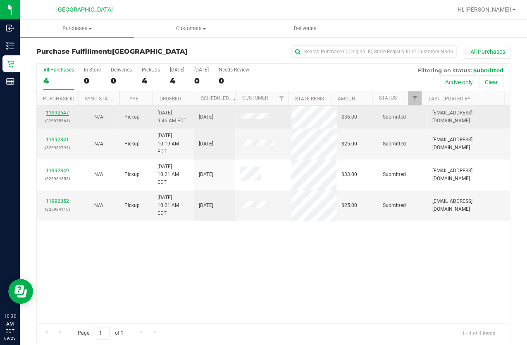
click at [58, 113] on link "11992647" at bounding box center [57, 113] width 23 height 6
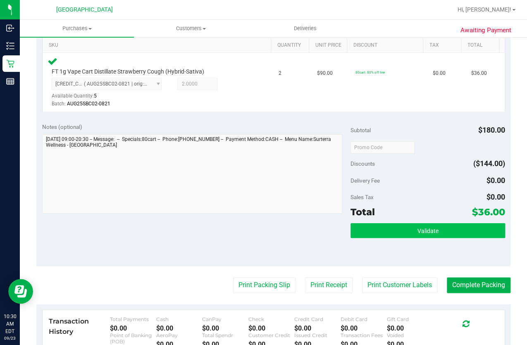
scroll to position [225, 0]
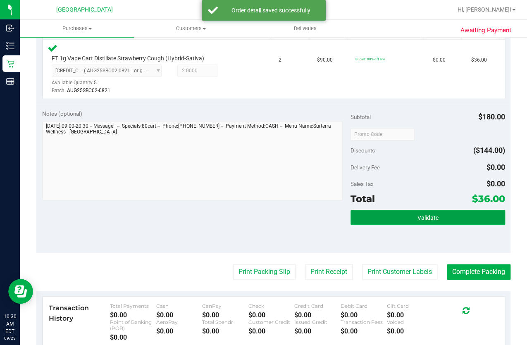
click at [388, 217] on button "Validate" at bounding box center [428, 217] width 154 height 15
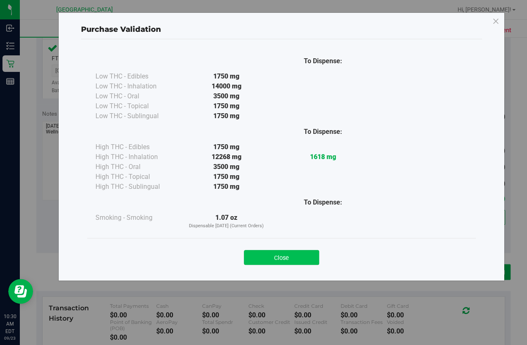
drag, startPoint x: 282, startPoint y: 244, endPoint x: 278, endPoint y: 256, distance: 12.4
click at [280, 250] on div "Close" at bounding box center [281, 255] width 389 height 34
click at [278, 260] on button "Close" at bounding box center [281, 257] width 75 height 15
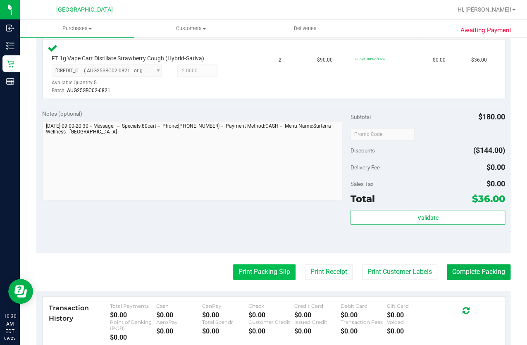
click at [272, 273] on button "Print Packing Slip" at bounding box center [264, 272] width 62 height 16
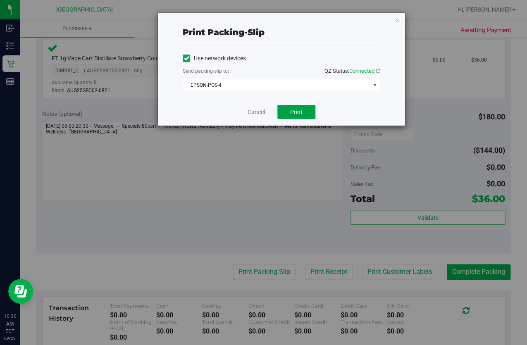
click at [287, 112] on button "Print" at bounding box center [297, 112] width 38 height 14
click at [308, 112] on button "Print" at bounding box center [297, 112] width 38 height 14
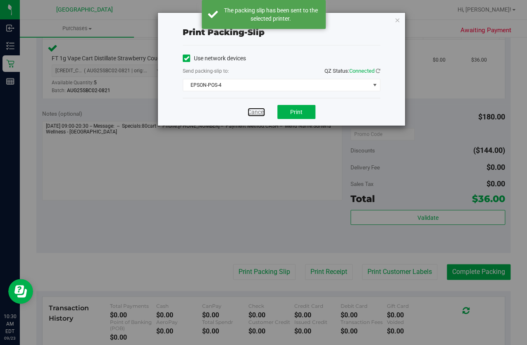
drag, startPoint x: 258, startPoint y: 111, endPoint x: 327, endPoint y: 120, distance: 69.7
click at [259, 111] on link "Cancel" at bounding box center [256, 112] width 17 height 9
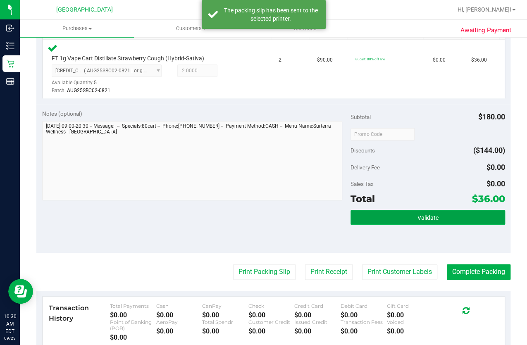
click at [396, 213] on button "Validate" at bounding box center [428, 217] width 154 height 15
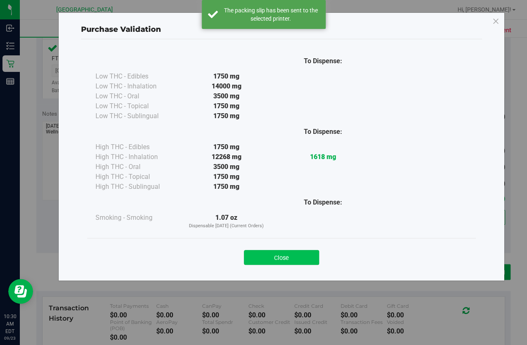
click at [298, 256] on button "Close" at bounding box center [281, 257] width 75 height 15
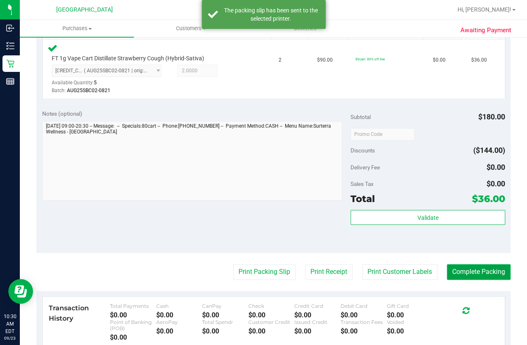
click at [490, 277] on button "Complete Packing" at bounding box center [479, 272] width 64 height 16
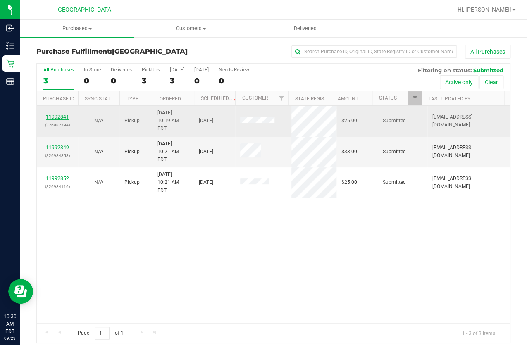
click at [62, 114] on link "11992841" at bounding box center [57, 117] width 23 height 6
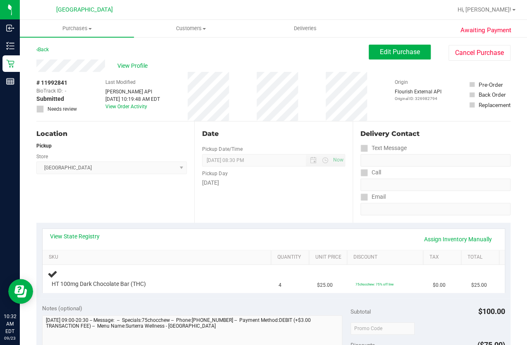
click at [438, 232] on div "View State Registry Assign Inventory Manually" at bounding box center [274, 239] width 462 height 21
click at [440, 238] on link "Assign Inventory Manually" at bounding box center [458, 239] width 79 height 14
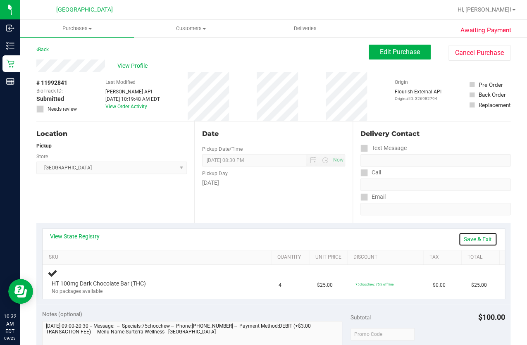
click at [465, 233] on link "Save & Exit" at bounding box center [478, 239] width 39 height 14
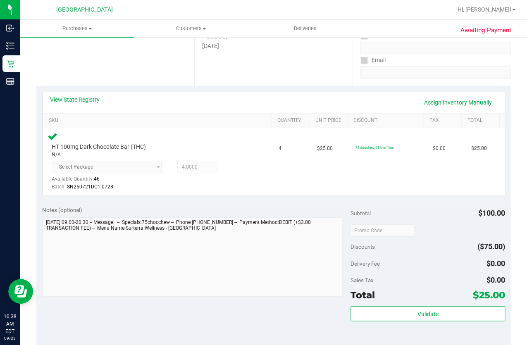
scroll to position [150, 0]
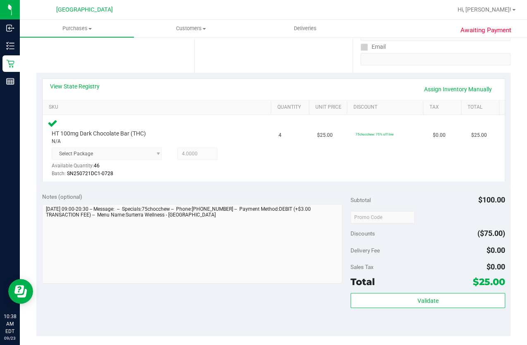
click at [422, 312] on div "Validate" at bounding box center [428, 311] width 154 height 37
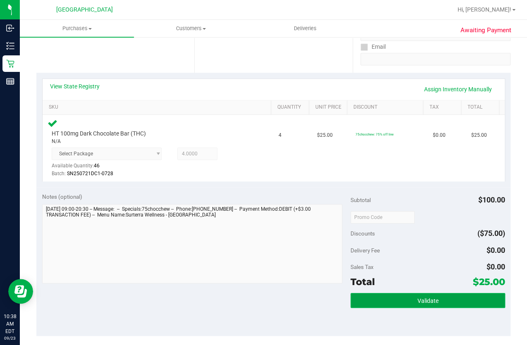
click at [421, 306] on button "Validate" at bounding box center [428, 300] width 154 height 15
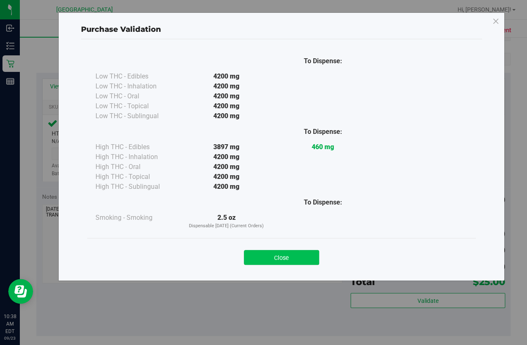
click at [275, 250] on button "Close" at bounding box center [281, 257] width 75 height 15
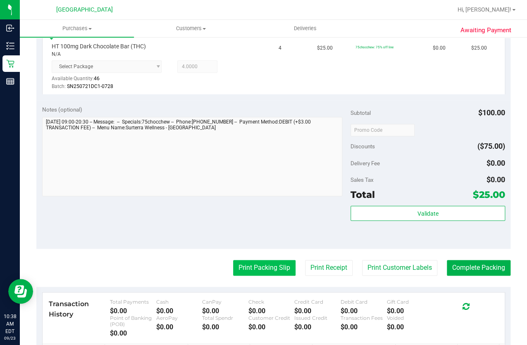
scroll to position [301, 0]
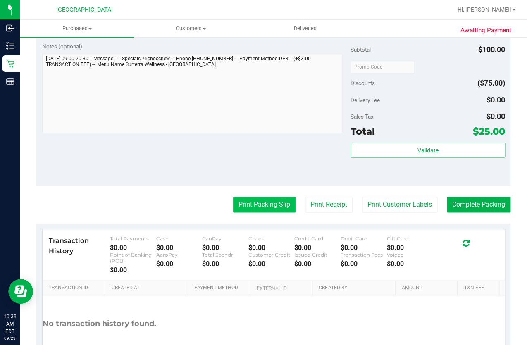
click at [261, 202] on button "Print Packing Slip" at bounding box center [264, 205] width 62 height 16
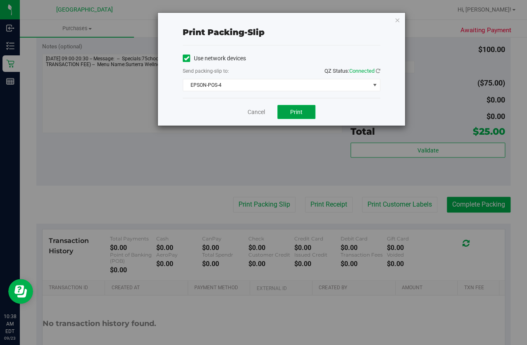
click at [305, 115] on button "Print" at bounding box center [297, 112] width 38 height 14
click at [250, 108] on link "Cancel" at bounding box center [256, 112] width 17 height 9
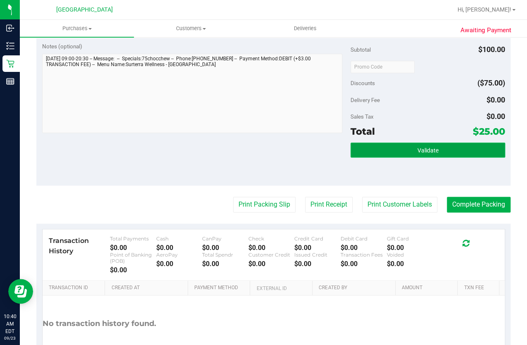
click at [396, 150] on button "Validate" at bounding box center [428, 150] width 154 height 15
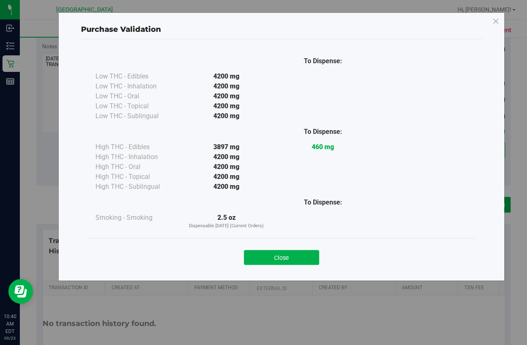
click at [300, 248] on div "Close" at bounding box center [281, 255] width 376 height 21
click at [302, 253] on button "Close" at bounding box center [281, 257] width 75 height 15
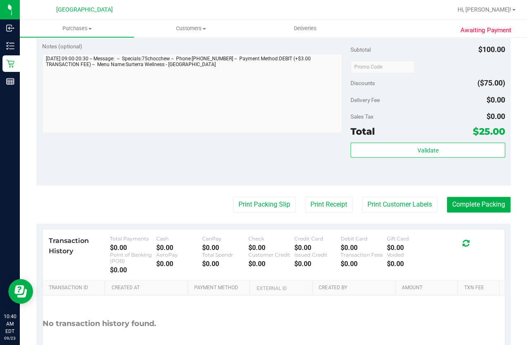
click at [302, 254] on div "Issued Credit" at bounding box center [318, 255] width 46 height 6
click at [460, 204] on button "Complete Packing" at bounding box center [479, 205] width 64 height 16
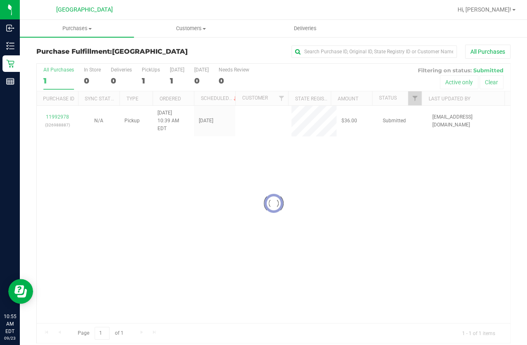
click at [273, 148] on div "Loading... 11992978 (326988887) N/A Pickup 9/23/2025 10:39 AM EDT 9/23/2025 $36…" at bounding box center [274, 215] width 474 height 218
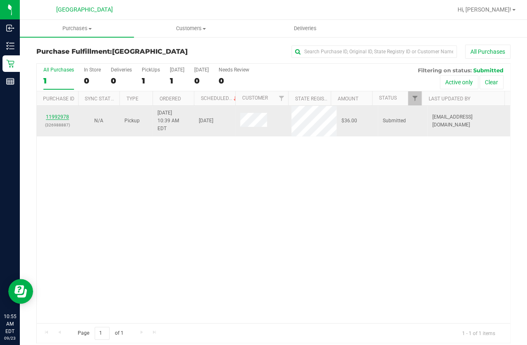
click at [64, 114] on link "11992978" at bounding box center [57, 117] width 23 height 6
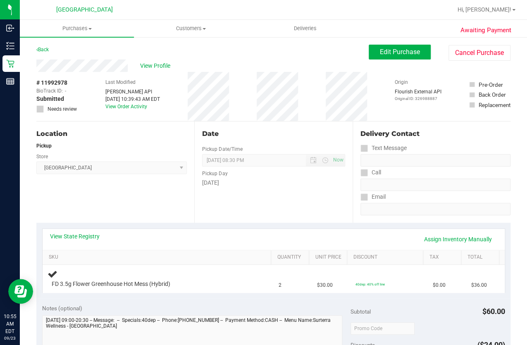
click at [261, 248] on div "View State Registry Assign Inventory Manually" at bounding box center [274, 239] width 462 height 21
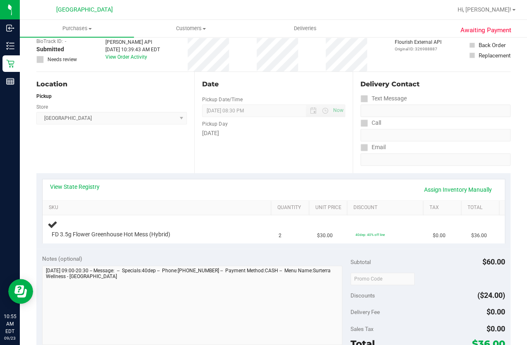
scroll to position [113, 0]
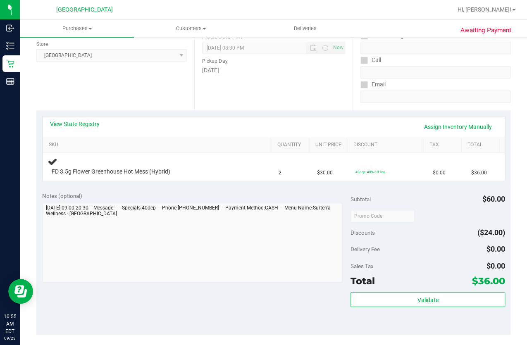
click at [271, 103] on div "Date Pickup Date/Time 09/23/2025 Now 09/23/2025 08:30 PM Now Pickup Day Tuesday" at bounding box center [273, 59] width 158 height 101
click at [286, 115] on div "View State Registry Assign Inventory Manually SKU Quantity Unit Price Discount …" at bounding box center [273, 148] width 474 height 76
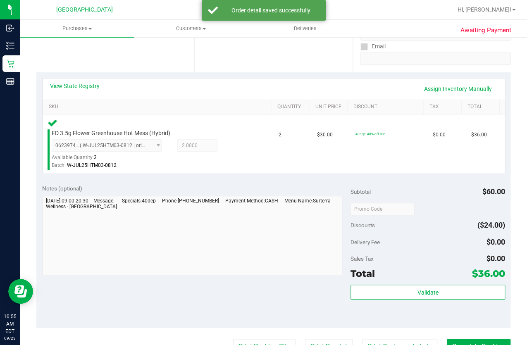
scroll to position [263, 0]
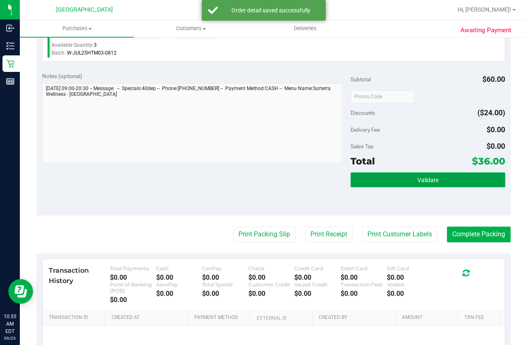
click at [396, 176] on button "Validate" at bounding box center [428, 179] width 154 height 15
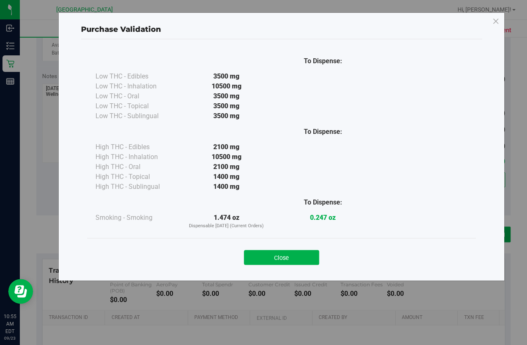
drag, startPoint x: 298, startPoint y: 260, endPoint x: 334, endPoint y: 258, distance: 36.0
click at [305, 260] on button "Close" at bounding box center [281, 257] width 75 height 15
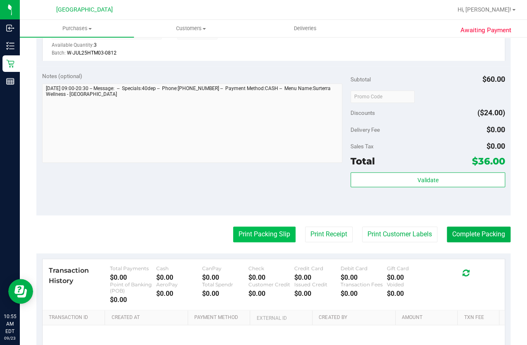
click at [284, 232] on button "Print Packing Slip" at bounding box center [264, 235] width 62 height 16
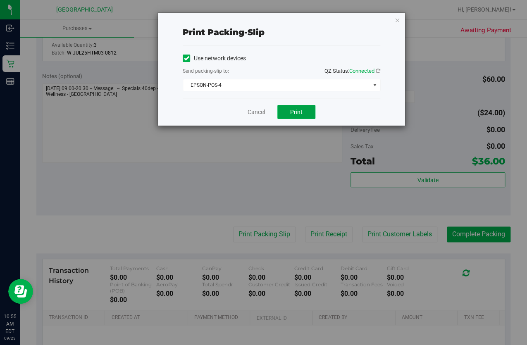
click at [295, 108] on button "Print" at bounding box center [297, 112] width 38 height 14
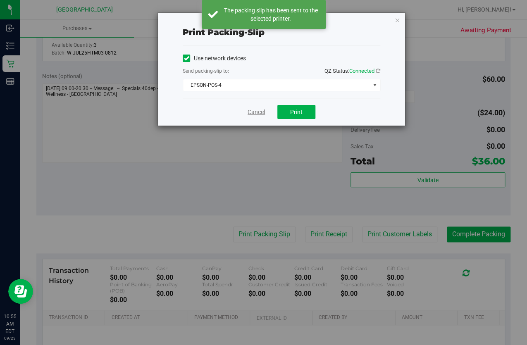
click at [249, 115] on link "Cancel" at bounding box center [256, 112] width 17 height 9
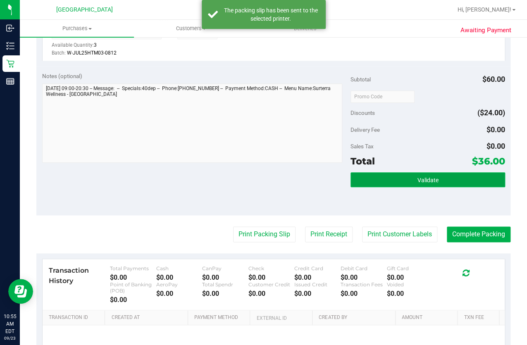
click at [386, 182] on button "Validate" at bounding box center [428, 179] width 154 height 15
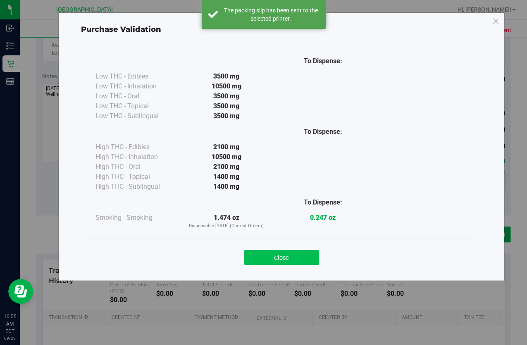
click at [308, 256] on button "Close" at bounding box center [281, 257] width 75 height 15
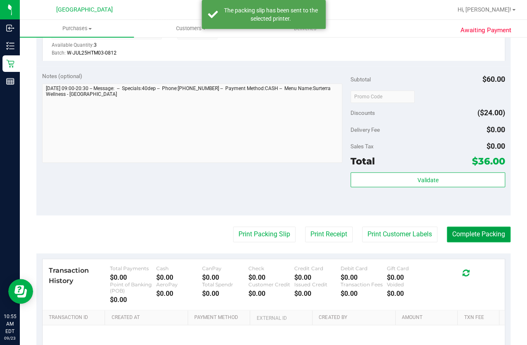
click at [494, 227] on button "Complete Packing" at bounding box center [479, 235] width 64 height 16
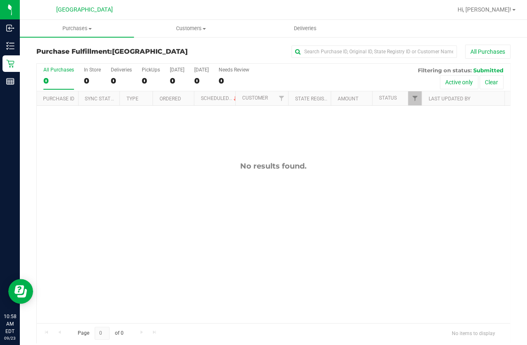
click at [336, 186] on div "No results found." at bounding box center [274, 242] width 474 height 273
drag, startPoint x: 418, startPoint y: 191, endPoint x: 400, endPoint y: 180, distance: 21.0
click at [418, 191] on div "No results found." at bounding box center [274, 242] width 474 height 273
click at [304, 163] on div "No results found." at bounding box center [274, 166] width 474 height 9
click at [361, 186] on div "No results found." at bounding box center [274, 242] width 474 height 273
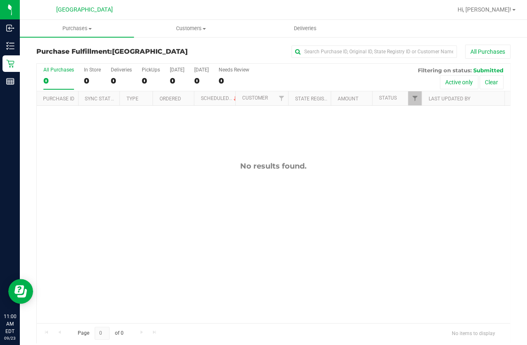
click at [336, 218] on div "No results found." at bounding box center [274, 242] width 474 height 273
click at [277, 255] on div "No results found." at bounding box center [274, 242] width 474 height 273
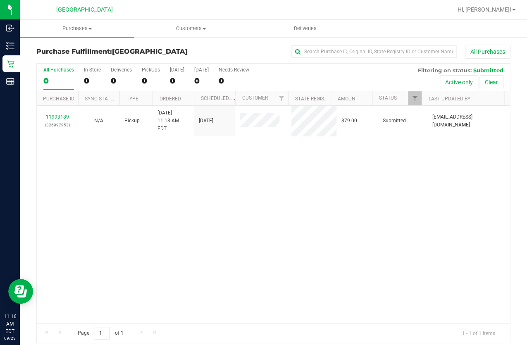
click at [131, 168] on div "11993189 (326997953) N/A Pickup 9/23/2025 11:13 AM EDT 9/23/2025 $79.00 Submitt…" at bounding box center [274, 215] width 474 height 218
click at [269, 151] on div at bounding box center [274, 204] width 474 height 280
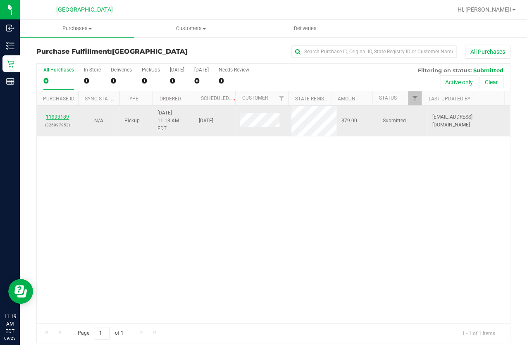
click at [61, 114] on link "11993189" at bounding box center [57, 117] width 23 height 6
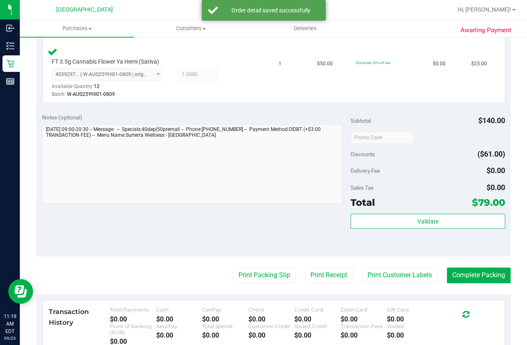
scroll to position [338, 0]
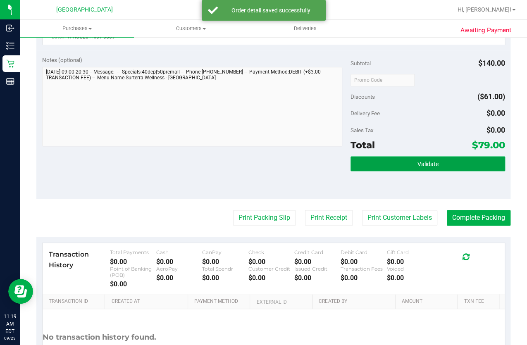
click at [359, 164] on button "Validate" at bounding box center [428, 163] width 154 height 15
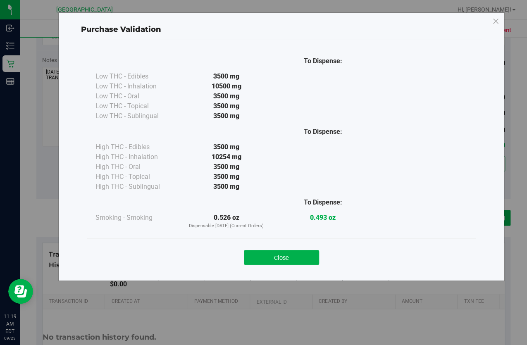
drag, startPoint x: 304, startPoint y: 265, endPoint x: 302, endPoint y: 256, distance: 9.3
click at [302, 263] on button "Close" at bounding box center [281, 257] width 75 height 15
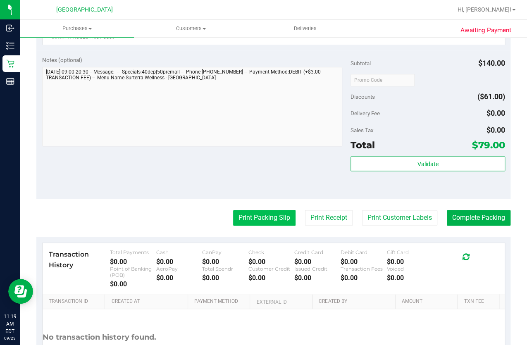
click at [280, 215] on button "Print Packing Slip" at bounding box center [264, 218] width 62 height 16
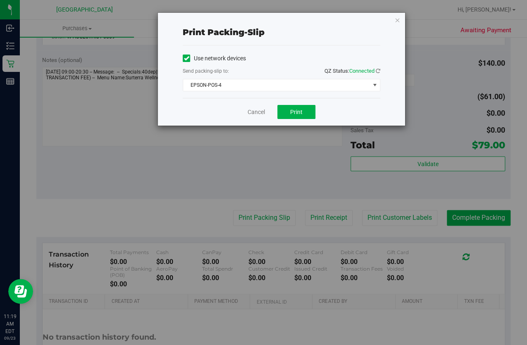
click at [280, 120] on div "Cancel Print" at bounding box center [282, 112] width 198 height 28
click at [283, 115] on button "Print" at bounding box center [297, 112] width 38 height 14
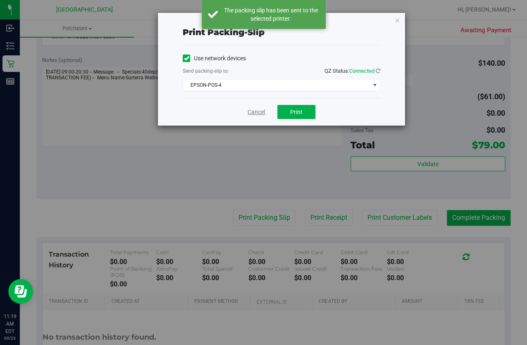
click at [257, 110] on link "Cancel" at bounding box center [256, 112] width 17 height 9
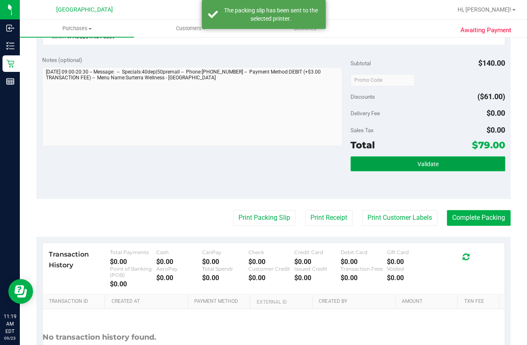
click at [417, 157] on button "Validate" at bounding box center [428, 163] width 154 height 15
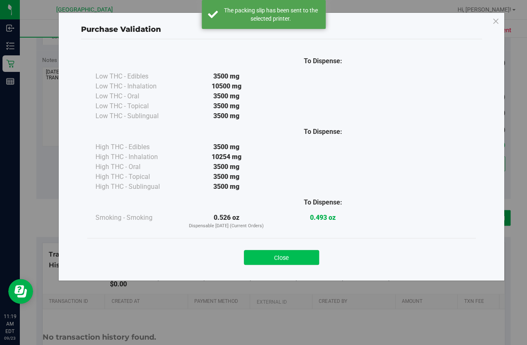
click at [279, 254] on button "Close" at bounding box center [281, 257] width 75 height 15
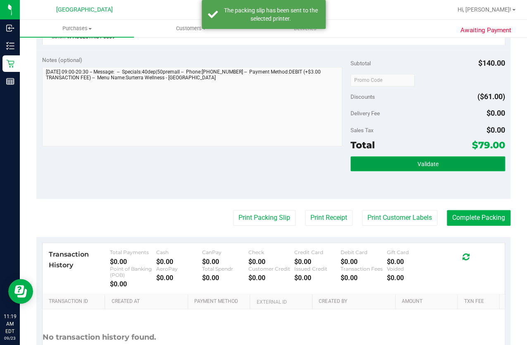
click at [364, 160] on button "Validate" at bounding box center [428, 163] width 154 height 15
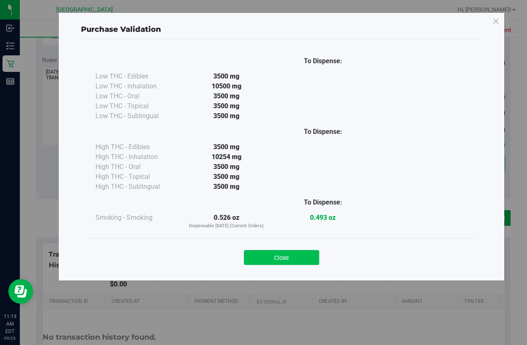
click at [298, 255] on button "Close" at bounding box center [281, 257] width 75 height 15
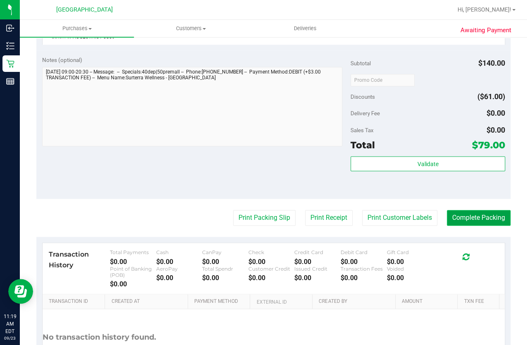
click at [472, 215] on button "Complete Packing" at bounding box center [479, 218] width 64 height 16
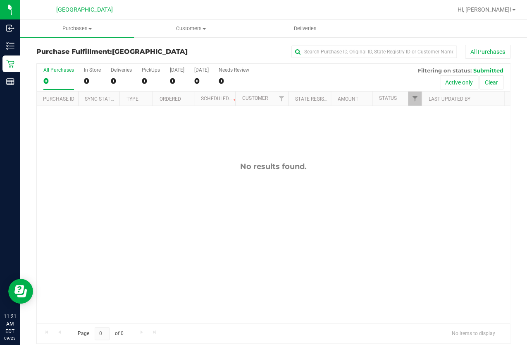
click at [165, 149] on div "No results found." at bounding box center [274, 242] width 474 height 273
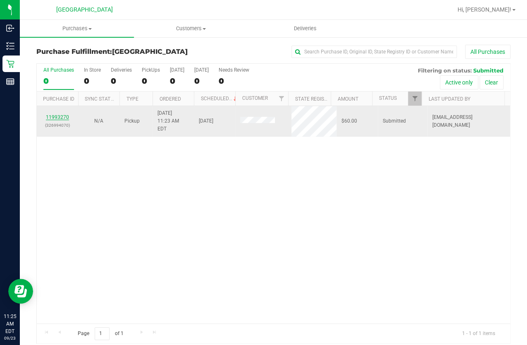
click at [53, 114] on link "11993270" at bounding box center [57, 117] width 23 height 6
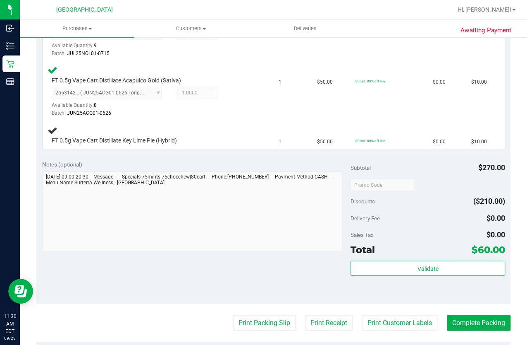
scroll to position [564, 0]
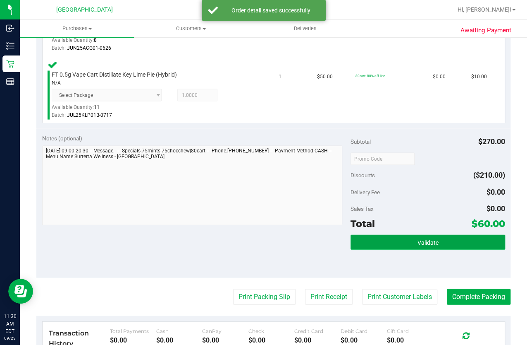
click at [387, 235] on button "Validate" at bounding box center [428, 241] width 154 height 15
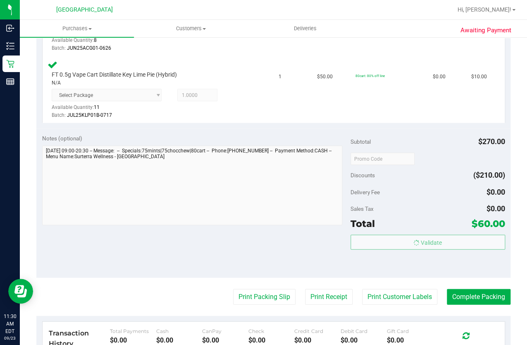
click at [260, 231] on div "Notes (optional) Subtotal $270.00 Discounts ($210.00) Delivery Fee $0.00 Sales …" at bounding box center [273, 202] width 474 height 149
click at [362, 232] on body "Inbound Inventory Retail Reports 11:30 AM EDT 09/23/2025 09/23 Lakeland WC Hi, …" at bounding box center [263, 172] width 527 height 345
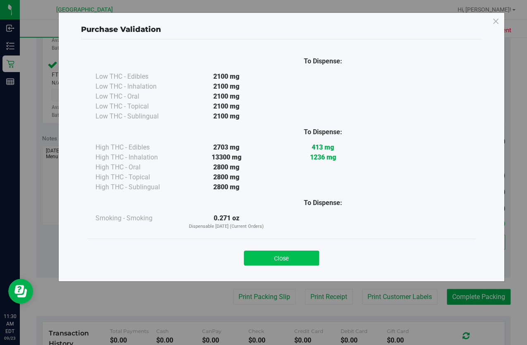
click at [286, 256] on button "Close" at bounding box center [281, 257] width 75 height 15
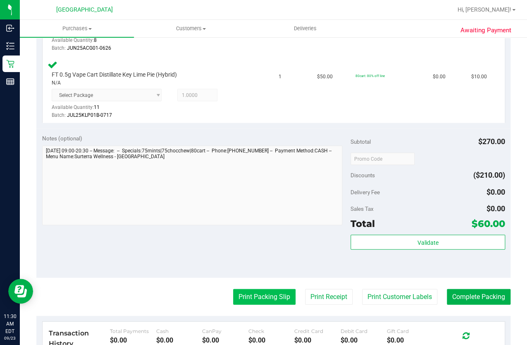
click at [277, 290] on button "Print Packing Slip" at bounding box center [264, 296] width 62 height 16
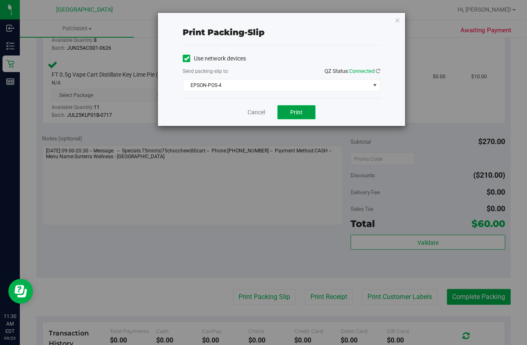
click at [302, 109] on span "Print" at bounding box center [296, 112] width 12 height 7
click at [261, 113] on link "Cancel" at bounding box center [256, 112] width 17 height 9
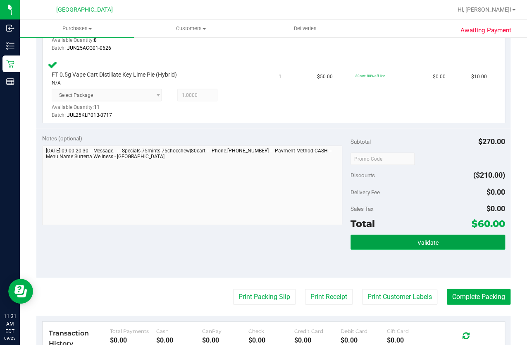
click at [417, 239] on span "Validate" at bounding box center [427, 242] width 21 height 7
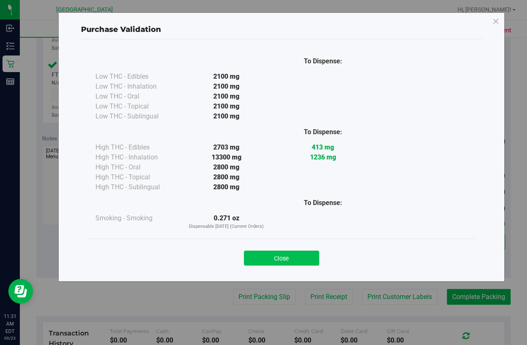
click at [276, 256] on button "Close" at bounding box center [281, 257] width 75 height 15
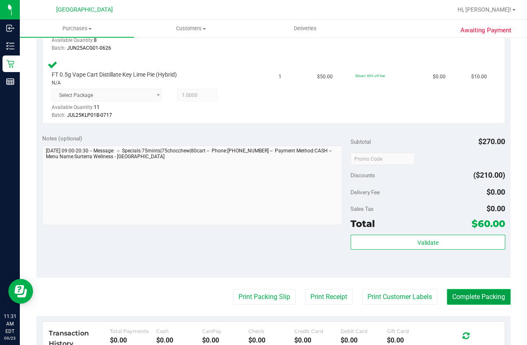
click at [454, 290] on button "Complete Packing" at bounding box center [479, 296] width 64 height 16
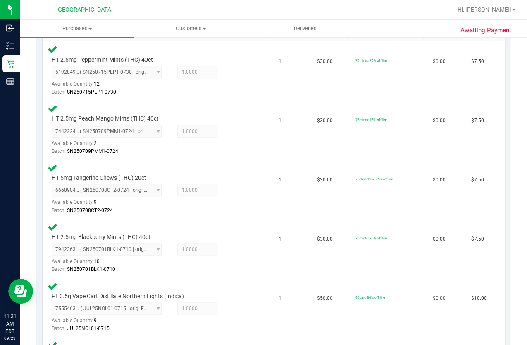
scroll to position [188, 0]
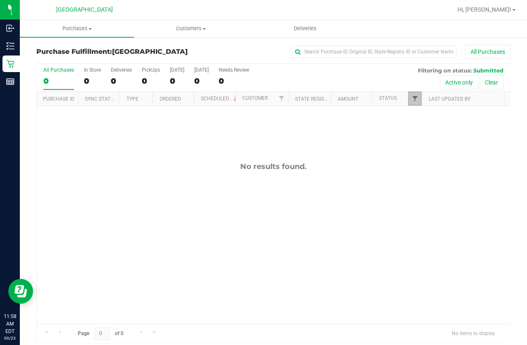
click at [412, 99] on span "Filter" at bounding box center [415, 98] width 7 height 7
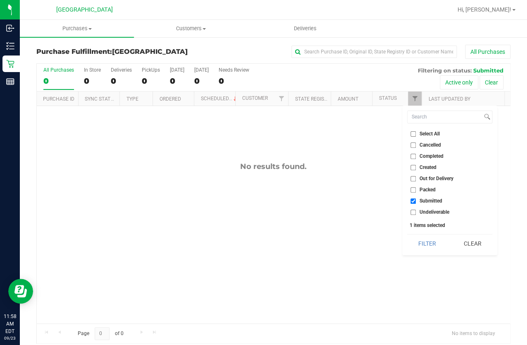
click at [363, 205] on div "No results found." at bounding box center [274, 242] width 474 height 273
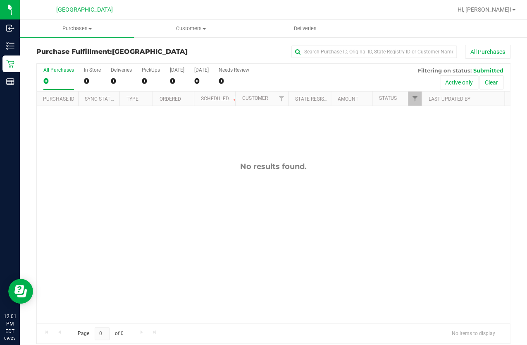
click at [158, 163] on div "No results found." at bounding box center [274, 166] width 474 height 9
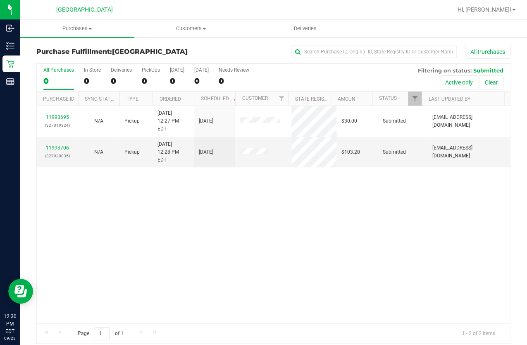
click at [267, 182] on div "11993695 (327019324) N/A Pickup 9/23/2025 12:27 PM EDT 9/23/2025 $30.00 Submitt…" at bounding box center [274, 214] width 474 height 217
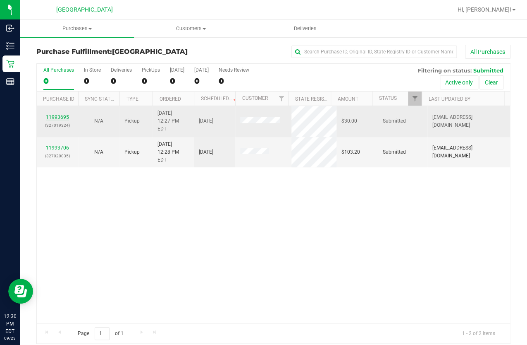
click at [58, 114] on link "11993695" at bounding box center [57, 117] width 23 height 6
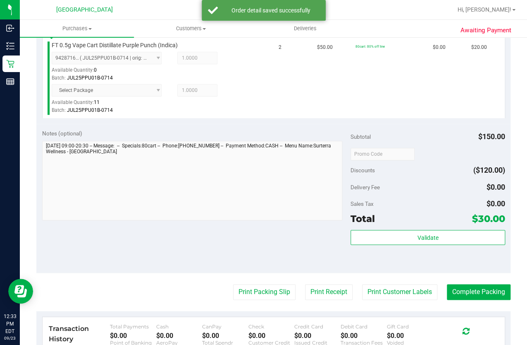
scroll to position [338, 0]
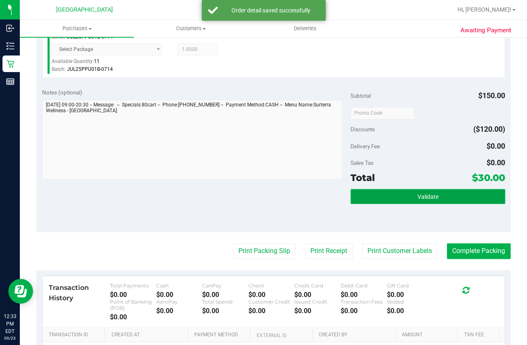
click at [392, 192] on button "Validate" at bounding box center [428, 196] width 154 height 15
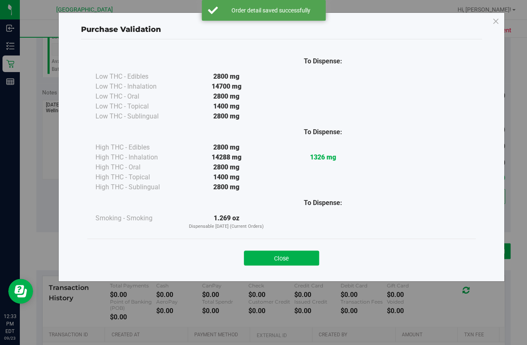
click at [275, 264] on button "Close" at bounding box center [281, 257] width 75 height 15
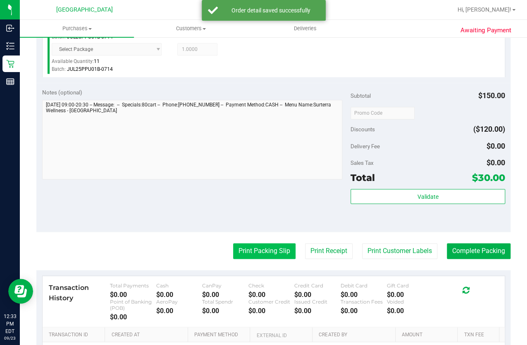
click at [270, 255] on button "Print Packing Slip" at bounding box center [264, 251] width 62 height 16
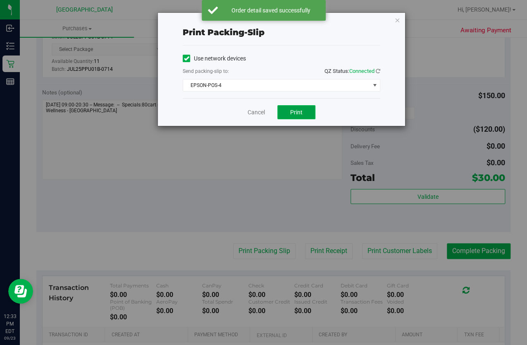
click at [302, 113] on span "Print" at bounding box center [296, 112] width 12 height 7
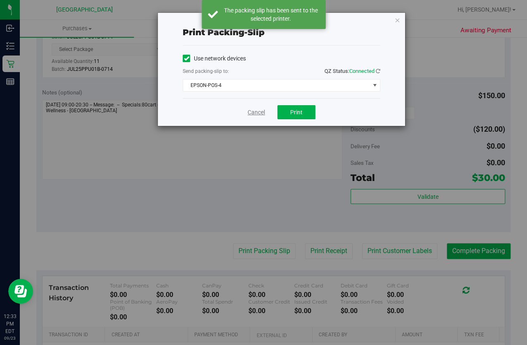
click at [252, 113] on link "Cancel" at bounding box center [256, 112] width 17 height 9
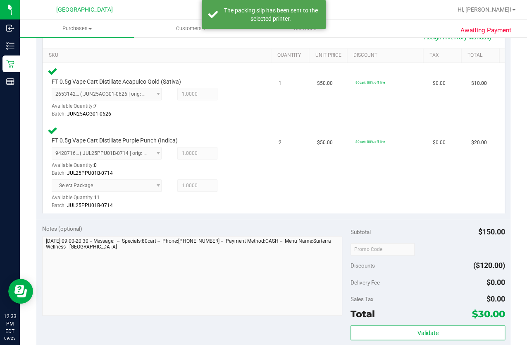
scroll to position [263, 0]
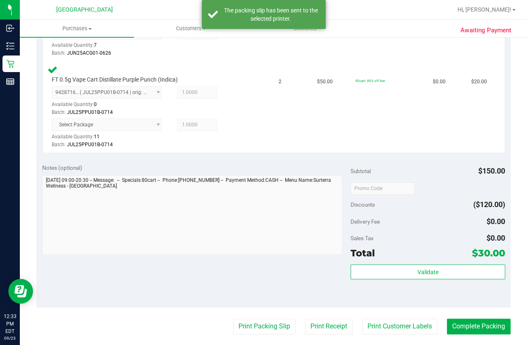
click at [459, 261] on div "Subtotal $150.00 Discounts ($120.00) Delivery Fee $0.00 Sales Tax $0.00 Total $…" at bounding box center [428, 232] width 154 height 138
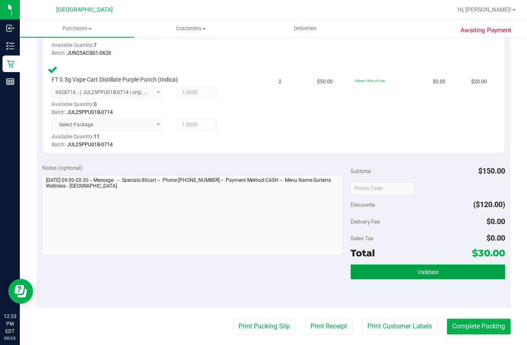
click at [459, 266] on button "Validate" at bounding box center [428, 271] width 154 height 15
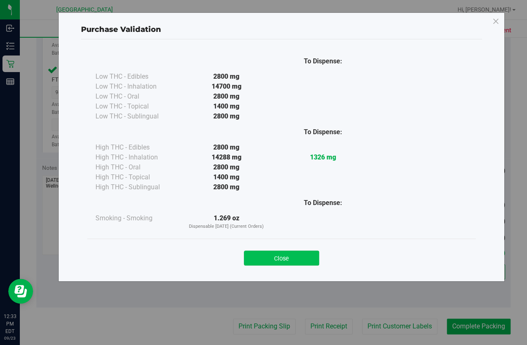
click at [289, 259] on button "Close" at bounding box center [281, 257] width 75 height 15
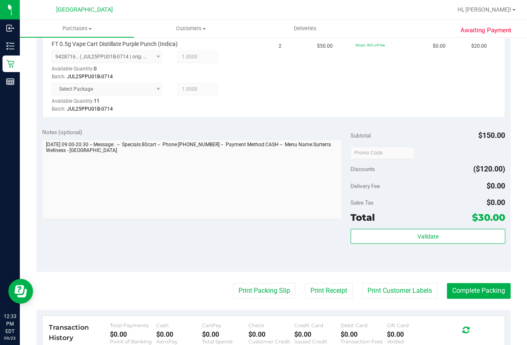
scroll to position [338, 0]
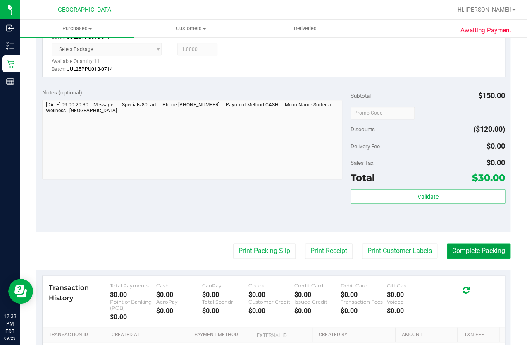
click at [454, 247] on button "Complete Packing" at bounding box center [479, 251] width 64 height 16
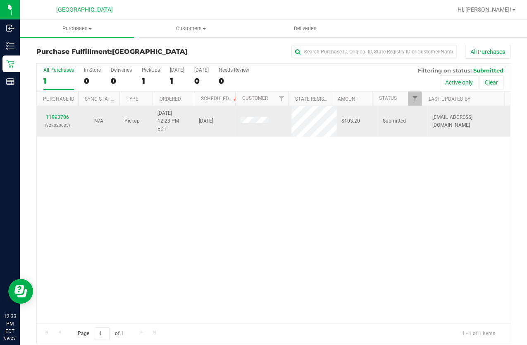
click at [162, 125] on td "9/23/2025 12:28 PM EDT" at bounding box center [173, 121] width 41 height 31
click at [62, 114] on link "11993706" at bounding box center [57, 117] width 23 height 6
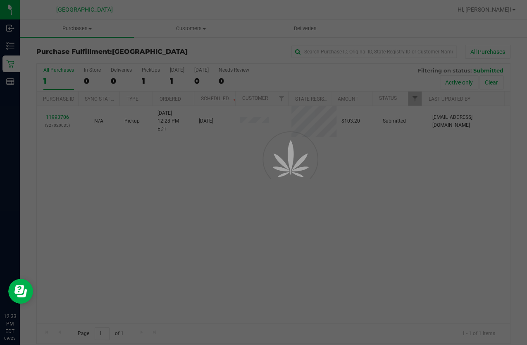
click at [115, 204] on div at bounding box center [263, 172] width 527 height 345
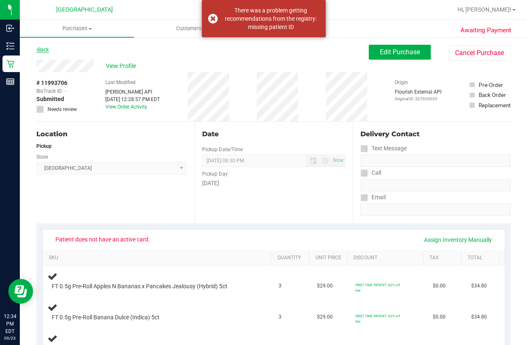
click at [45, 49] on link "Back" at bounding box center [42, 50] width 12 height 6
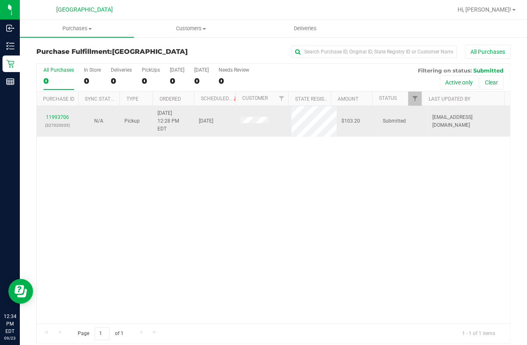
click at [62, 113] on div "11993706 (327020035)" at bounding box center [57, 121] width 31 height 16
click at [61, 114] on link "11993706" at bounding box center [57, 117] width 23 height 6
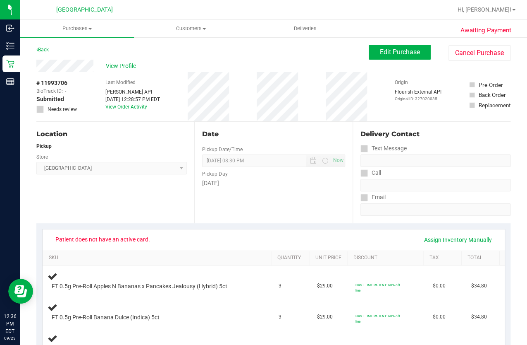
click at [312, 79] on div "# 11993706 BioTrack ID: - Submitted Needs review Last Modified Jane API Sep 23,…" at bounding box center [273, 96] width 474 height 49
click at [396, 55] on span "Edit Purchase" at bounding box center [400, 52] width 40 height 8
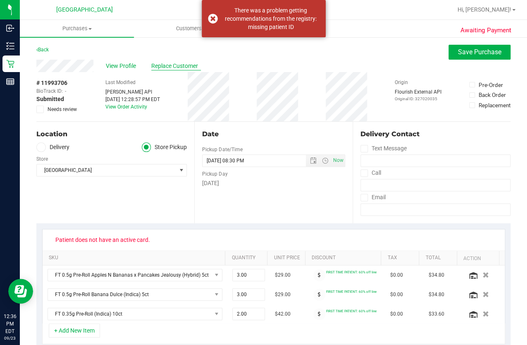
click at [161, 62] on span "Replace Customer" at bounding box center [176, 66] width 50 height 9
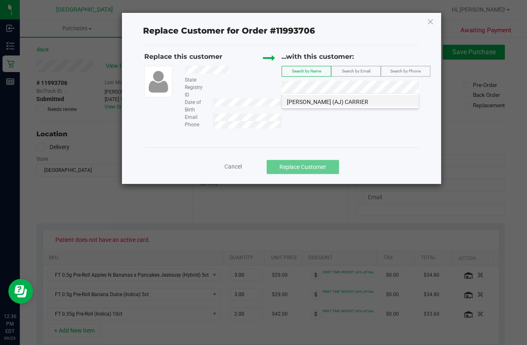
click at [352, 103] on li "JANET (AJ) CARRIER" at bounding box center [350, 101] width 137 height 12
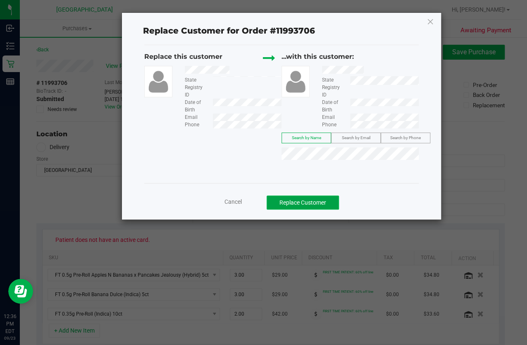
click at [315, 204] on button "Replace Customer" at bounding box center [303, 202] width 72 height 14
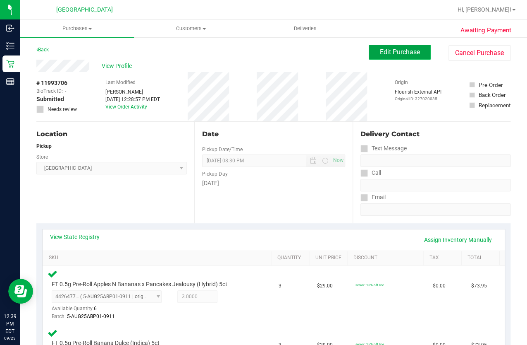
click at [387, 57] on button "Edit Purchase" at bounding box center [400, 52] width 62 height 15
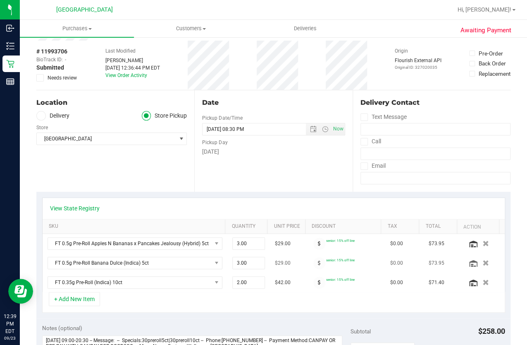
scroll to position [75, 0]
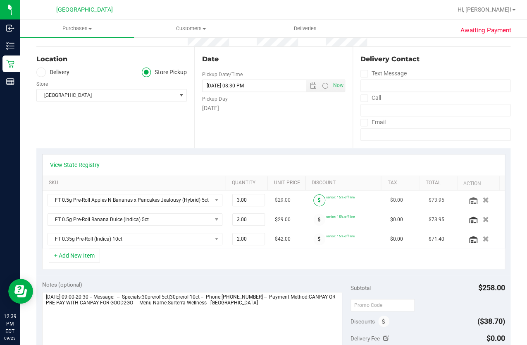
click at [318, 197] on icon at bounding box center [319, 199] width 3 height 5
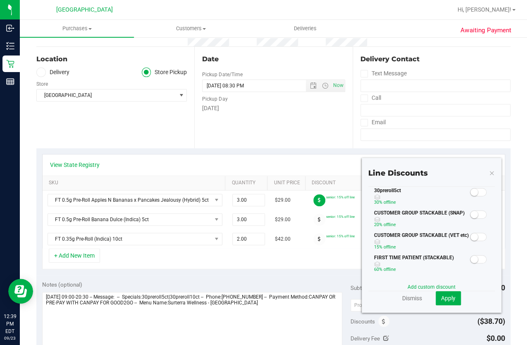
click at [474, 192] on span at bounding box center [478, 192] width 17 height 8
drag, startPoint x: 448, startPoint y: 294, endPoint x: 345, endPoint y: 243, distance: 114.7
click at [447, 295] on span "Apply" at bounding box center [448, 298] width 14 height 7
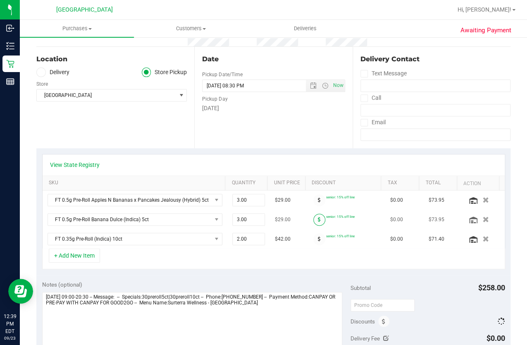
click at [318, 218] on icon at bounding box center [319, 219] width 3 height 5
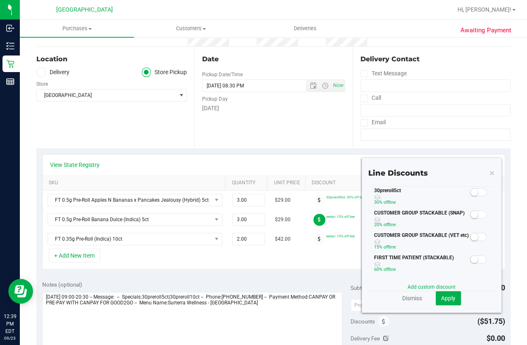
click at [474, 192] on span at bounding box center [478, 192] width 17 height 8
click at [443, 298] on span "Apply" at bounding box center [448, 298] width 14 height 7
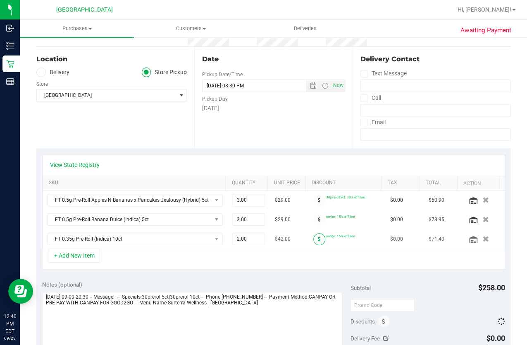
click at [314, 237] on span at bounding box center [320, 239] width 12 height 12
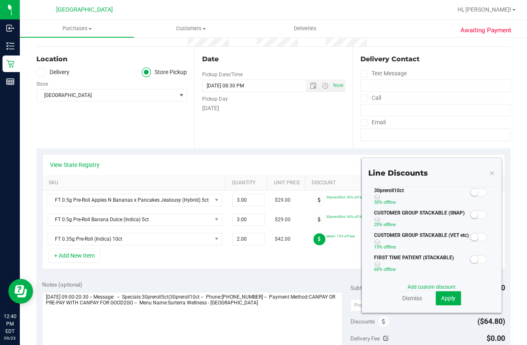
click at [480, 193] on span at bounding box center [478, 192] width 17 height 8
click at [445, 295] on span "Apply" at bounding box center [448, 298] width 14 height 7
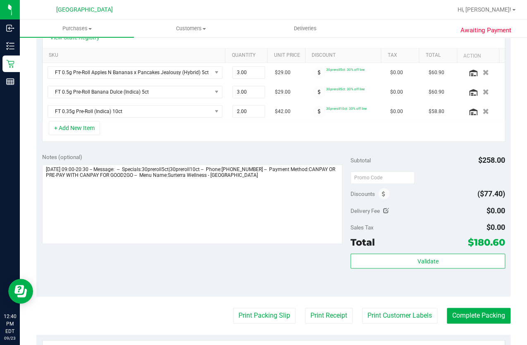
scroll to position [225, 0]
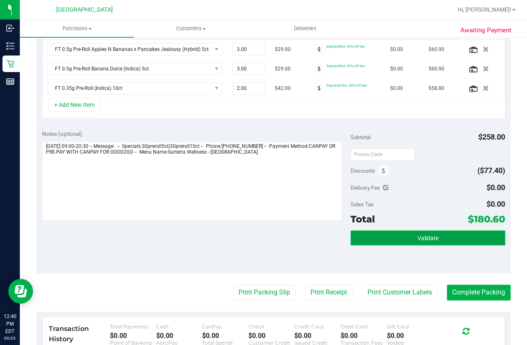
click at [401, 236] on button "Validate" at bounding box center [428, 237] width 154 height 15
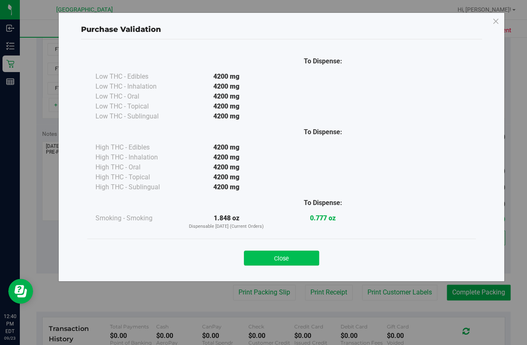
click at [283, 264] on button "Close" at bounding box center [281, 257] width 75 height 15
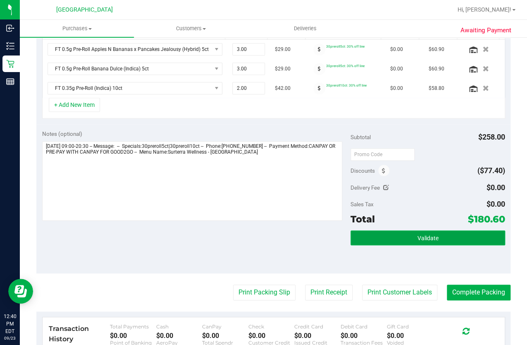
click at [387, 240] on button "Validate" at bounding box center [428, 237] width 154 height 15
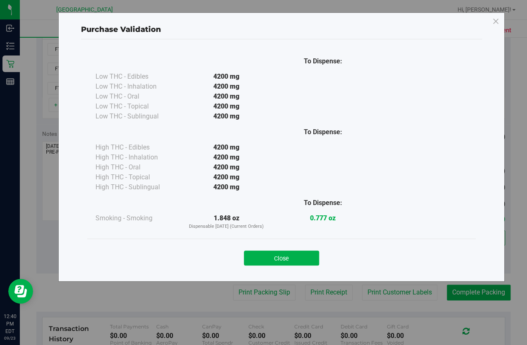
click at [274, 259] on button "Close" at bounding box center [281, 257] width 75 height 15
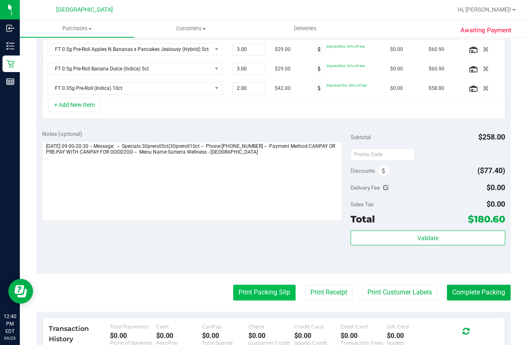
click at [262, 288] on button "Print Packing Slip" at bounding box center [264, 292] width 62 height 16
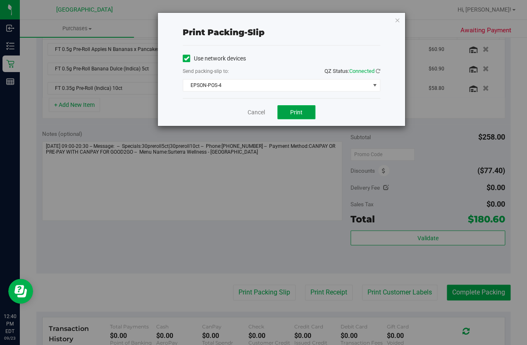
click at [301, 113] on span "Print" at bounding box center [296, 112] width 12 height 7
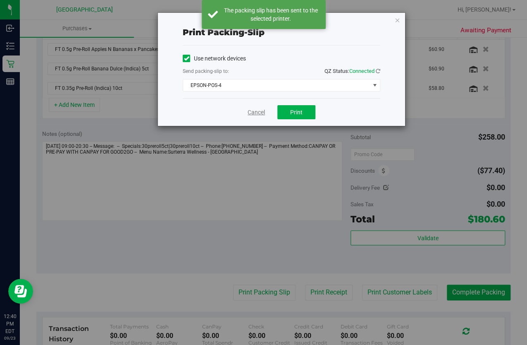
click at [252, 110] on link "Cancel" at bounding box center [256, 112] width 17 height 9
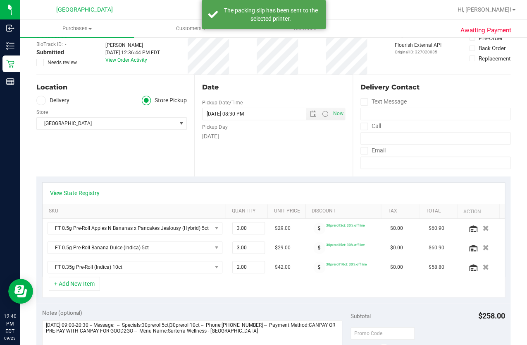
scroll to position [0, 0]
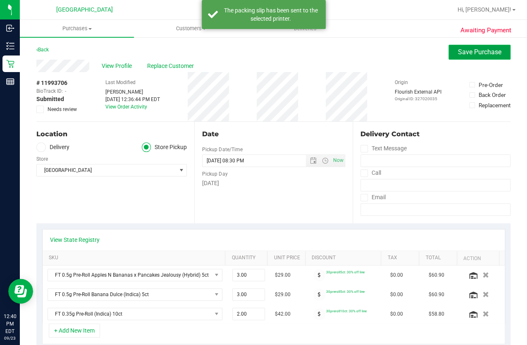
click at [459, 48] on span "Save Purchase" at bounding box center [479, 52] width 43 height 8
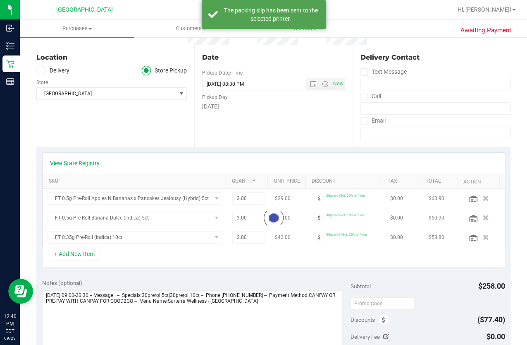
scroll to position [150, 0]
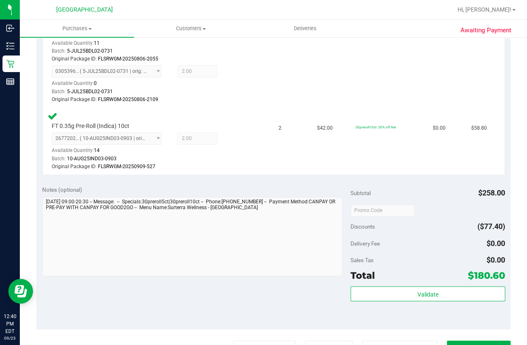
scroll to position [376, 0]
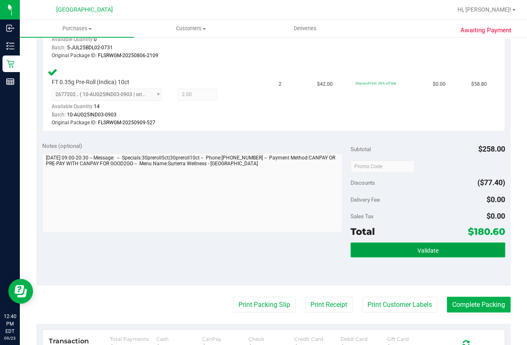
click at [436, 248] on button "Validate" at bounding box center [428, 249] width 154 height 15
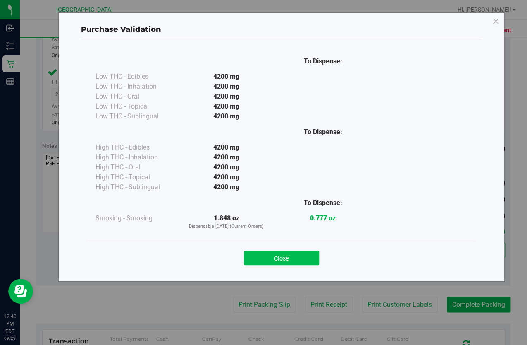
click at [263, 262] on button "Close" at bounding box center [281, 257] width 75 height 15
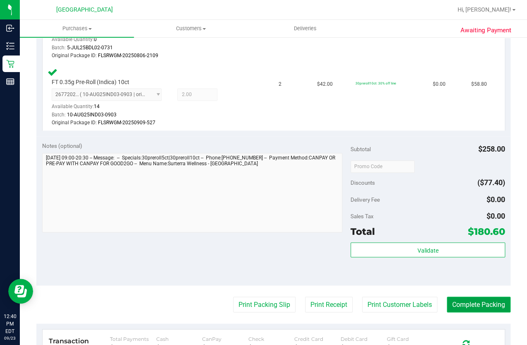
click at [466, 299] on button "Complete Packing" at bounding box center [479, 304] width 64 height 16
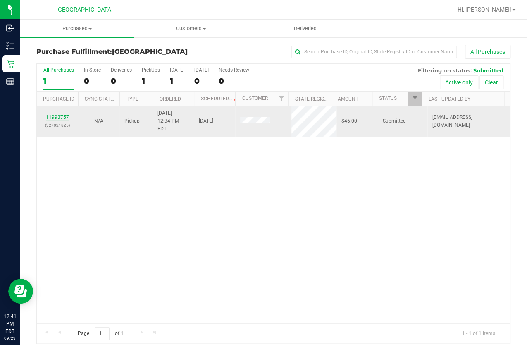
click at [50, 115] on link "11993757" at bounding box center [57, 117] width 23 height 6
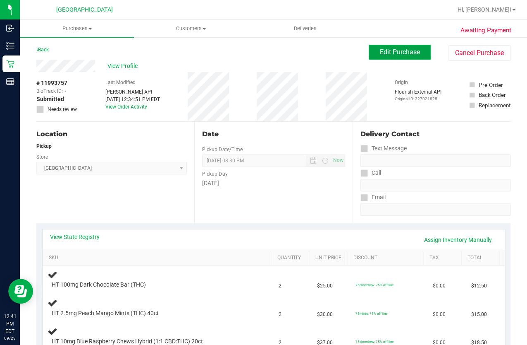
click at [373, 54] on button "Edit Purchase" at bounding box center [400, 52] width 62 height 15
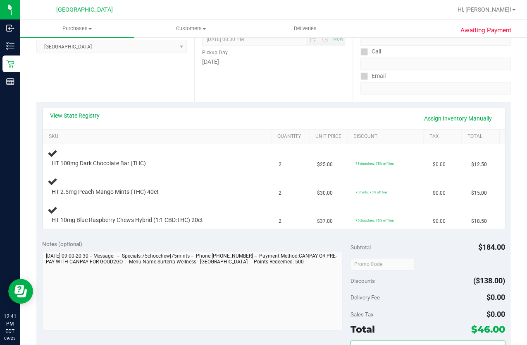
scroll to position [188, 0]
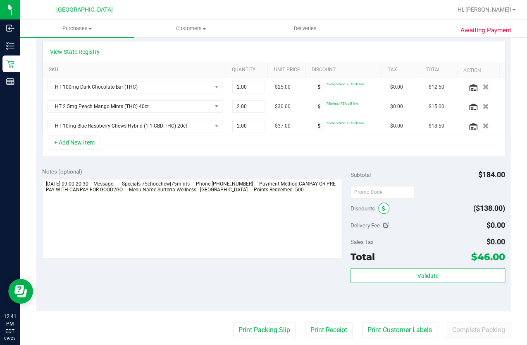
click at [378, 207] on span at bounding box center [383, 207] width 11 height 11
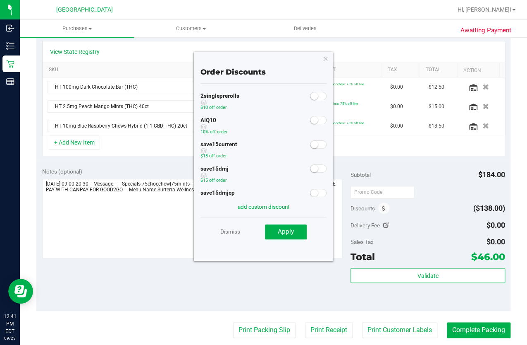
click at [311, 120] on small at bounding box center [314, 119] width 7 height 7
click at [285, 228] on span "Apply" at bounding box center [286, 231] width 16 height 7
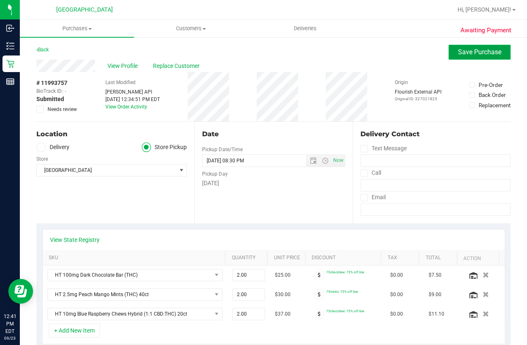
click at [460, 51] on span "Save Purchase" at bounding box center [479, 52] width 43 height 8
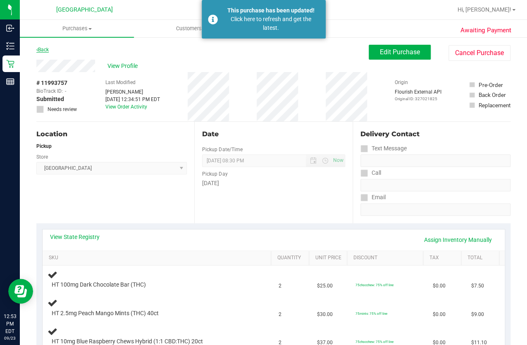
click at [48, 48] on link "Back" at bounding box center [42, 50] width 12 height 6
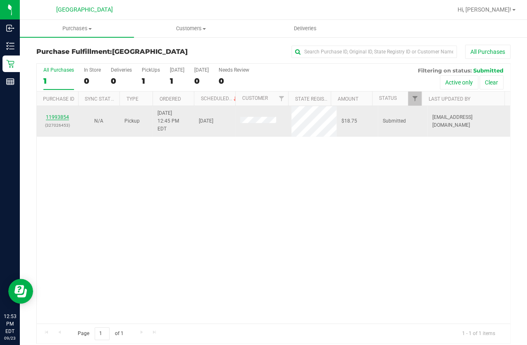
click at [50, 114] on link "11993854" at bounding box center [57, 117] width 23 height 6
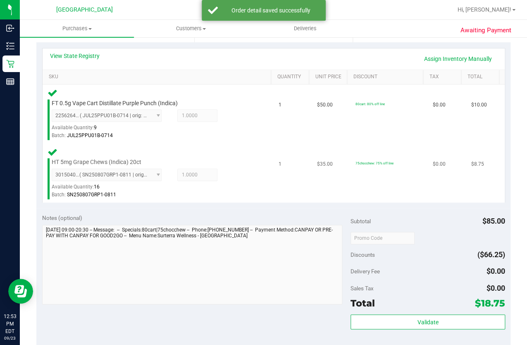
scroll to position [263, 0]
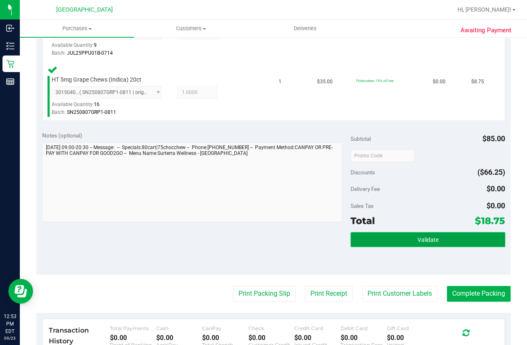
click at [352, 232] on button "Validate" at bounding box center [428, 239] width 154 height 15
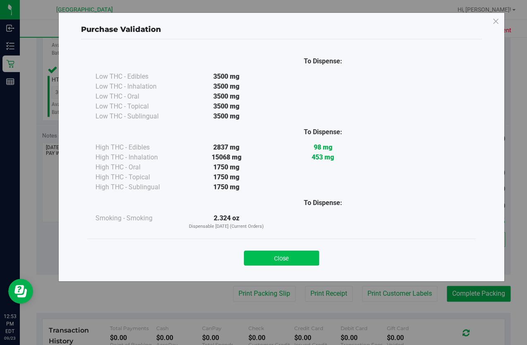
click at [287, 252] on button "Close" at bounding box center [281, 257] width 75 height 15
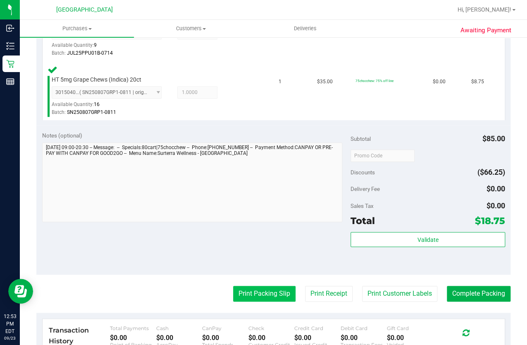
click at [274, 287] on button "Print Packing Slip" at bounding box center [264, 293] width 62 height 16
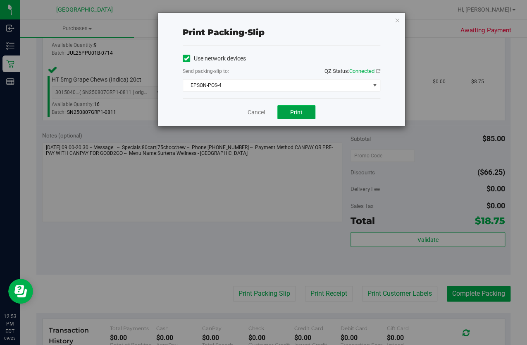
click at [307, 107] on button "Print" at bounding box center [297, 112] width 38 height 14
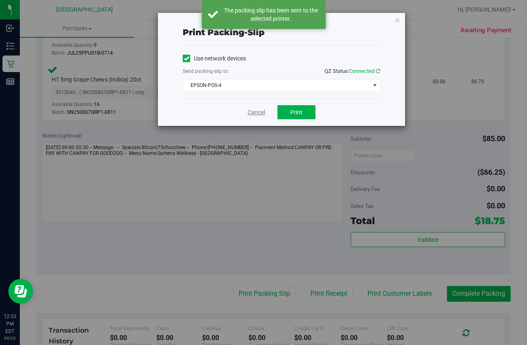
click at [252, 110] on link "Cancel" at bounding box center [256, 112] width 17 height 9
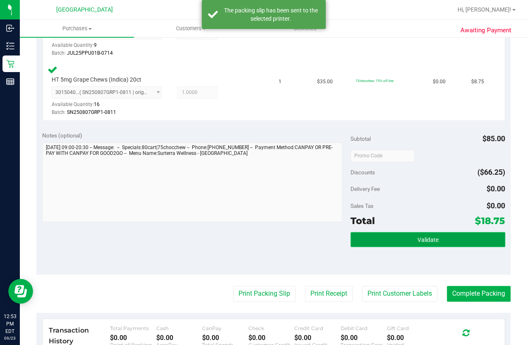
click at [396, 232] on button "Validate" at bounding box center [428, 239] width 154 height 15
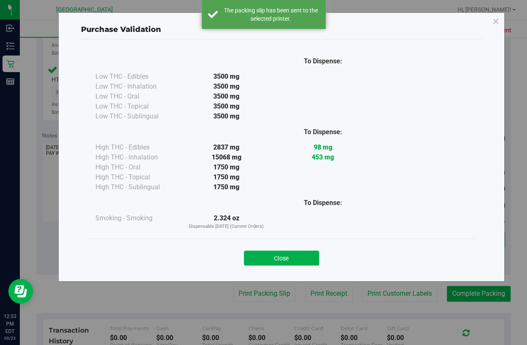
drag, startPoint x: 274, startPoint y: 264, endPoint x: 311, endPoint y: 258, distance: 37.7
click at [274, 264] on button "Close" at bounding box center [281, 257] width 75 height 15
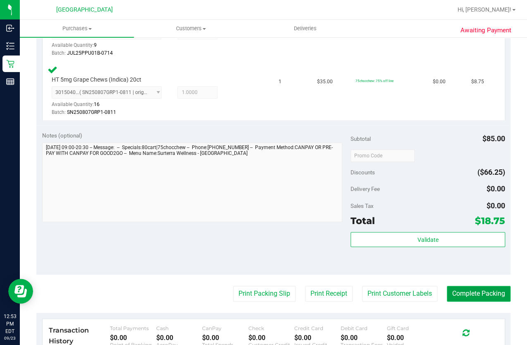
click at [474, 285] on button "Complete Packing" at bounding box center [479, 293] width 64 height 16
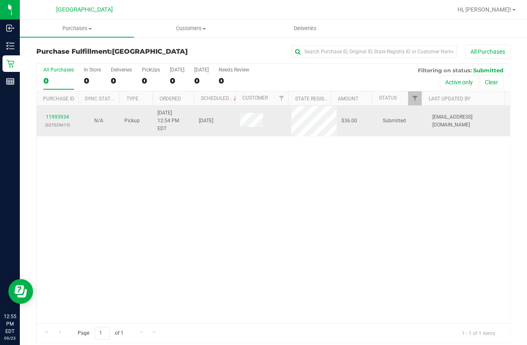
click at [98, 123] on td "N/A" at bounding box center [98, 121] width 41 height 31
click at [62, 114] on link "11993934" at bounding box center [57, 117] width 23 height 6
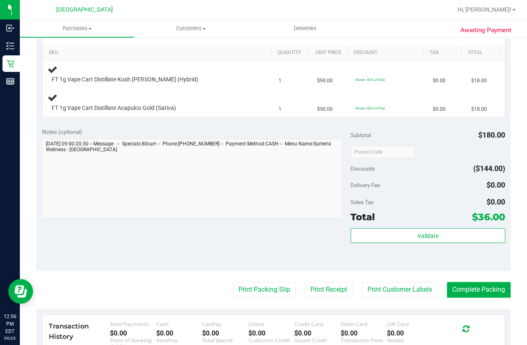
scroll to position [301, 0]
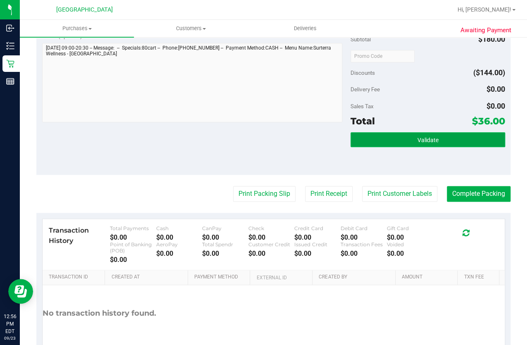
click at [351, 145] on button "Validate" at bounding box center [428, 139] width 154 height 15
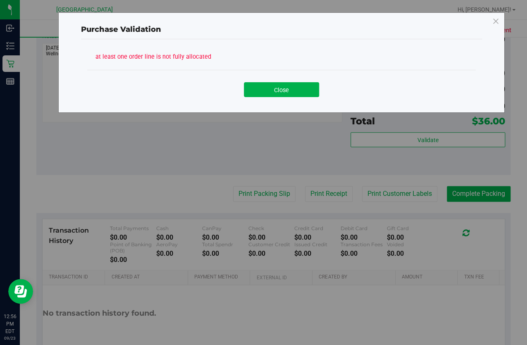
click at [268, 103] on div "at least one order line is not fully allocated Close" at bounding box center [281, 72] width 401 height 66
click at [268, 93] on button "Close" at bounding box center [281, 89] width 75 height 15
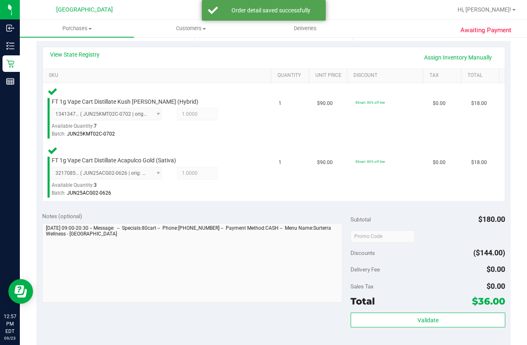
scroll to position [263, 0]
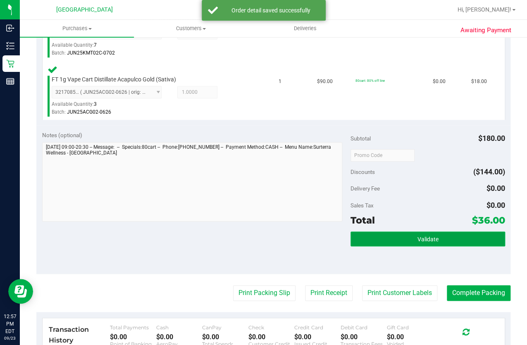
click at [400, 233] on button "Validate" at bounding box center [428, 239] width 154 height 15
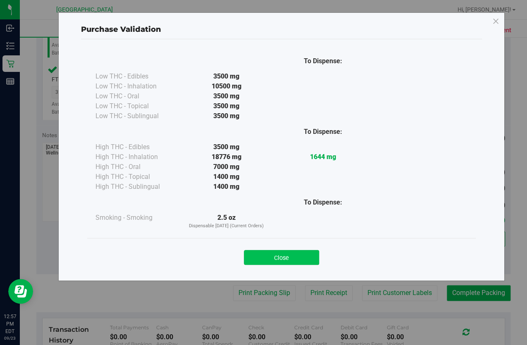
click at [278, 264] on button "Close" at bounding box center [281, 257] width 75 height 15
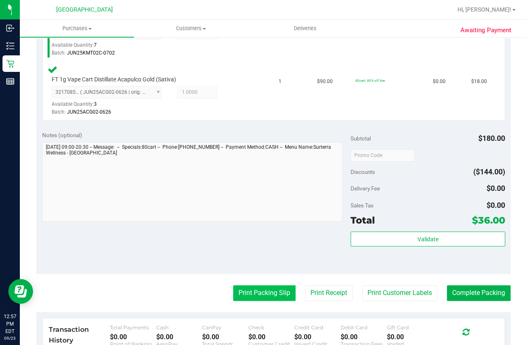
click at [265, 287] on button "Print Packing Slip" at bounding box center [264, 293] width 62 height 16
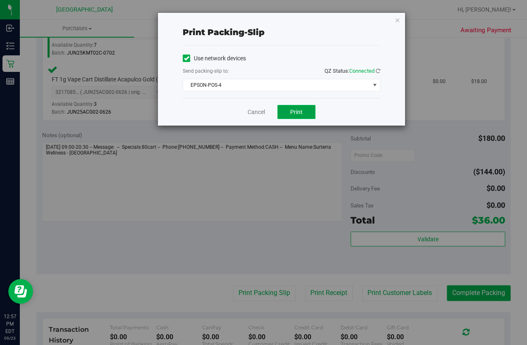
click at [285, 114] on button "Print" at bounding box center [297, 112] width 38 height 14
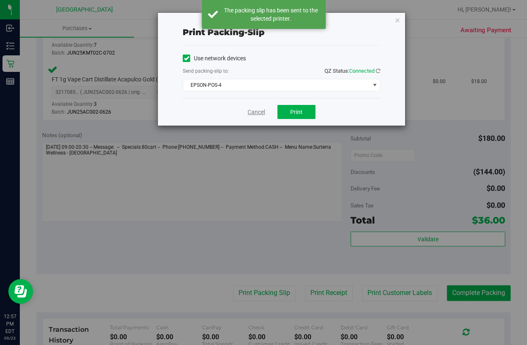
click at [253, 111] on link "Cancel" at bounding box center [256, 112] width 17 height 9
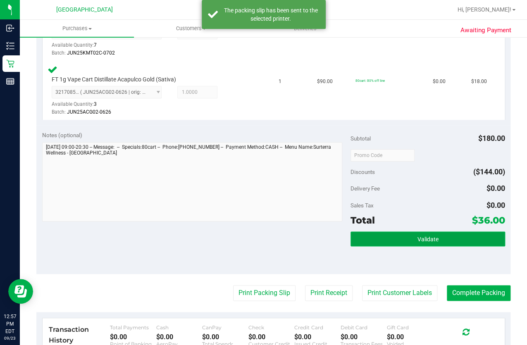
click at [387, 234] on button "Validate" at bounding box center [428, 239] width 154 height 15
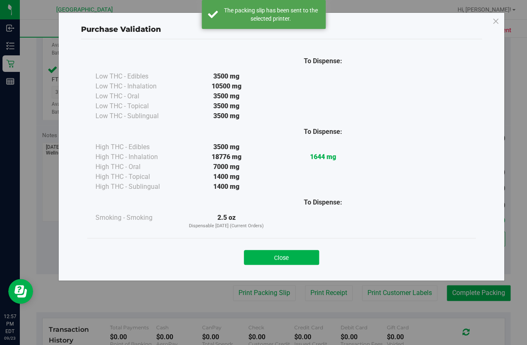
drag, startPoint x: 291, startPoint y: 253, endPoint x: 294, endPoint y: 237, distance: 15.9
click at [292, 254] on button "Close" at bounding box center [281, 257] width 75 height 15
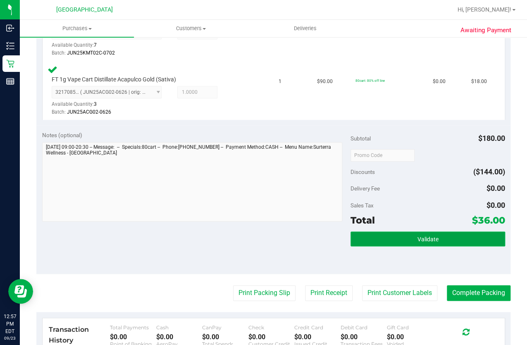
click at [380, 236] on button "Validate" at bounding box center [428, 239] width 154 height 15
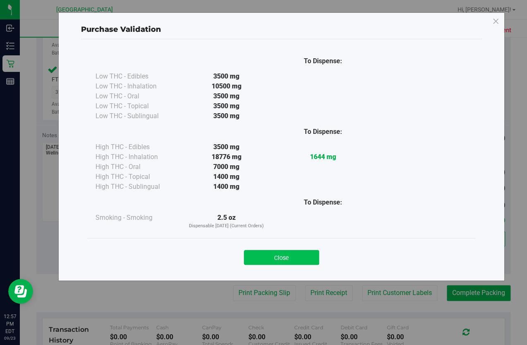
click at [290, 258] on button "Close" at bounding box center [281, 257] width 75 height 15
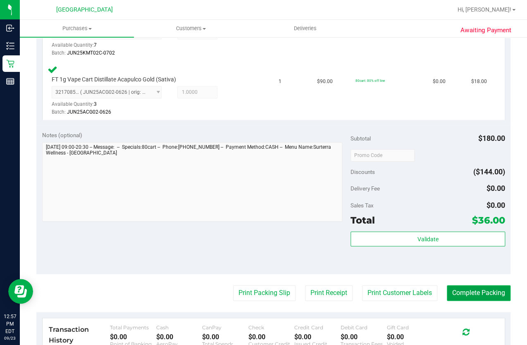
click at [464, 285] on button "Complete Packing" at bounding box center [479, 293] width 64 height 16
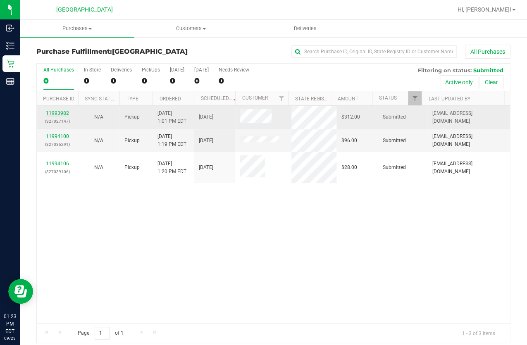
click at [51, 110] on link "11993982" at bounding box center [57, 113] width 23 height 6
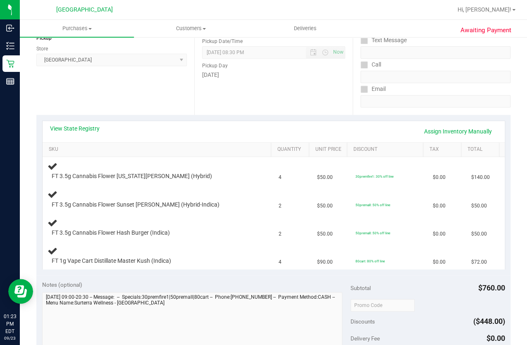
scroll to position [113, 0]
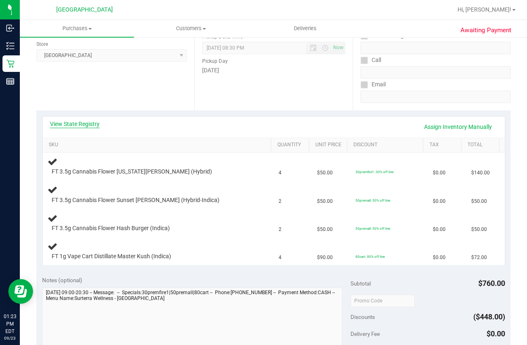
click at [87, 123] on link "View State Registry" at bounding box center [75, 124] width 50 height 8
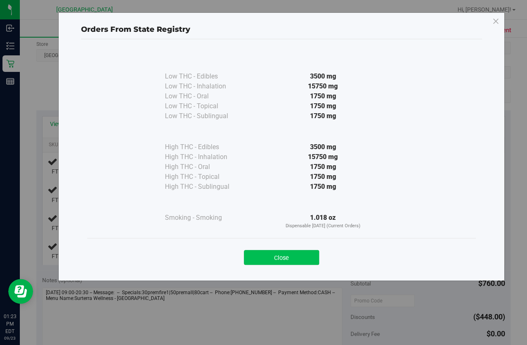
click at [290, 260] on button "Close" at bounding box center [281, 257] width 75 height 15
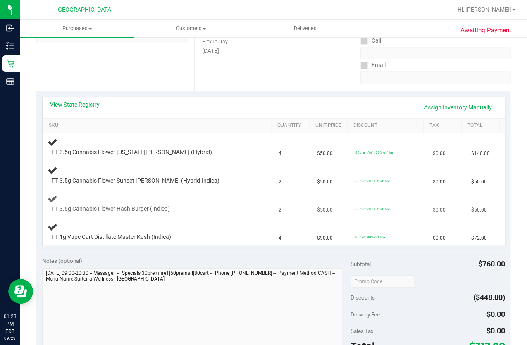
scroll to position [150, 0]
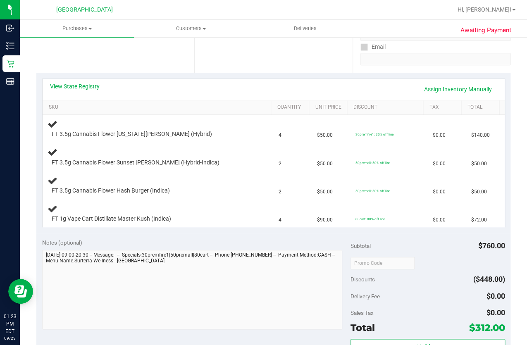
click at [90, 92] on div "View State Registry Assign Inventory Manually" at bounding box center [274, 89] width 448 height 14
click at [87, 87] on link "View State Registry" at bounding box center [75, 86] width 50 height 8
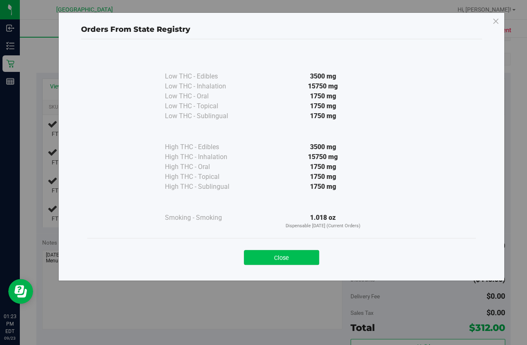
click at [284, 254] on button "Close" at bounding box center [281, 257] width 75 height 15
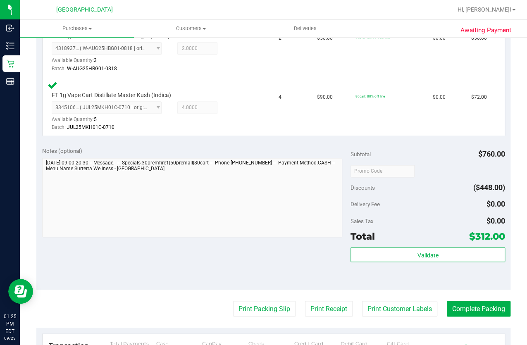
scroll to position [376, 0]
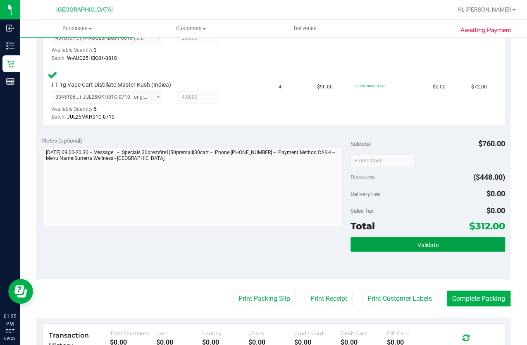
click at [375, 237] on button "Validate" at bounding box center [428, 244] width 154 height 15
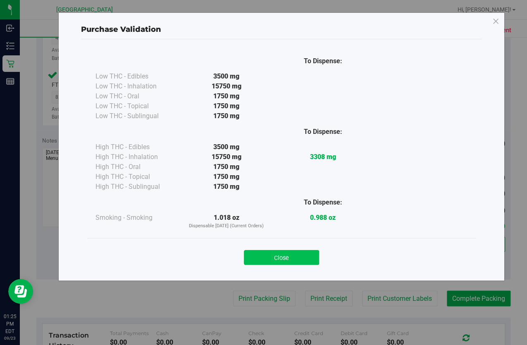
click at [297, 254] on button "Close" at bounding box center [281, 257] width 75 height 15
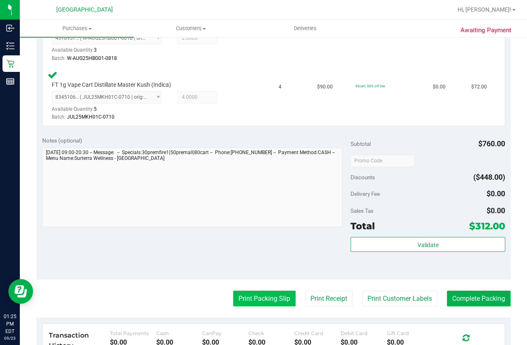
click at [237, 291] on button "Print Packing Slip" at bounding box center [264, 299] width 62 height 16
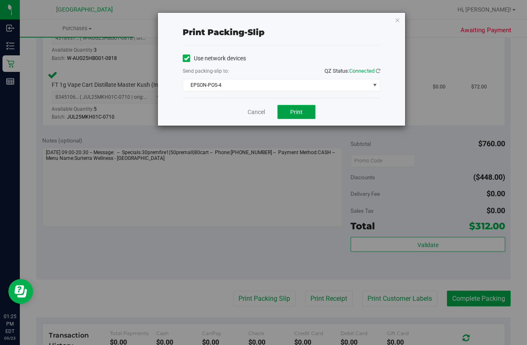
click at [296, 116] on button "Print" at bounding box center [297, 112] width 38 height 14
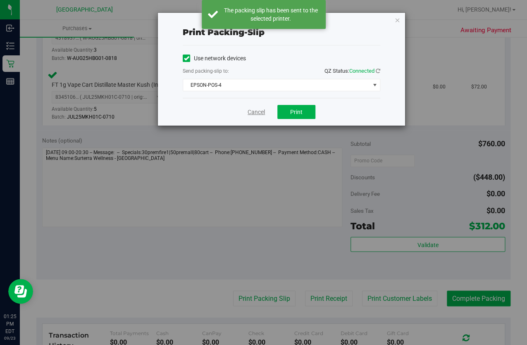
click at [251, 108] on link "Cancel" at bounding box center [256, 112] width 17 height 9
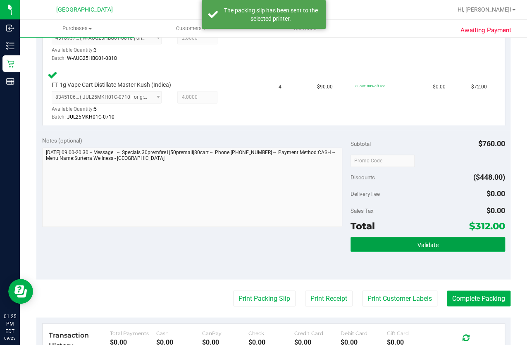
click at [382, 239] on button "Validate" at bounding box center [428, 244] width 154 height 15
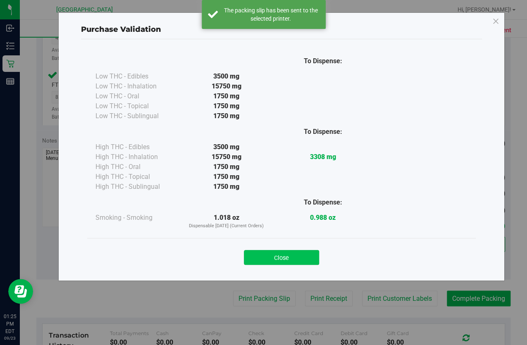
click at [295, 260] on button "Close" at bounding box center [281, 257] width 75 height 15
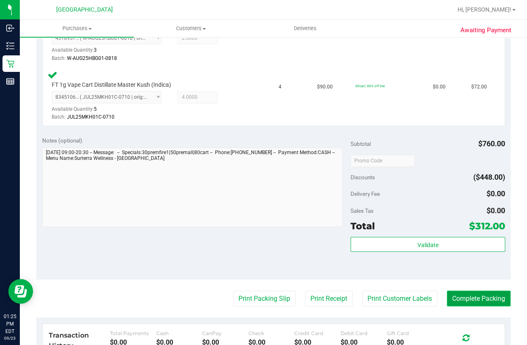
click at [483, 296] on button "Complete Packing" at bounding box center [479, 299] width 64 height 16
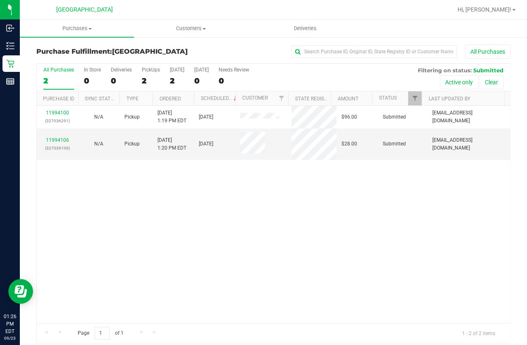
click at [89, 201] on div "11994100 (327036291) N/A Pickup 9/23/2025 1:19 PM EDT 9/23/2025 $96.00 Submitte…" at bounding box center [274, 215] width 474 height 218
click at [178, 171] on div "11994100 (327036291) N/A Pickup 9/23/2025 1:19 PM EDT 9/23/2025 $96.00 Submitte…" at bounding box center [274, 215] width 474 height 218
click at [216, 209] on div "11994100 (327036291) N/A Pickup 9/23/2025 1:19 PM EDT 9/23/2025 $96.00 Submitte…" at bounding box center [274, 215] width 474 height 218
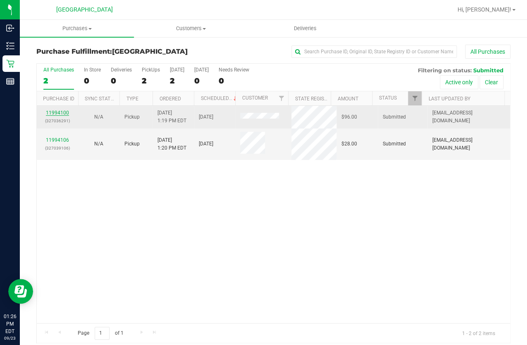
click at [63, 111] on link "11994100" at bounding box center [57, 113] width 23 height 6
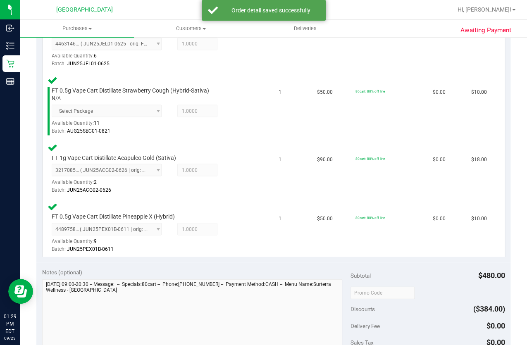
scroll to position [564, 0]
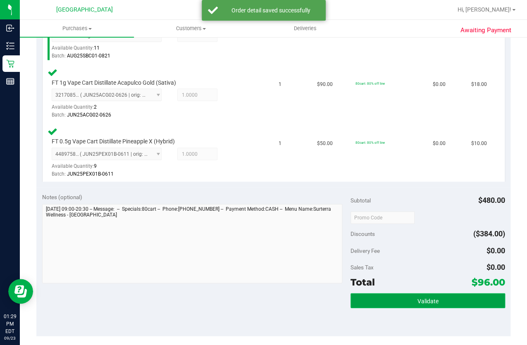
drag, startPoint x: 424, startPoint y: 296, endPoint x: 417, endPoint y: 298, distance: 7.6
click at [423, 298] on button "Validate" at bounding box center [428, 300] width 154 height 15
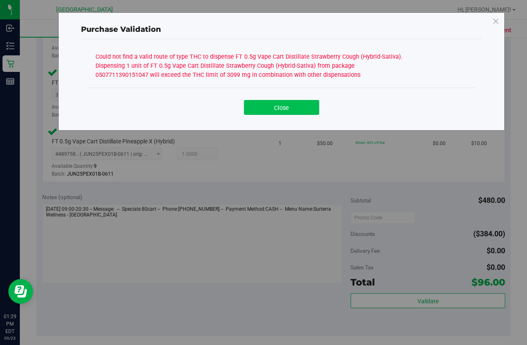
click at [257, 102] on button "Close" at bounding box center [281, 107] width 75 height 15
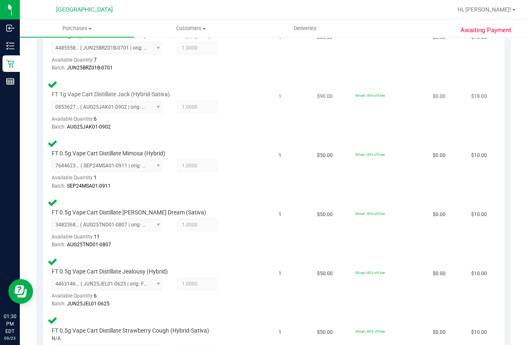
scroll to position [188, 0]
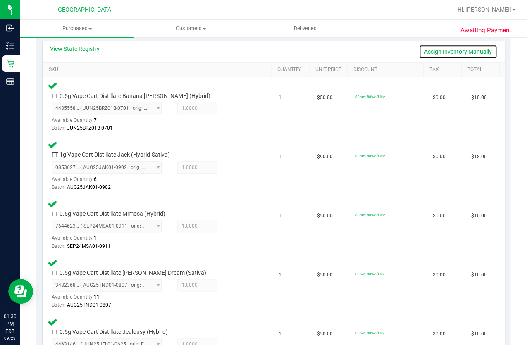
click at [419, 53] on link "Assign Inventory Manually" at bounding box center [458, 52] width 79 height 14
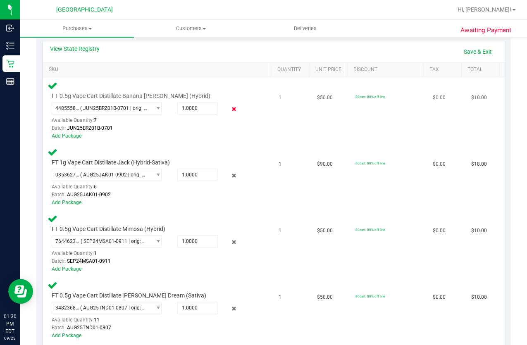
click at [232, 107] on icon at bounding box center [234, 110] width 9 height 10
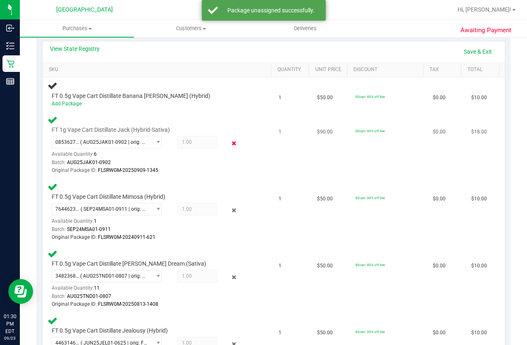
click at [230, 144] on icon at bounding box center [234, 144] width 9 height 10
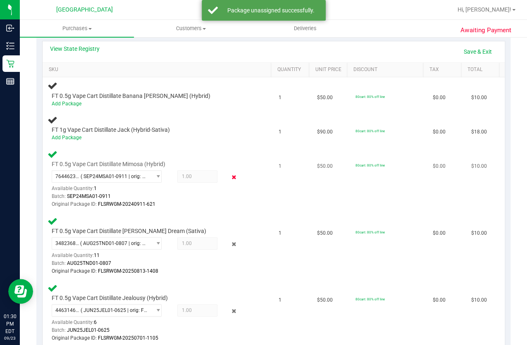
click at [231, 173] on icon at bounding box center [234, 178] width 9 height 10
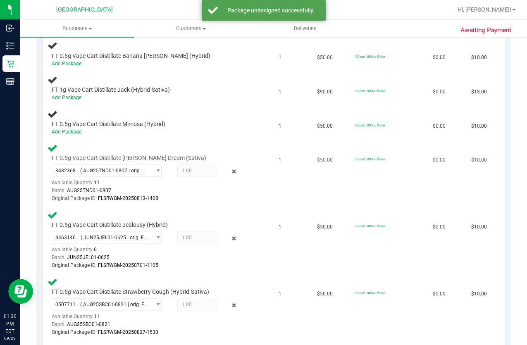
scroll to position [301, 0]
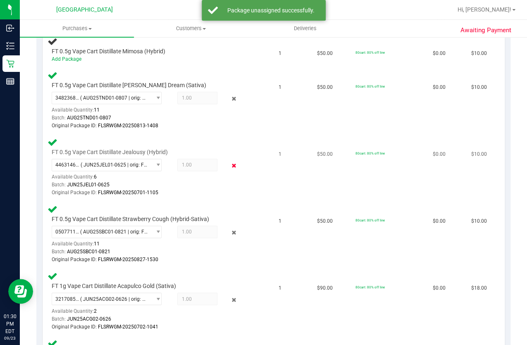
click at [230, 162] on icon at bounding box center [234, 166] width 9 height 10
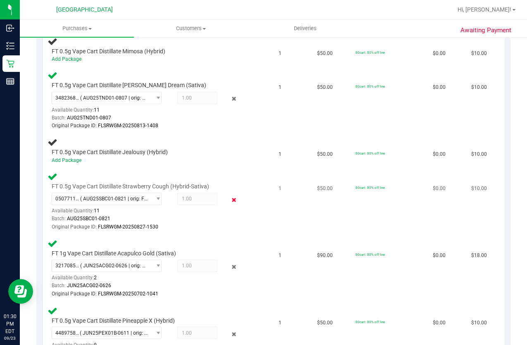
click at [230, 196] on icon at bounding box center [234, 200] width 9 height 10
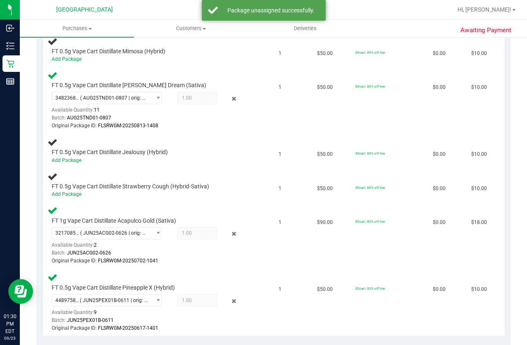
scroll to position [376, 0]
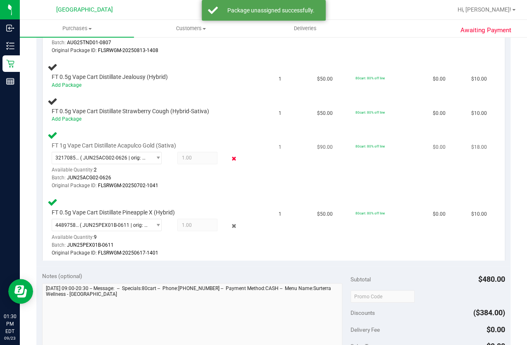
click at [230, 154] on icon at bounding box center [234, 159] width 9 height 10
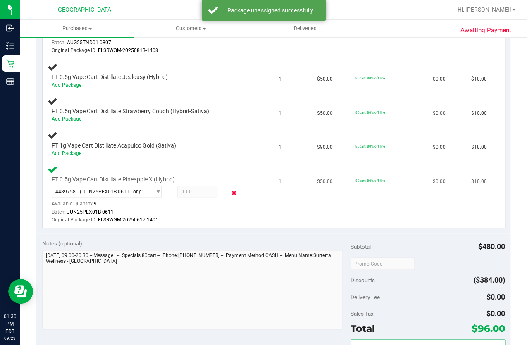
click at [230, 188] on icon at bounding box center [234, 193] width 9 height 10
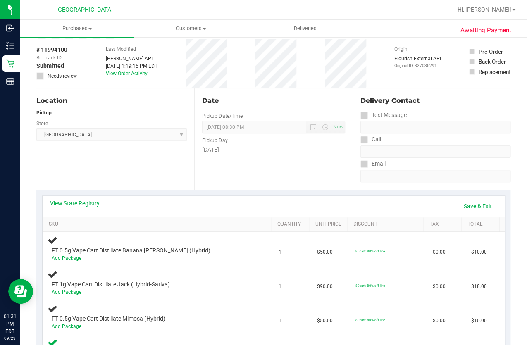
scroll to position [0, 0]
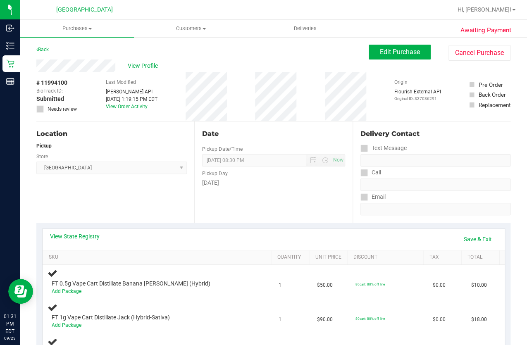
click at [41, 105] on span at bounding box center [39, 108] width 7 height 7
click at [38, 109] on icon at bounding box center [40, 109] width 5 height 0
click at [369, 46] on button "Edit Purchase" at bounding box center [400, 52] width 62 height 15
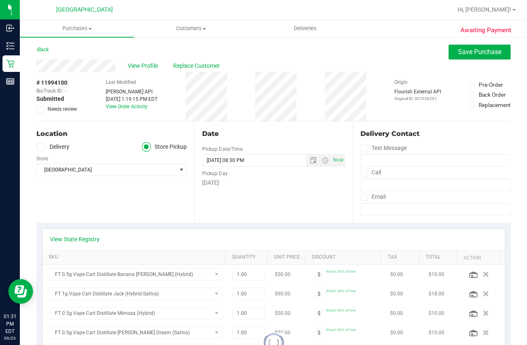
click at [41, 109] on icon at bounding box center [40, 109] width 5 height 0
click at [0, 0] on input "Needs review" at bounding box center [0, 0] width 0 height 0
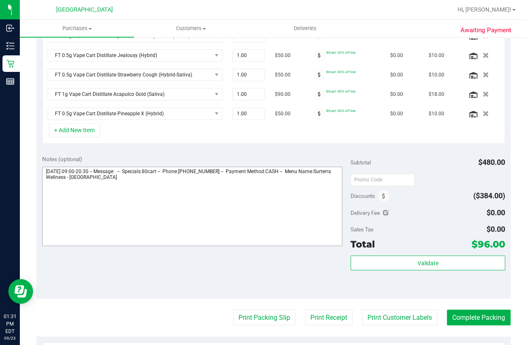
scroll to position [338, 0]
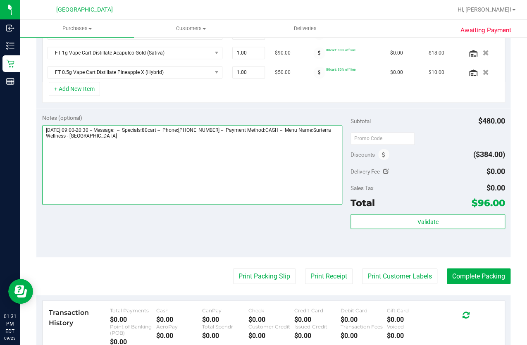
drag, startPoint x: 161, startPoint y: 147, endPoint x: 168, endPoint y: 141, distance: 9.4
click at [165, 143] on textarea at bounding box center [192, 164] width 301 height 79
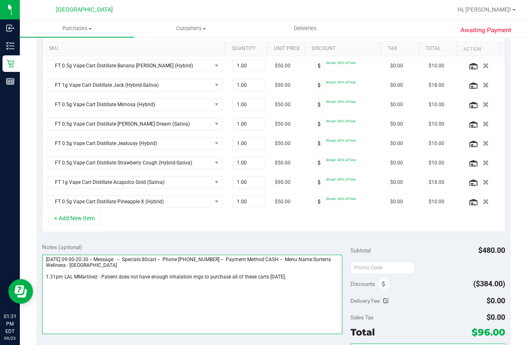
scroll to position [113, 0]
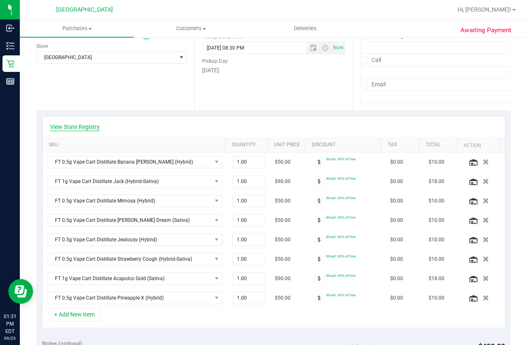
click at [78, 125] on link "View State Registry" at bounding box center [75, 127] width 50 height 8
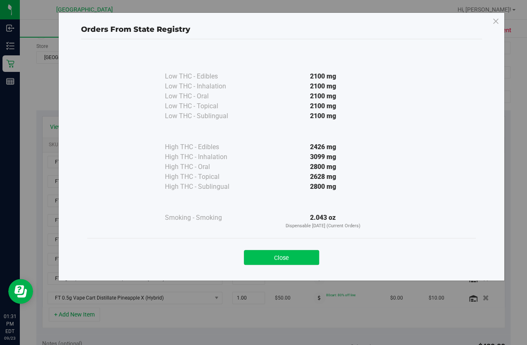
click at [288, 256] on button "Close" at bounding box center [281, 257] width 75 height 15
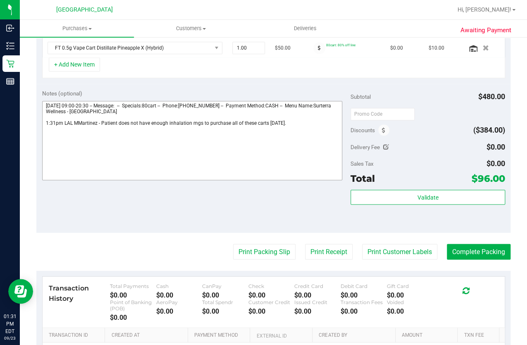
scroll to position [376, 0]
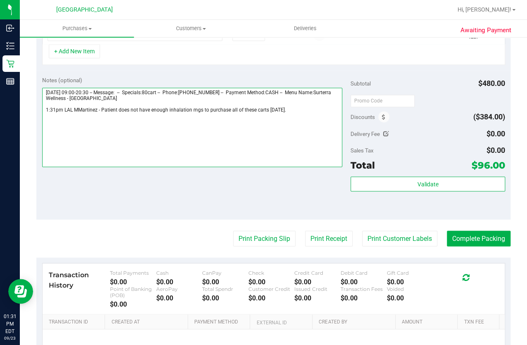
click at [288, 113] on textarea at bounding box center [192, 127] width 301 height 79
click at [201, 110] on textarea at bounding box center [192, 127] width 301 height 79
click at [301, 116] on textarea at bounding box center [192, 127] width 301 height 79
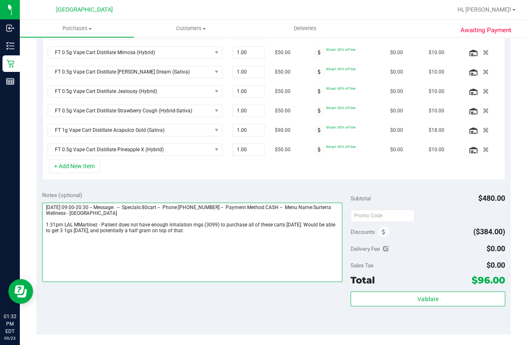
scroll to position [301, 0]
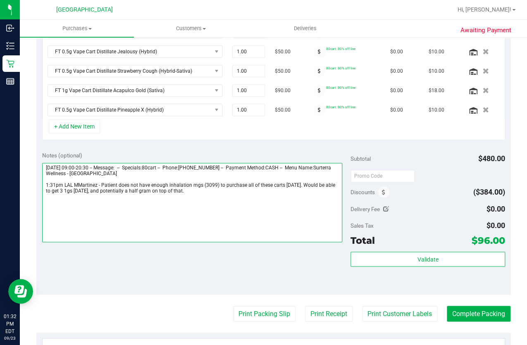
drag, startPoint x: 78, startPoint y: 190, endPoint x: 71, endPoint y: 192, distance: 7.3
click at [71, 192] on textarea at bounding box center [192, 202] width 301 height 79
drag, startPoint x: 126, startPoint y: 191, endPoint x: 107, endPoint y: 196, distance: 19.7
click at [107, 196] on textarea at bounding box center [192, 202] width 301 height 79
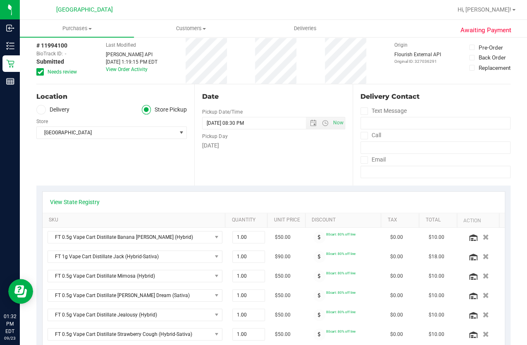
scroll to position [0, 0]
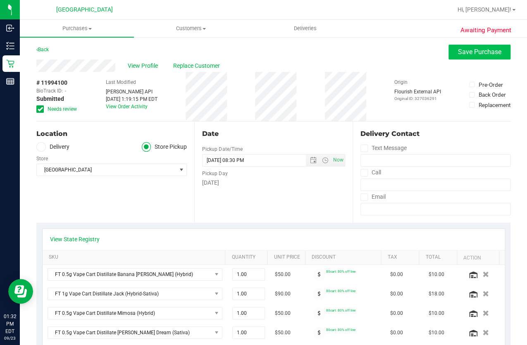
type textarea "Tuesday 09/23/2025 09:00-20:30 -- Message: -- Specials:80cart -- Phone:70241731…"
click at [462, 51] on span "Save Purchase" at bounding box center [479, 52] width 43 height 8
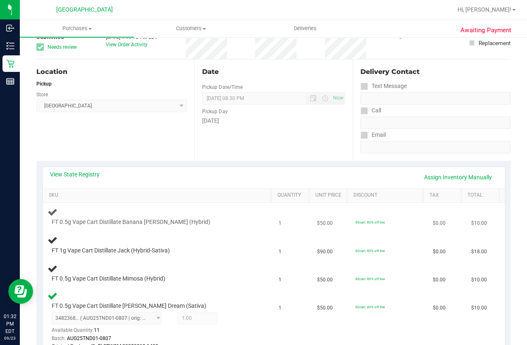
scroll to position [113, 0]
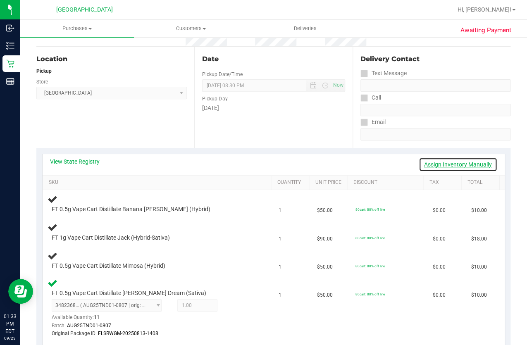
click at [441, 164] on link "Assign Inventory Manually" at bounding box center [458, 165] width 79 height 14
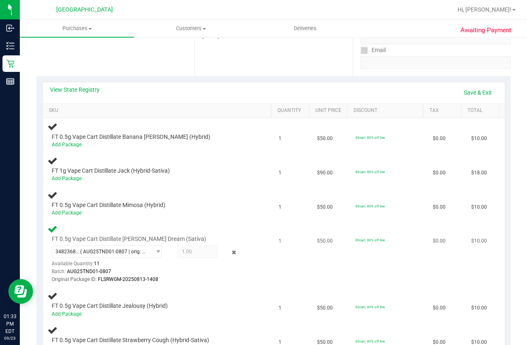
scroll to position [188, 0]
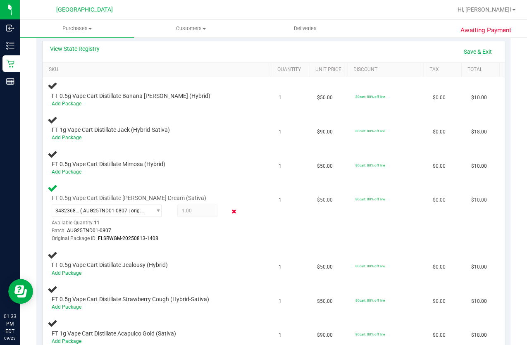
click at [230, 207] on icon at bounding box center [234, 212] width 9 height 10
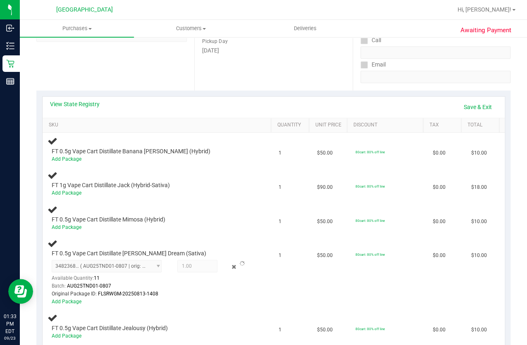
scroll to position [75, 0]
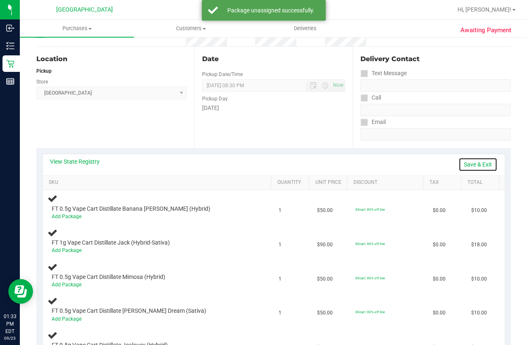
click at [463, 165] on link "Save & Exit" at bounding box center [478, 165] width 39 height 14
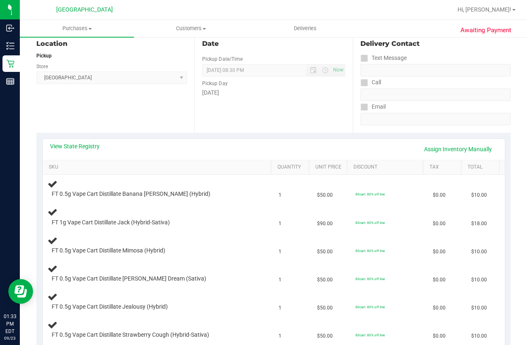
scroll to position [0, 0]
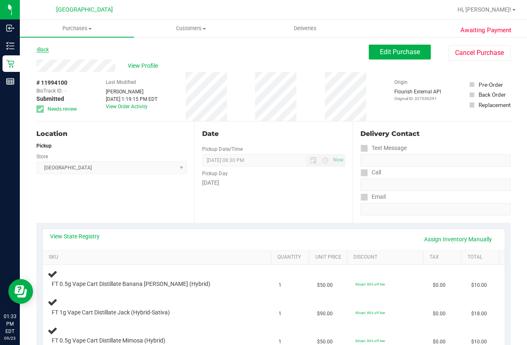
click at [46, 48] on link "Back" at bounding box center [42, 50] width 12 height 6
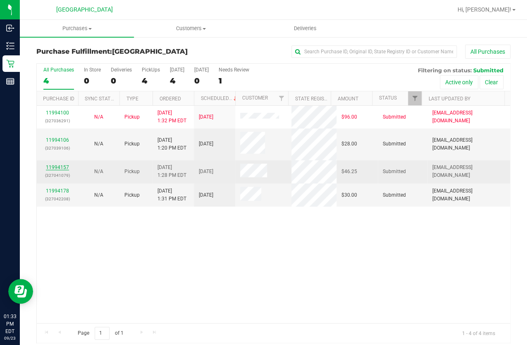
click at [62, 165] on link "11994157" at bounding box center [57, 168] width 23 height 6
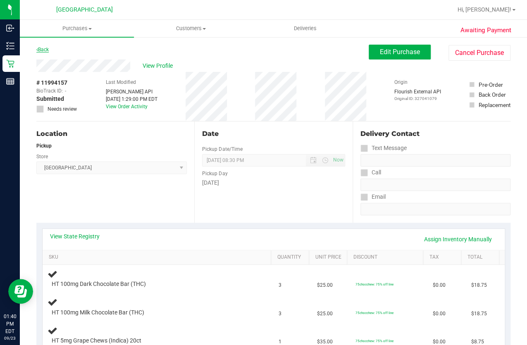
click at [46, 50] on link "Back" at bounding box center [42, 50] width 12 height 6
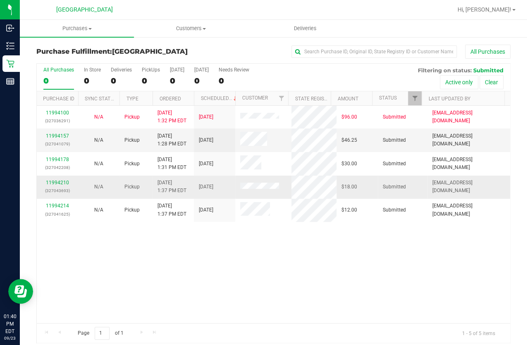
scroll to position [6, 0]
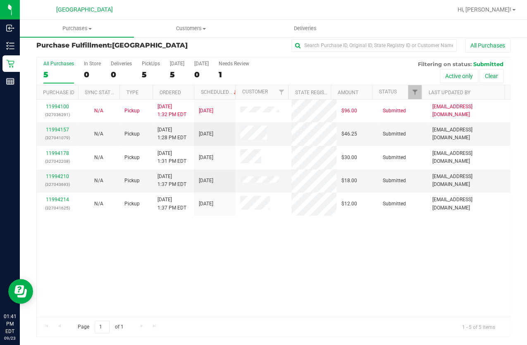
click at [140, 239] on div "11994100 (327036291) N/A Pickup 9/23/2025 1:32 PM EDT 9/23/2025 $96.00 Submitte…" at bounding box center [274, 209] width 474 height 218
click at [53, 127] on link "11994157" at bounding box center [57, 130] width 23 height 6
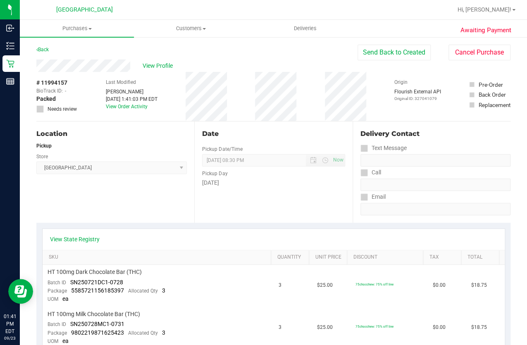
click at [41, 53] on div "Back" at bounding box center [42, 50] width 12 height 10
click at [41, 51] on link "Back" at bounding box center [42, 50] width 12 height 6
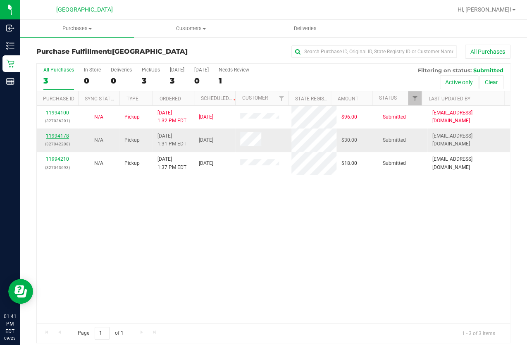
click at [50, 137] on link "11994178" at bounding box center [57, 136] width 23 height 6
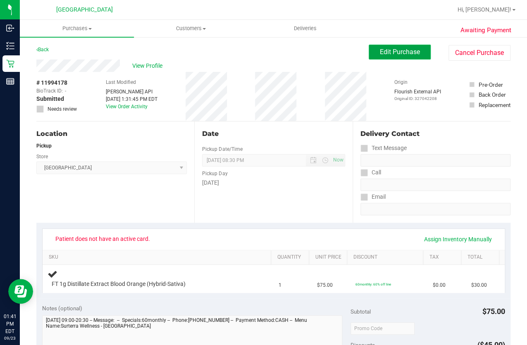
click at [383, 55] on span "Edit Purchase" at bounding box center [400, 52] width 40 height 8
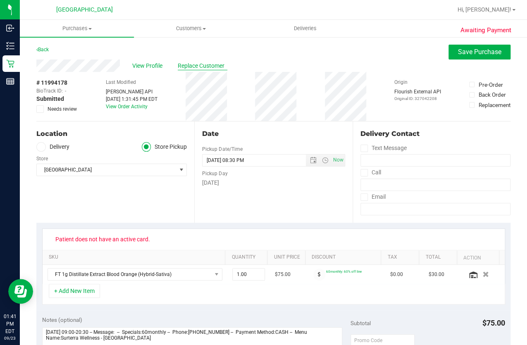
click at [213, 68] on span "Replace Customer" at bounding box center [203, 66] width 50 height 9
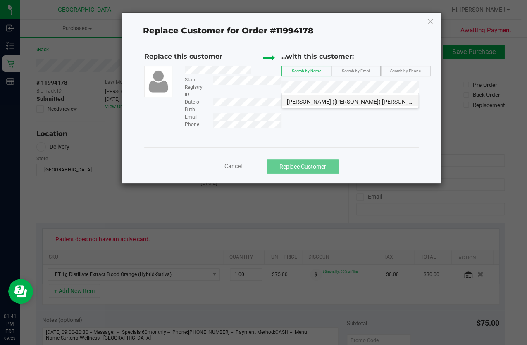
click at [328, 100] on span "ROBERTA (Robbie) SQUIERS" at bounding box center [356, 101] width 139 height 7
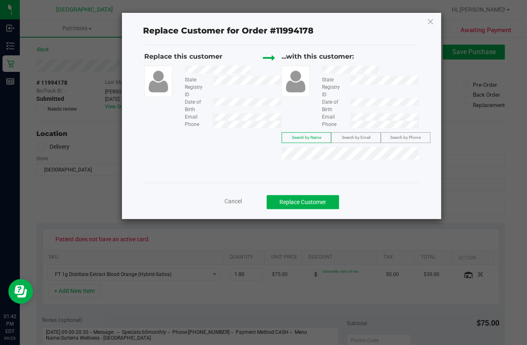
click at [237, 202] on span "Cancel" at bounding box center [233, 201] width 17 height 7
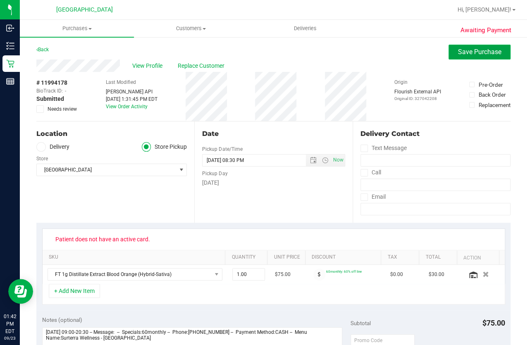
click at [476, 48] on span "Save Purchase" at bounding box center [479, 52] width 43 height 8
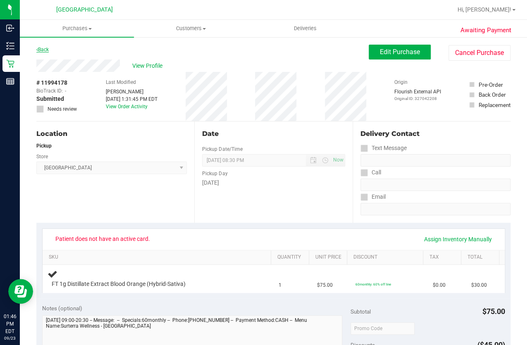
click at [48, 47] on link "Back" at bounding box center [42, 50] width 12 height 6
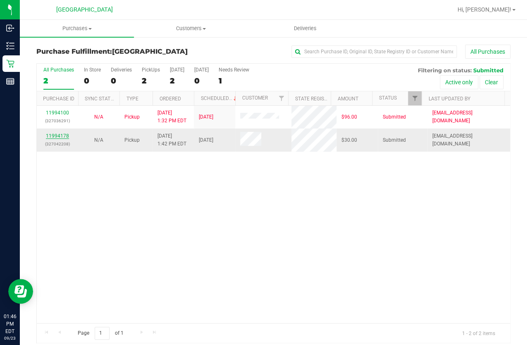
click at [53, 134] on link "11994178" at bounding box center [57, 136] width 23 height 6
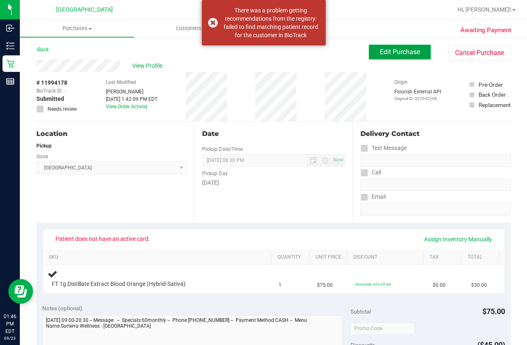
click at [380, 52] on span "Edit Purchase" at bounding box center [400, 52] width 40 height 8
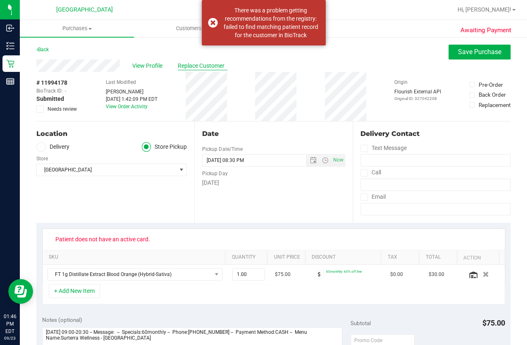
click at [206, 67] on span "Replace Customer" at bounding box center [203, 66] width 50 height 9
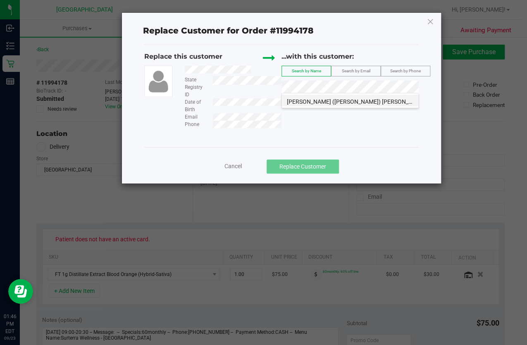
click at [343, 97] on li "ROBERTA (Robbie) SQUIERS" at bounding box center [350, 101] width 137 height 12
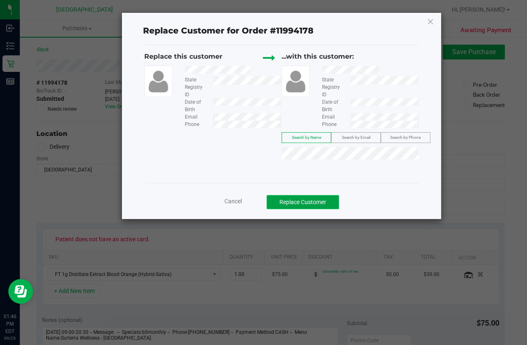
click at [329, 199] on button "Replace Customer" at bounding box center [303, 202] width 72 height 14
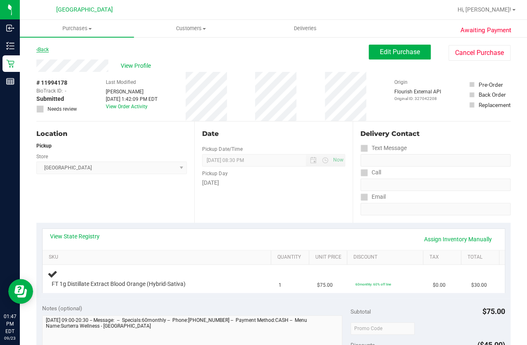
click at [41, 50] on link "Back" at bounding box center [42, 50] width 12 height 6
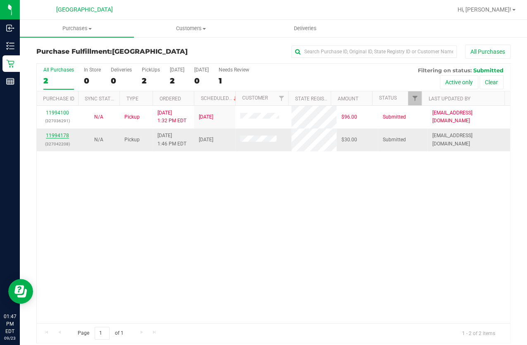
click at [62, 135] on link "11994178" at bounding box center [57, 136] width 23 height 6
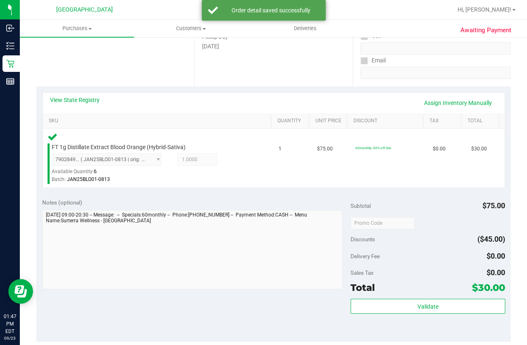
scroll to position [150, 0]
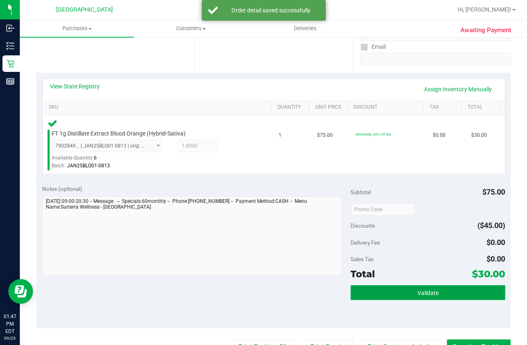
drag, startPoint x: 383, startPoint y: 292, endPoint x: 388, endPoint y: 291, distance: 4.6
click at [386, 291] on button "Validate" at bounding box center [428, 292] width 154 height 15
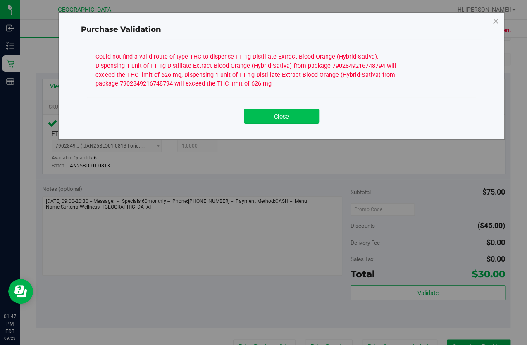
click at [286, 117] on button "Close" at bounding box center [281, 116] width 75 height 15
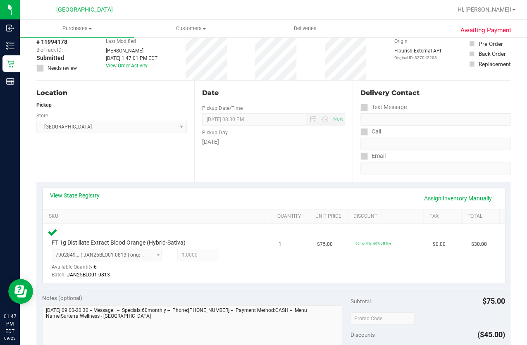
scroll to position [0, 0]
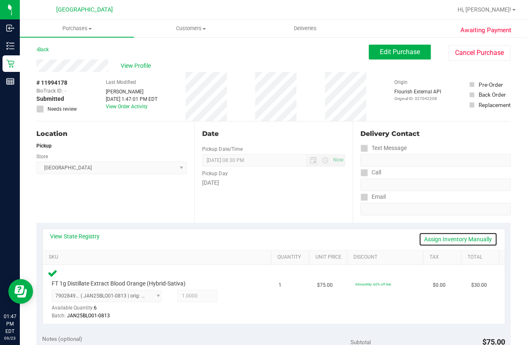
click at [440, 236] on link "Assign Inventory Manually" at bounding box center [458, 239] width 79 height 14
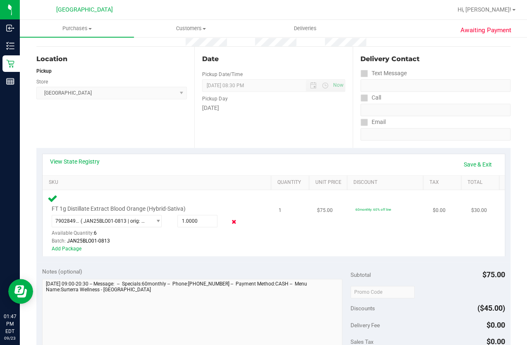
click at [230, 221] on icon at bounding box center [234, 223] width 9 height 10
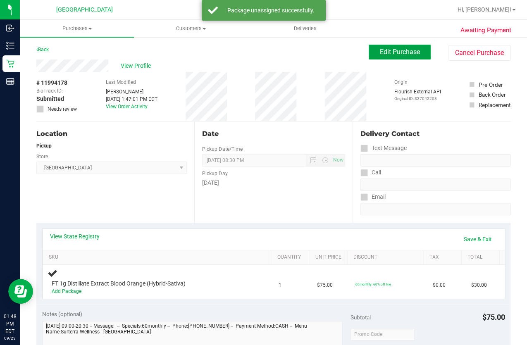
click at [404, 48] on span "Edit Purchase" at bounding box center [400, 52] width 40 height 8
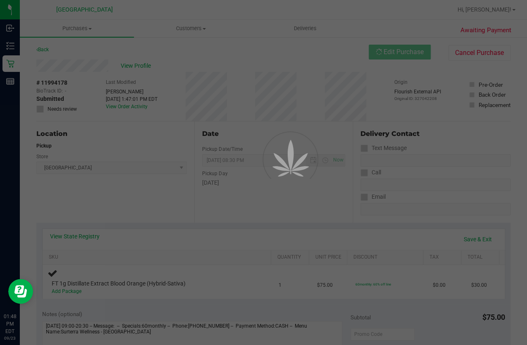
click at [40, 108] on div at bounding box center [263, 172] width 527 height 345
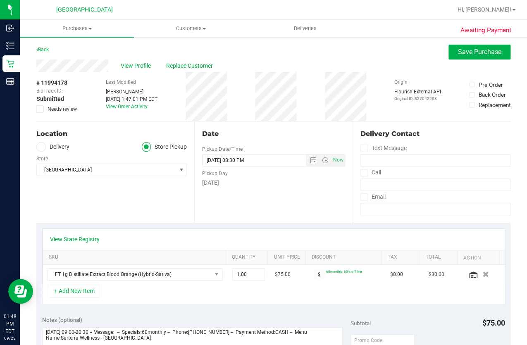
click at [41, 109] on icon at bounding box center [40, 109] width 5 height 0
click at [0, 0] on input "Needs review" at bounding box center [0, 0] width 0 height 0
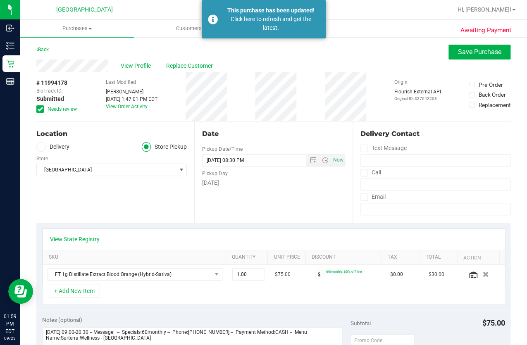
click at [43, 46] on div "Back" at bounding box center [42, 50] width 12 height 10
click at [43, 48] on link "Back" at bounding box center [42, 50] width 12 height 6
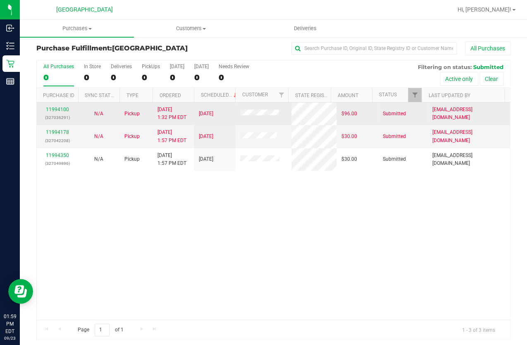
scroll to position [6, 0]
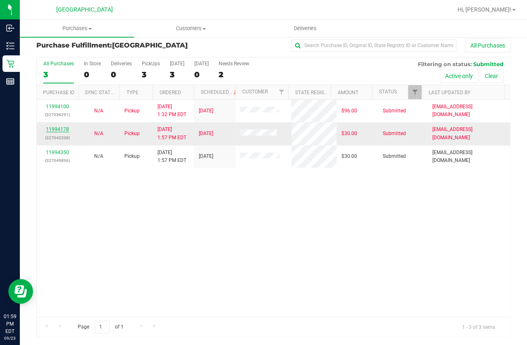
click at [62, 129] on link "11994178" at bounding box center [57, 130] width 23 height 6
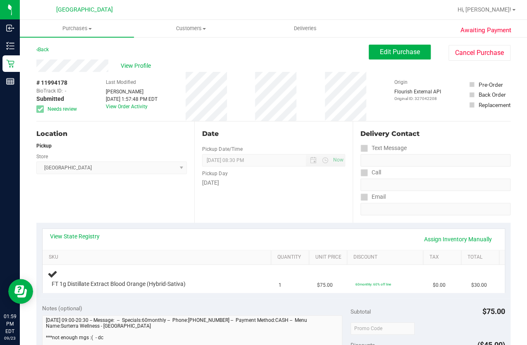
click at [41, 45] on div "Back" at bounding box center [42, 50] width 12 height 10
click at [43, 50] on link "Back" at bounding box center [42, 50] width 12 height 6
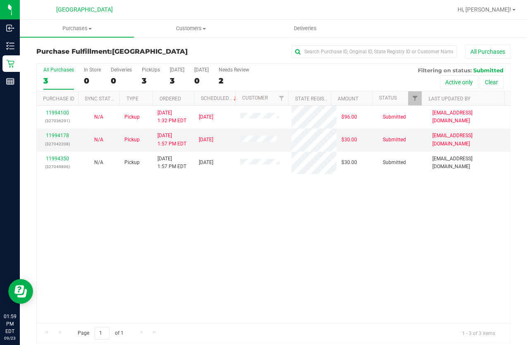
click at [116, 184] on div "11994100 (327036291) N/A Pickup 9/23/2025 1:32 PM EDT 9/23/2025 $96.00 Submitte…" at bounding box center [274, 215] width 474 height 218
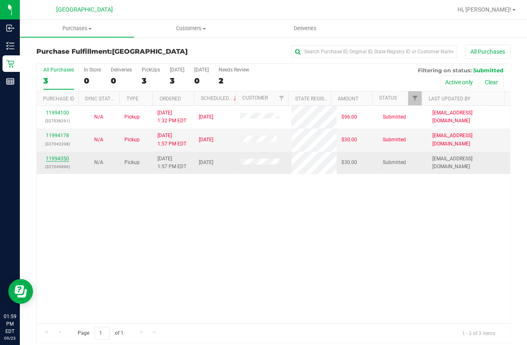
click at [66, 158] on link "11994350" at bounding box center [57, 159] width 23 height 6
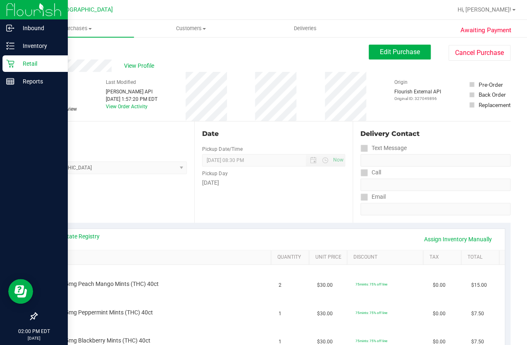
click at [16, 66] on p "Retail" at bounding box center [39, 64] width 50 height 10
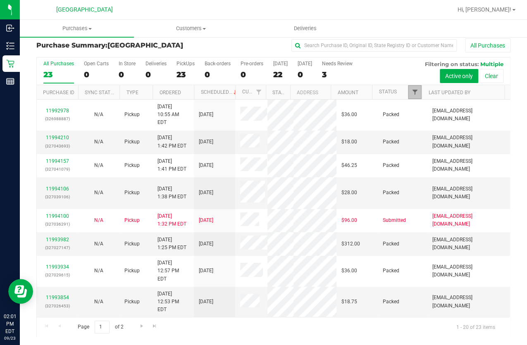
click at [412, 91] on span "Filter" at bounding box center [415, 92] width 7 height 7
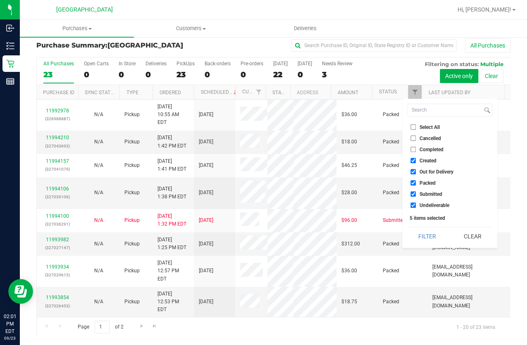
click at [414, 128] on input "Select All" at bounding box center [413, 127] width 5 height 5
checkbox input "true"
click at [414, 127] on input "Select All" at bounding box center [413, 127] width 5 height 5
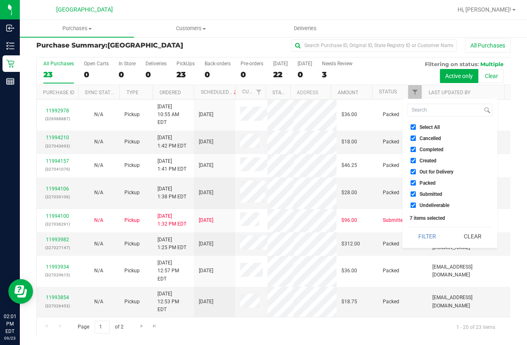
checkbox input "false"
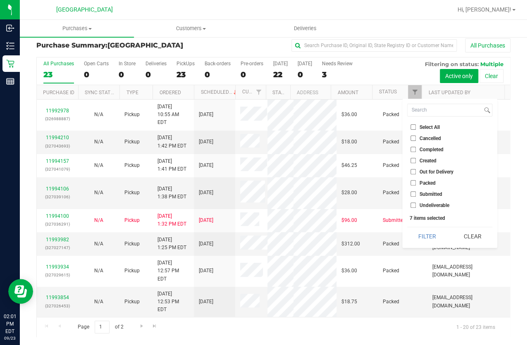
checkbox input "false"
click at [422, 192] on span "Submitted" at bounding box center [431, 194] width 23 height 5
click at [416, 192] on input "Submitted" at bounding box center [413, 194] width 5 height 5
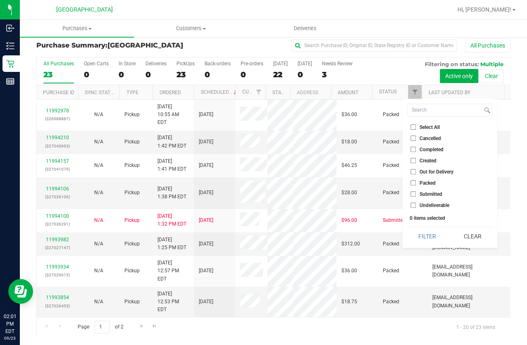
checkbox input "true"
click at [431, 233] on button "Filter" at bounding box center [427, 237] width 40 height 18
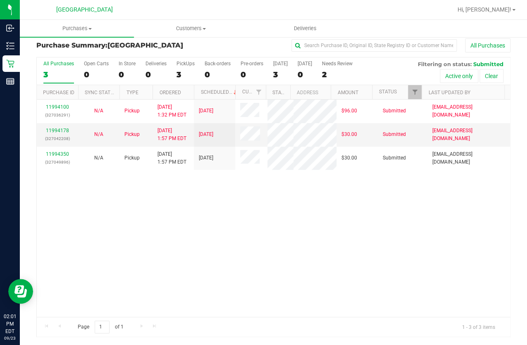
click at [128, 237] on div "11994100 (327036291) N/A Pickup 9/23/2025 1:32 PM EDT 9/23/2025 $96.00 Submitte…" at bounding box center [274, 209] width 474 height 218
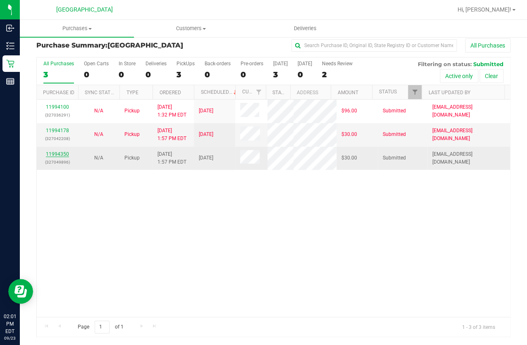
click at [56, 157] on link "11994350" at bounding box center [57, 154] width 23 height 6
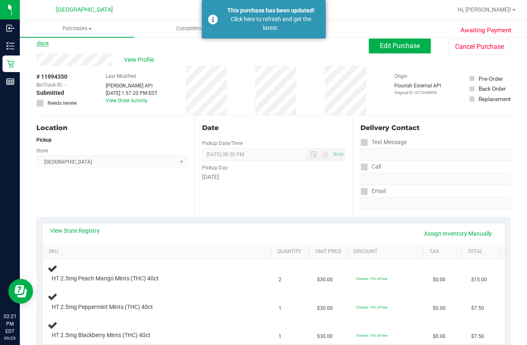
click at [42, 43] on link "Back" at bounding box center [42, 44] width 12 height 6
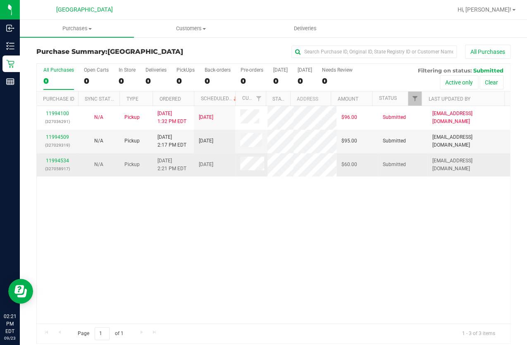
drag, startPoint x: 208, startPoint y: 202, endPoint x: 174, endPoint y: 174, distance: 44.6
click at [208, 202] on div "11994100 (327036291) N/A Pickup 9/23/2025 1:32 PM EDT 9/23/2025 $96.00 Submitte…" at bounding box center [274, 214] width 474 height 217
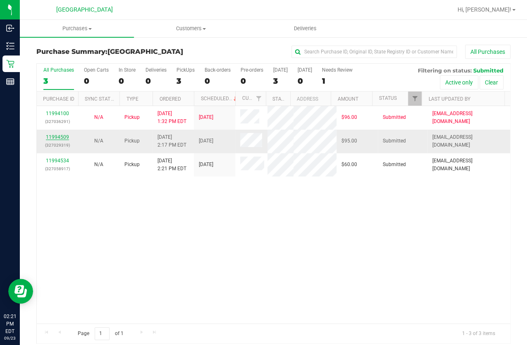
click at [65, 135] on link "11994509" at bounding box center [57, 137] width 23 height 6
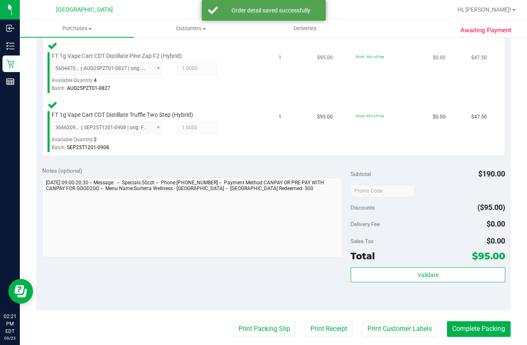
scroll to position [301, 0]
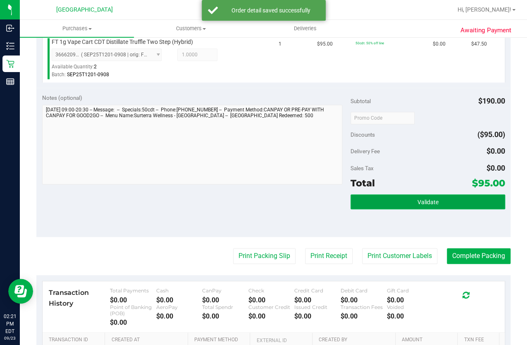
click at [381, 204] on button "Validate" at bounding box center [428, 201] width 154 height 15
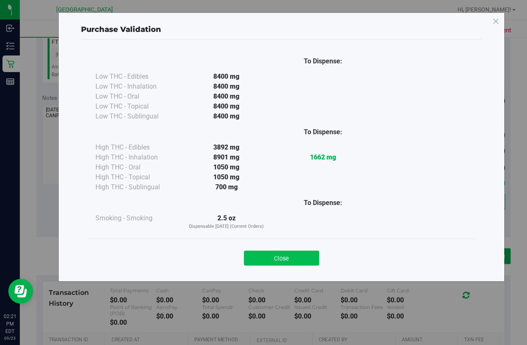
click at [291, 250] on button "Close" at bounding box center [281, 257] width 75 height 15
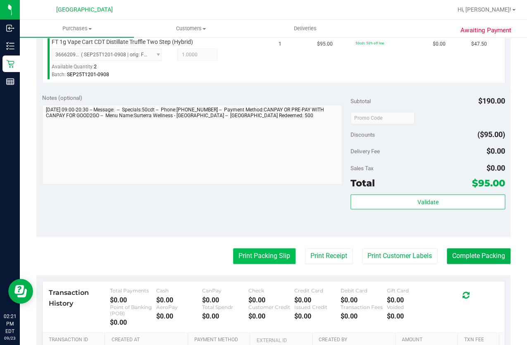
click at [266, 254] on button "Print Packing Slip" at bounding box center [264, 256] width 62 height 16
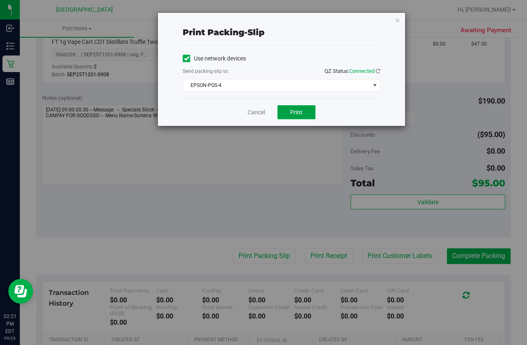
click at [299, 113] on span "Print" at bounding box center [296, 112] width 12 height 7
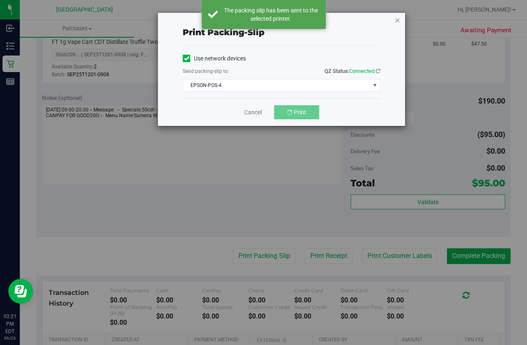
click at [399, 21] on icon "button" at bounding box center [398, 20] width 6 height 10
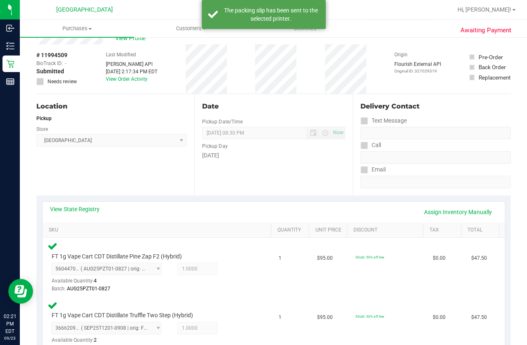
scroll to position [0, 0]
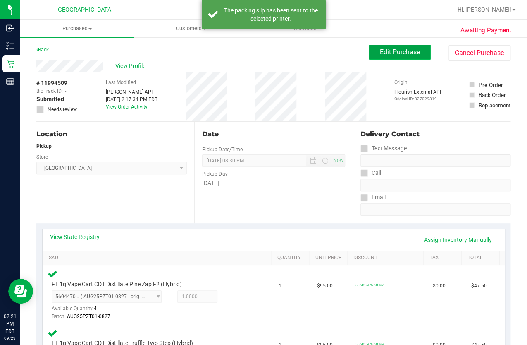
click at [394, 49] on span "Edit Purchase" at bounding box center [400, 52] width 40 height 8
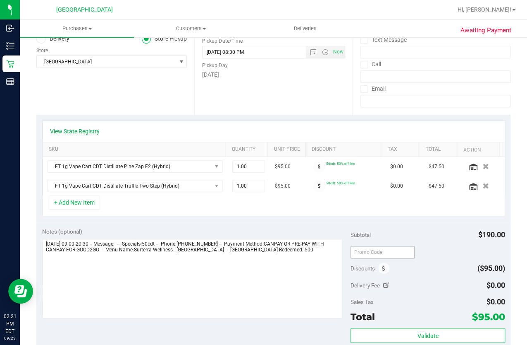
scroll to position [188, 0]
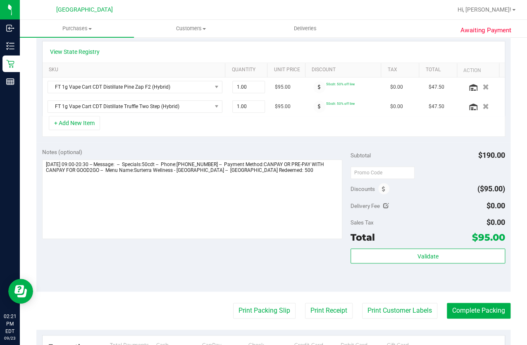
click at [376, 192] on div "Discounts" at bounding box center [370, 188] width 39 height 15
click at [378, 191] on span at bounding box center [383, 188] width 11 height 11
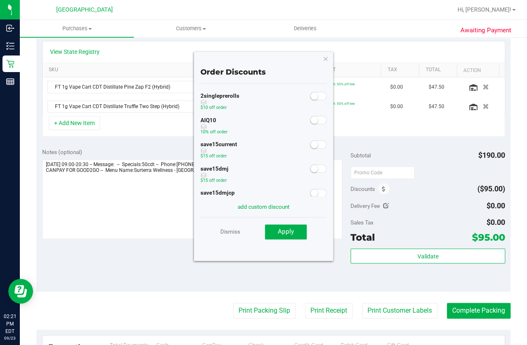
click at [314, 119] on span at bounding box center [318, 120] width 17 height 8
drag, startPoint x: 296, startPoint y: 235, endPoint x: 301, endPoint y: 235, distance: 5.0
click at [297, 235] on button "Apply" at bounding box center [286, 231] width 42 height 15
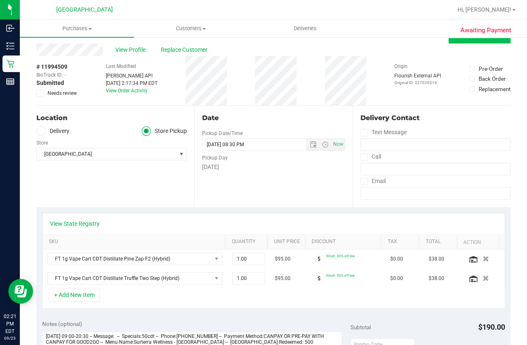
scroll to position [0, 0]
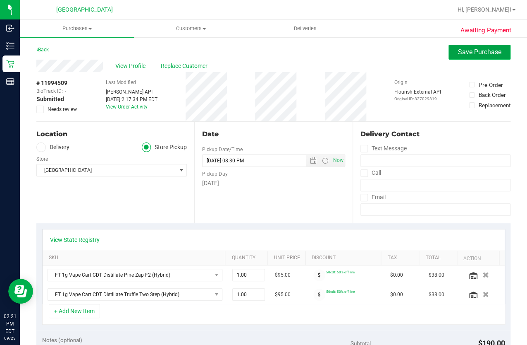
click at [485, 52] on span "Save Purchase" at bounding box center [479, 52] width 43 height 8
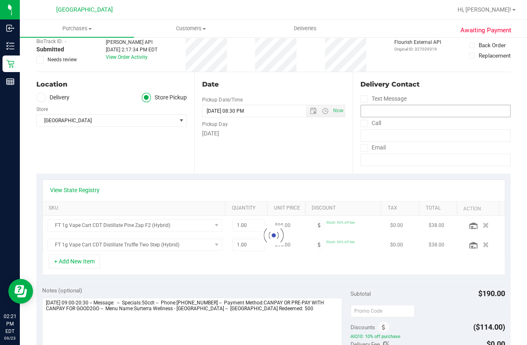
scroll to position [150, 0]
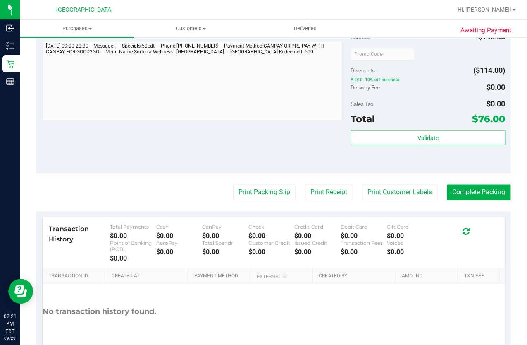
scroll to position [414, 0]
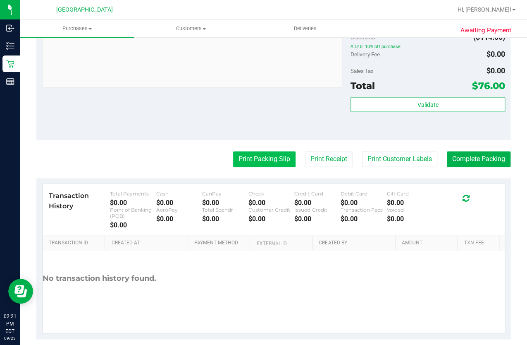
click at [285, 164] on button "Print Packing Slip" at bounding box center [264, 159] width 62 height 16
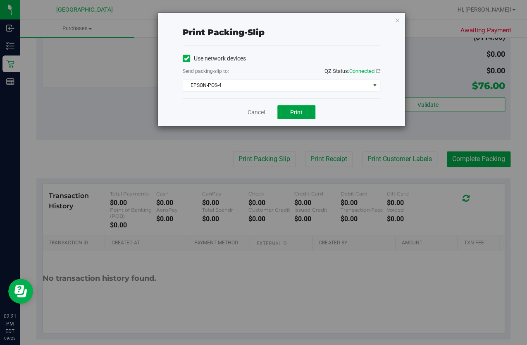
click at [298, 112] on span "Print" at bounding box center [296, 112] width 12 height 7
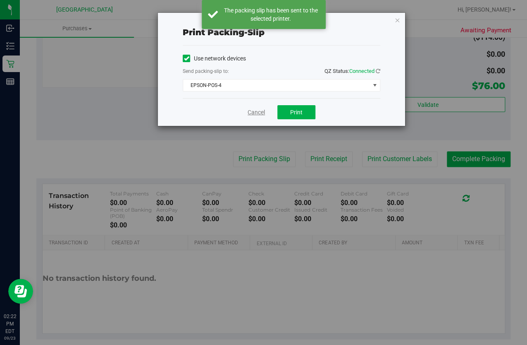
click at [259, 113] on link "Cancel" at bounding box center [256, 112] width 17 height 9
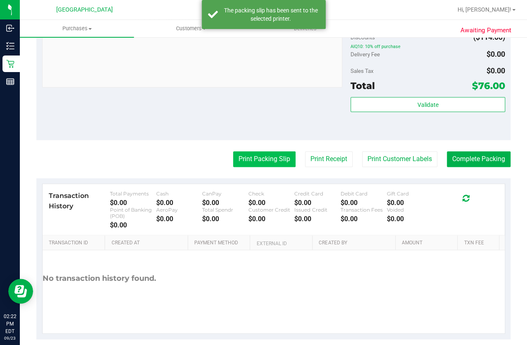
click at [278, 156] on button "Print Packing Slip" at bounding box center [264, 159] width 62 height 16
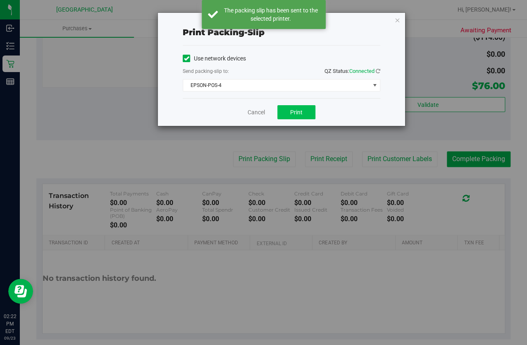
drag, startPoint x: 295, startPoint y: 102, endPoint x: 295, endPoint y: 112, distance: 9.9
click at [295, 108] on div "Cancel Print" at bounding box center [282, 112] width 198 height 28
click at [295, 114] on span "Print" at bounding box center [296, 112] width 12 height 7
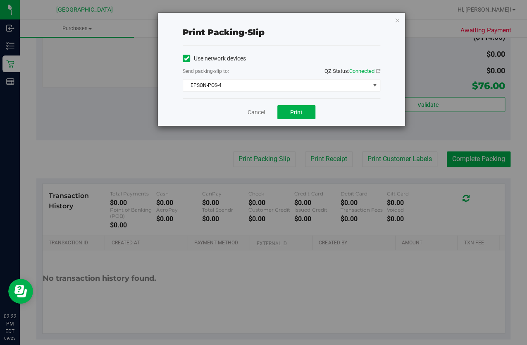
click at [260, 110] on link "Cancel" at bounding box center [256, 112] width 17 height 9
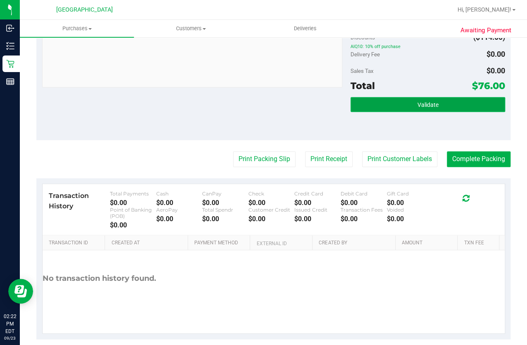
click at [390, 97] on button "Validate" at bounding box center [428, 104] width 154 height 15
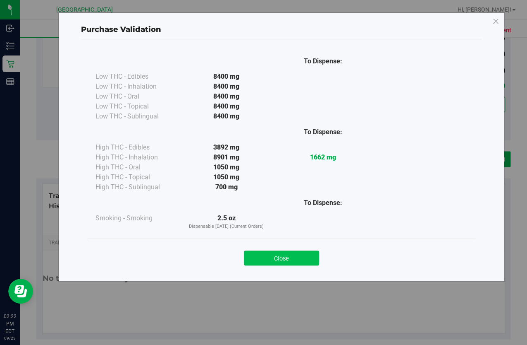
click at [278, 264] on button "Close" at bounding box center [281, 257] width 75 height 15
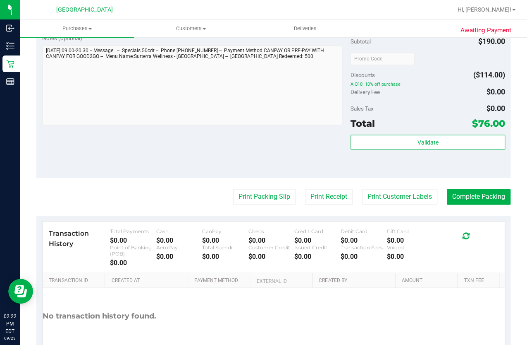
scroll to position [338, 0]
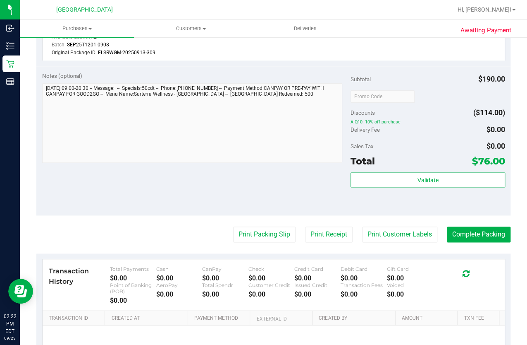
click at [397, 192] on div "Validate" at bounding box center [428, 190] width 154 height 37
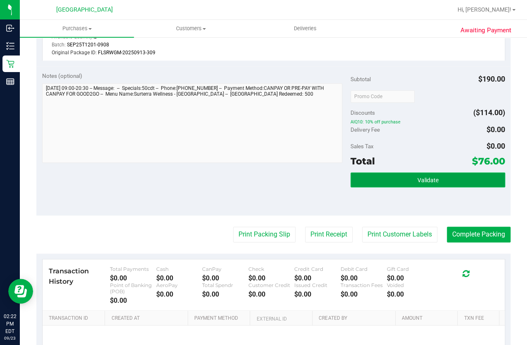
click at [393, 182] on button "Validate" at bounding box center [428, 179] width 154 height 15
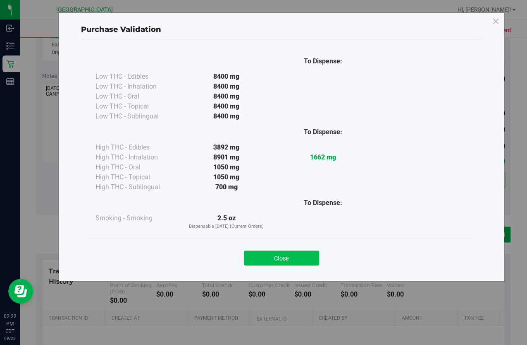
click at [301, 254] on button "Close" at bounding box center [281, 257] width 75 height 15
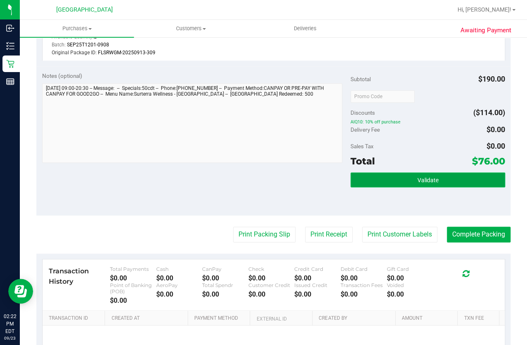
click at [364, 177] on button "Validate" at bounding box center [428, 179] width 154 height 15
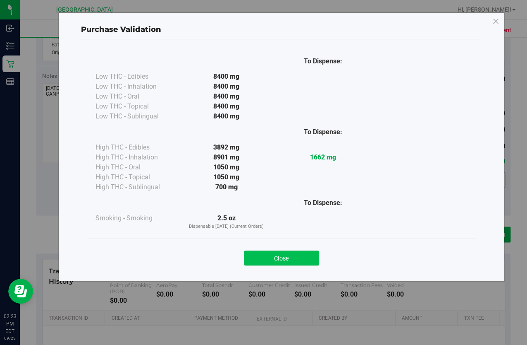
click at [270, 251] on button "Close" at bounding box center [281, 257] width 75 height 15
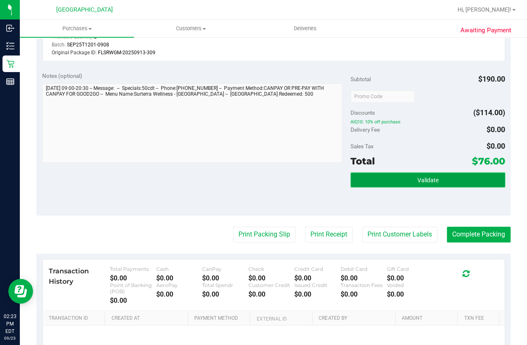
click at [355, 184] on button "Validate" at bounding box center [428, 179] width 154 height 15
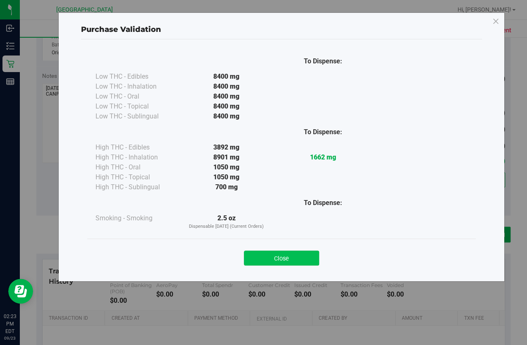
click at [261, 253] on button "Close" at bounding box center [281, 257] width 75 height 15
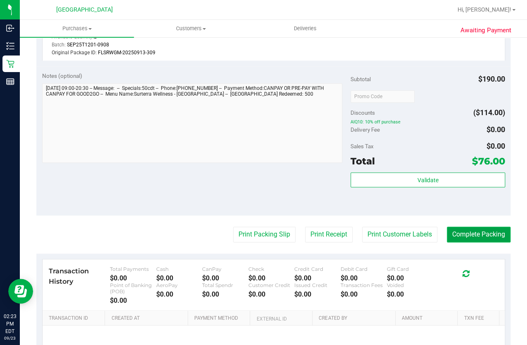
click at [456, 234] on button "Complete Packing" at bounding box center [479, 234] width 64 height 16
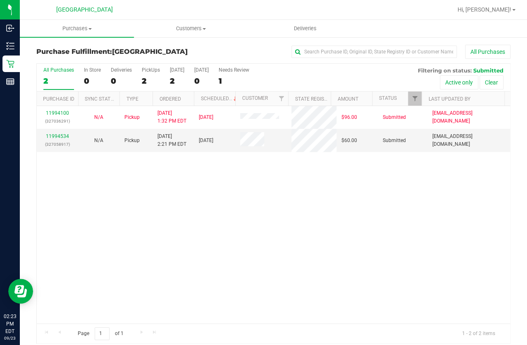
click at [258, 223] on div "11994100 (327036291) N/A Pickup 9/23/2025 1:32 PM EDT 9/23/2025 $96.00 Submitte…" at bounding box center [274, 214] width 474 height 217
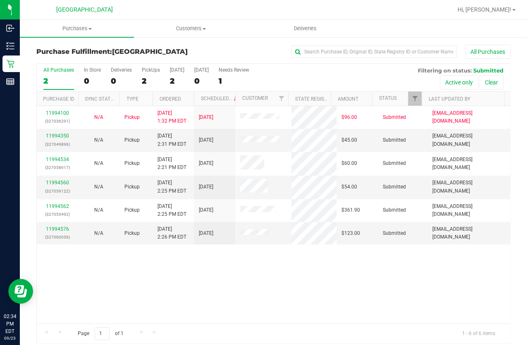
click at [490, 12] on span "Hi, [PERSON_NAME]!" at bounding box center [485, 9] width 54 height 7
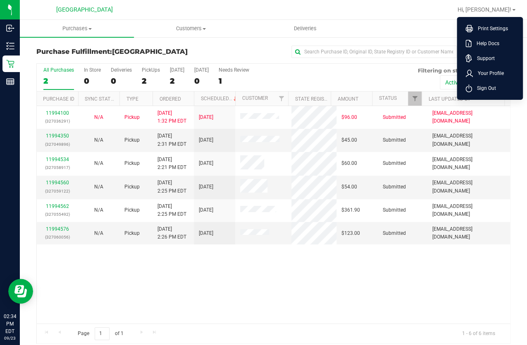
click at [477, 86] on span "Sign Out" at bounding box center [484, 88] width 24 height 8
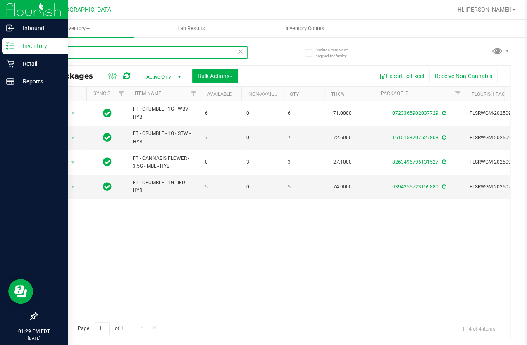
drag, startPoint x: 101, startPoint y: 54, endPoint x: 7, endPoint y: 51, distance: 93.1
click at [7, 51] on div "Inbound Inventory Retail Reports 01:29 PM EDT [DATE] 09/23 Lakeland WC Hi, [PER…" at bounding box center [263, 172] width 527 height 345
type input "0507711390151047"
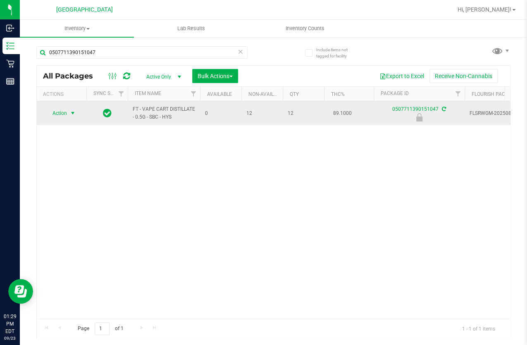
click at [55, 115] on span "Action" at bounding box center [56, 114] width 22 height 12
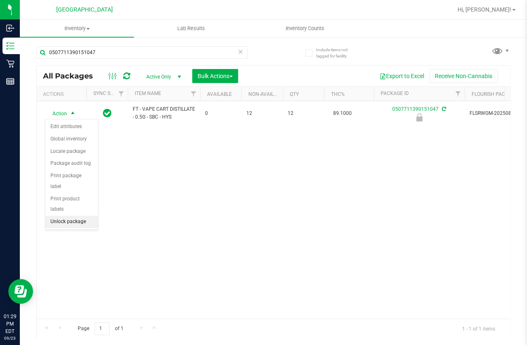
click at [71, 216] on li "Unlock package" at bounding box center [72, 222] width 53 height 12
